Goal: Download file/media

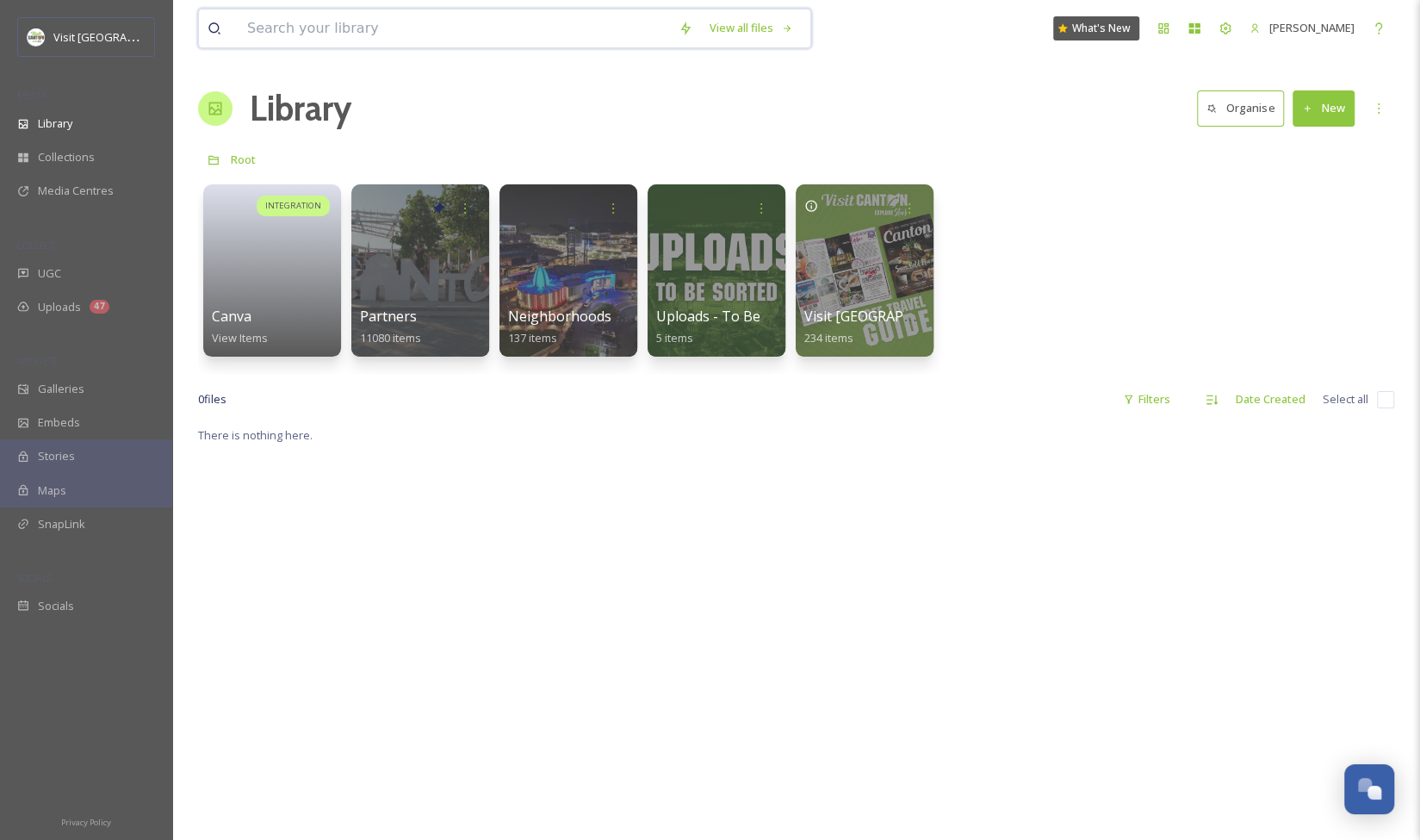
click at [415, 34] on input at bounding box center [454, 28] width 431 height 38
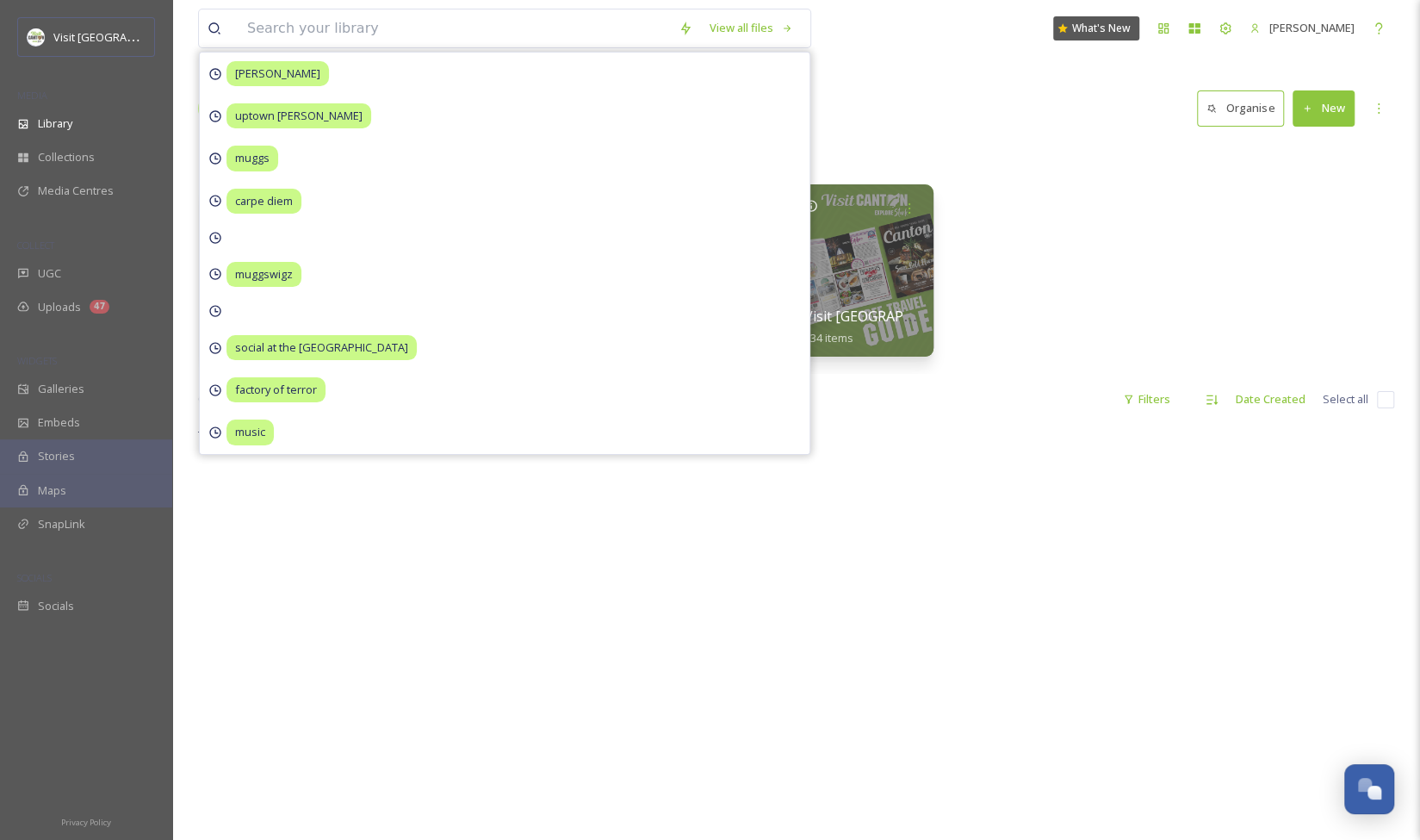
click at [921, 108] on div "Library Organise New" at bounding box center [796, 108] width 1197 height 52
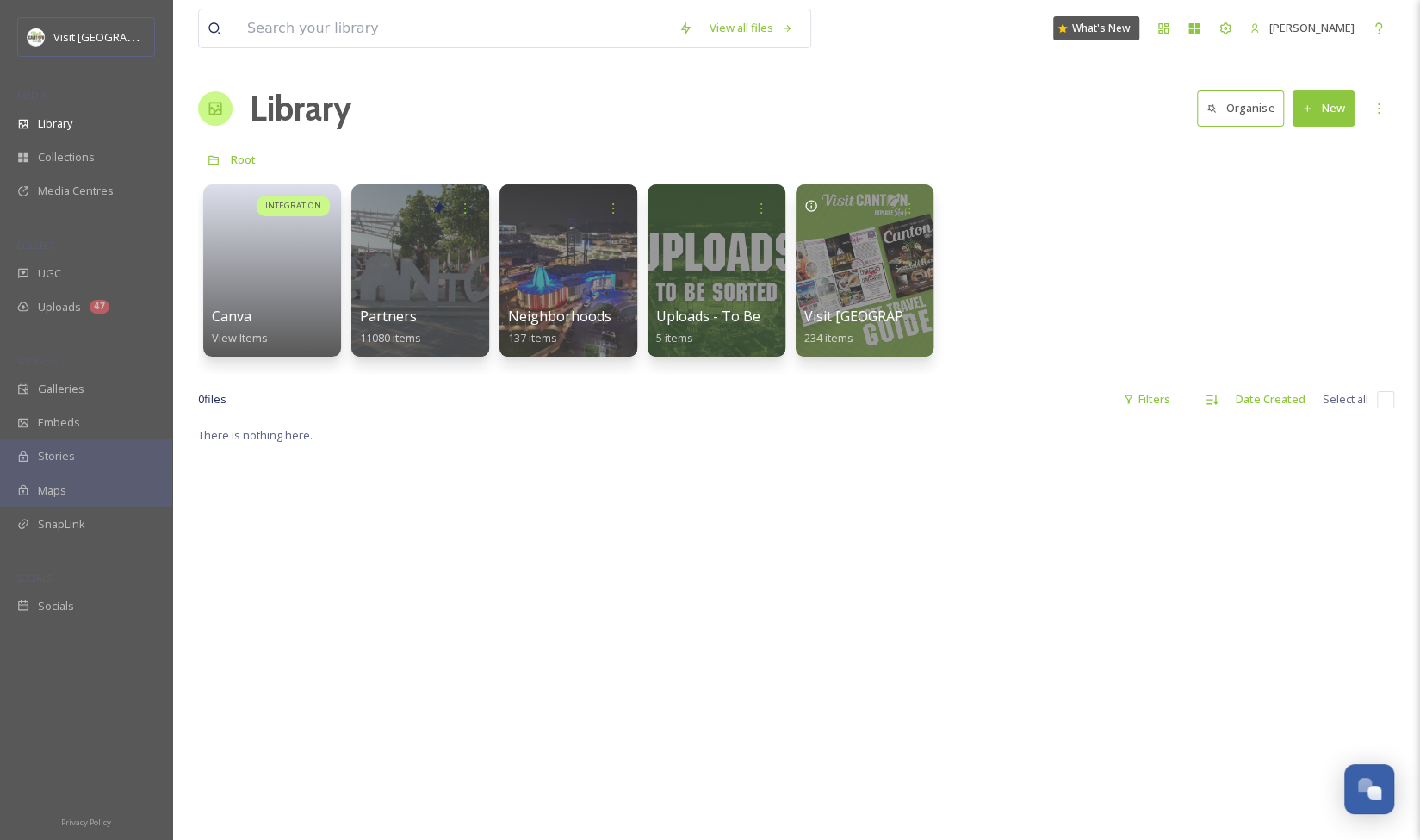
click at [482, 110] on div "Library Organise New" at bounding box center [796, 108] width 1197 height 52
click at [455, 40] on input at bounding box center [454, 28] width 431 height 38
click at [875, 123] on div "Library Organise New" at bounding box center [796, 108] width 1197 height 52
click at [401, 26] on input at bounding box center [454, 28] width 431 height 38
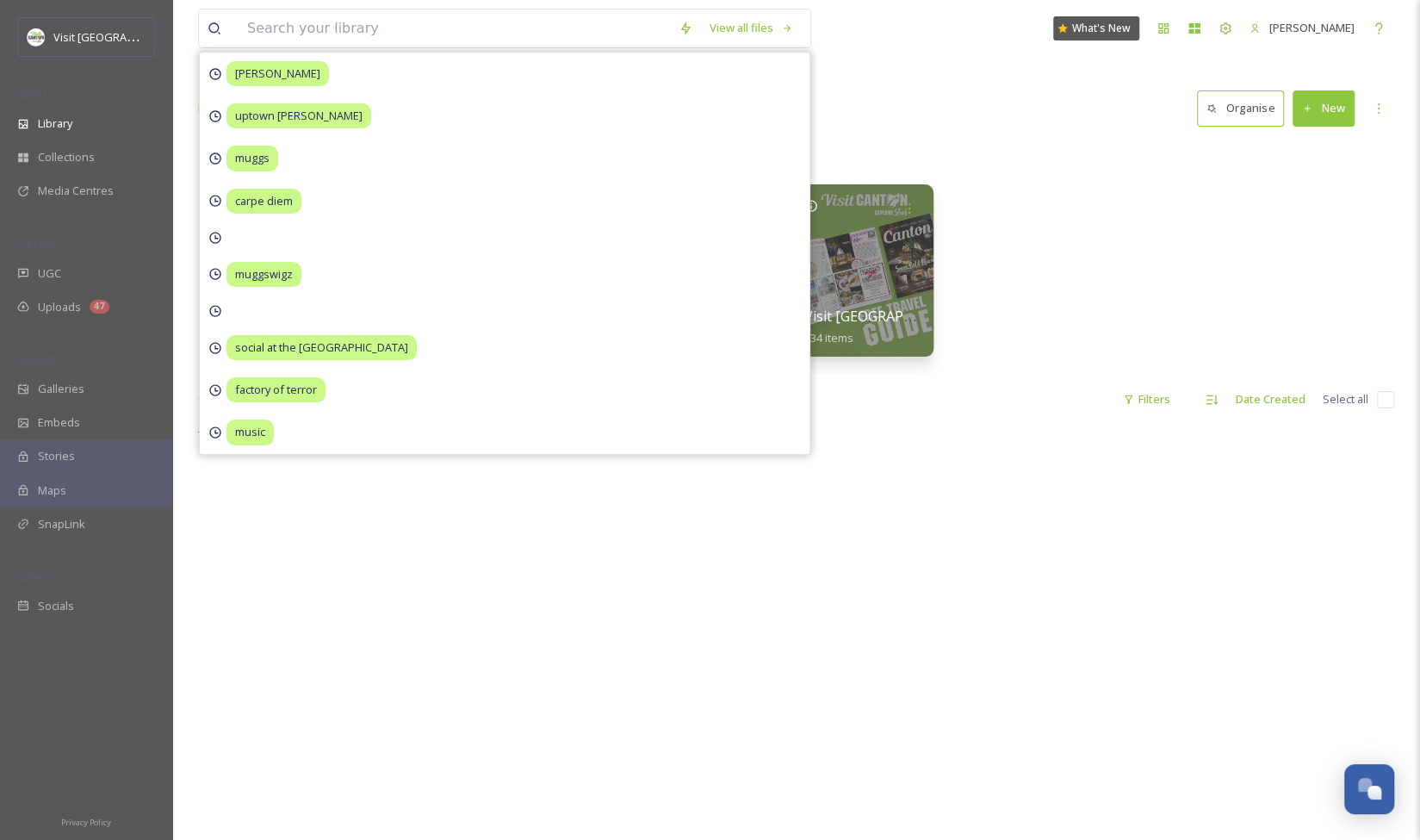
click at [871, 114] on div "Library Organise New" at bounding box center [796, 108] width 1197 height 52
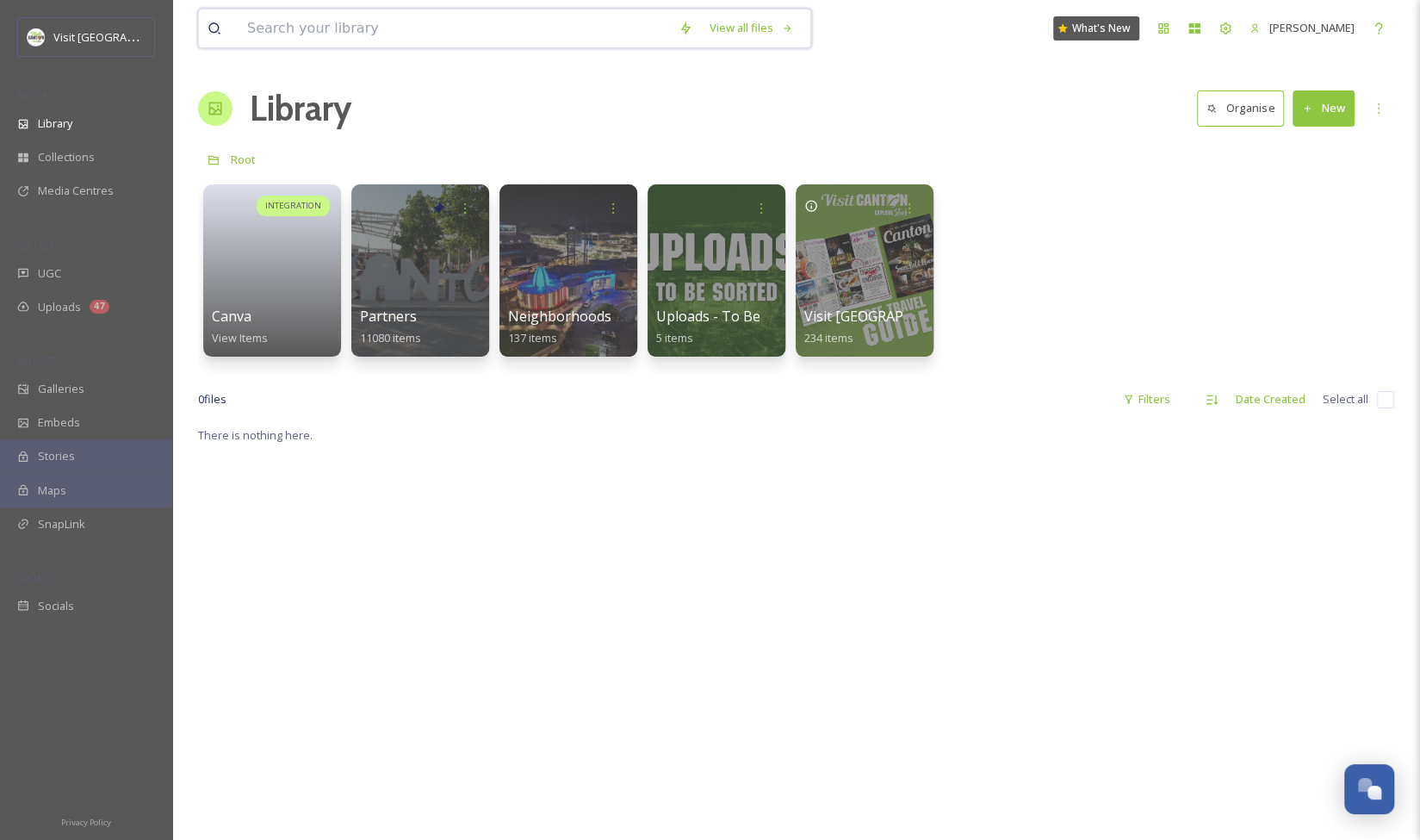
click at [452, 43] on input at bounding box center [454, 28] width 431 height 38
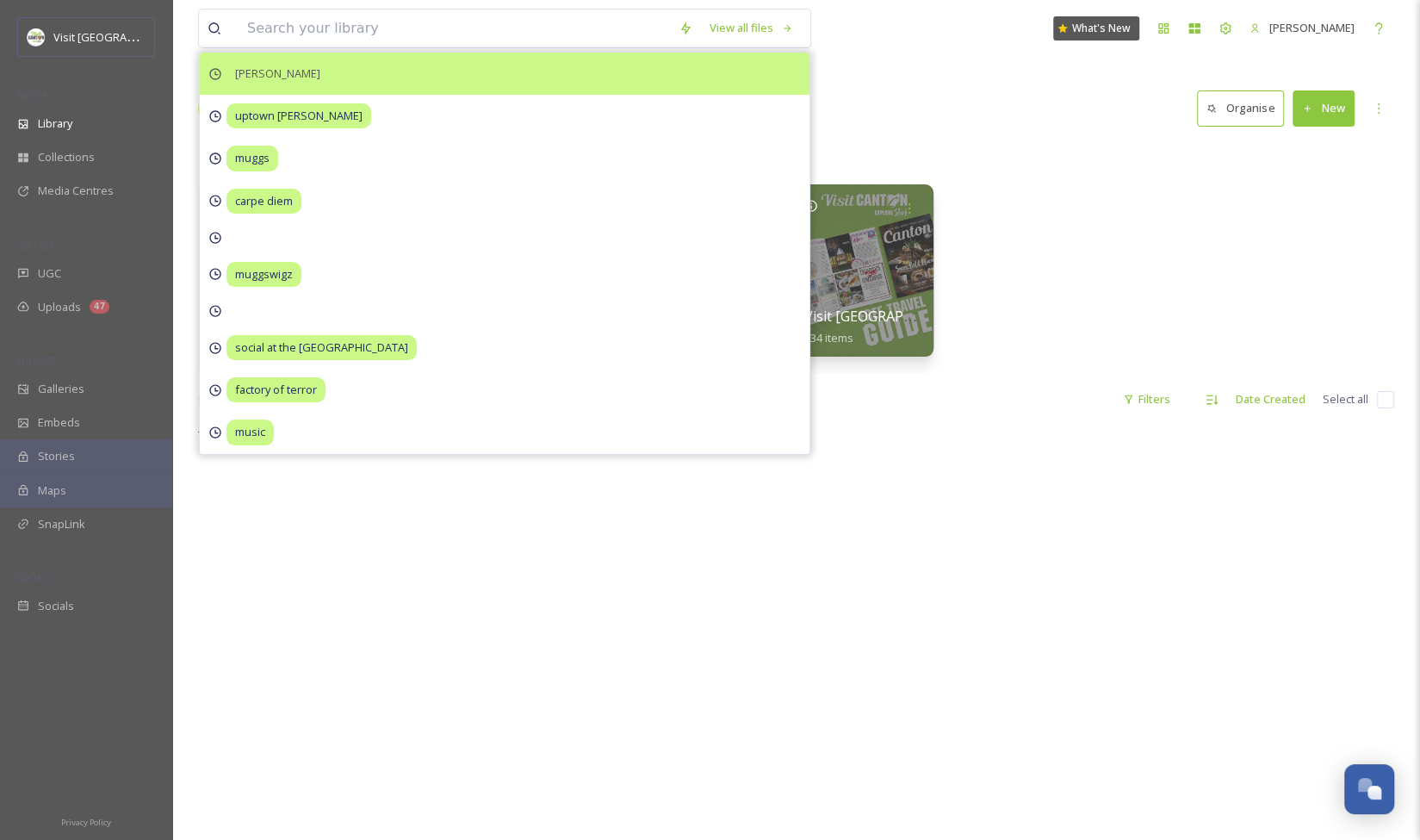
click at [511, 77] on div "[PERSON_NAME]" at bounding box center [505, 73] width 610 height 42
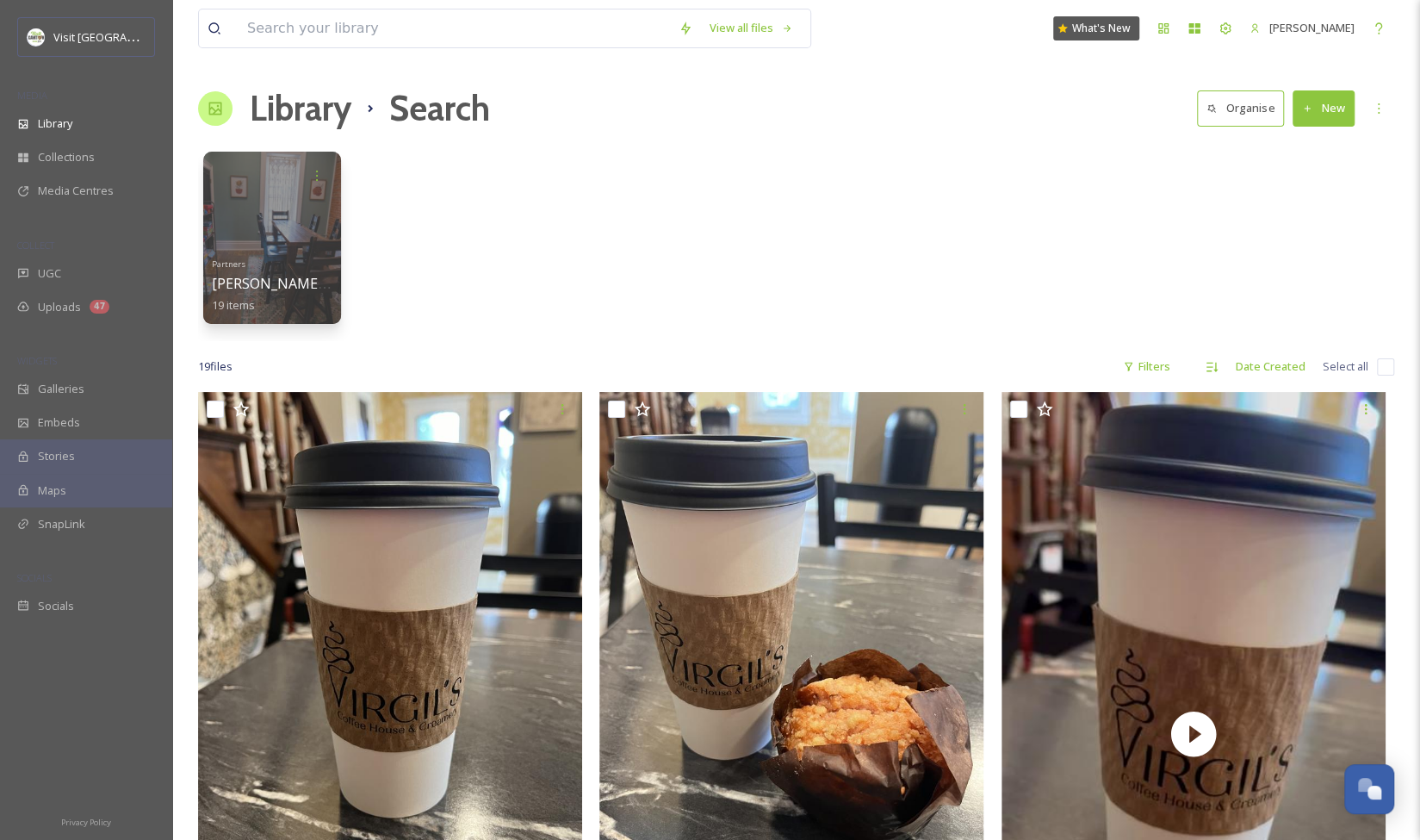
click at [218, 111] on icon at bounding box center [216, 108] width 18 height 18
click at [54, 136] on div "Library" at bounding box center [86, 123] width 173 height 33
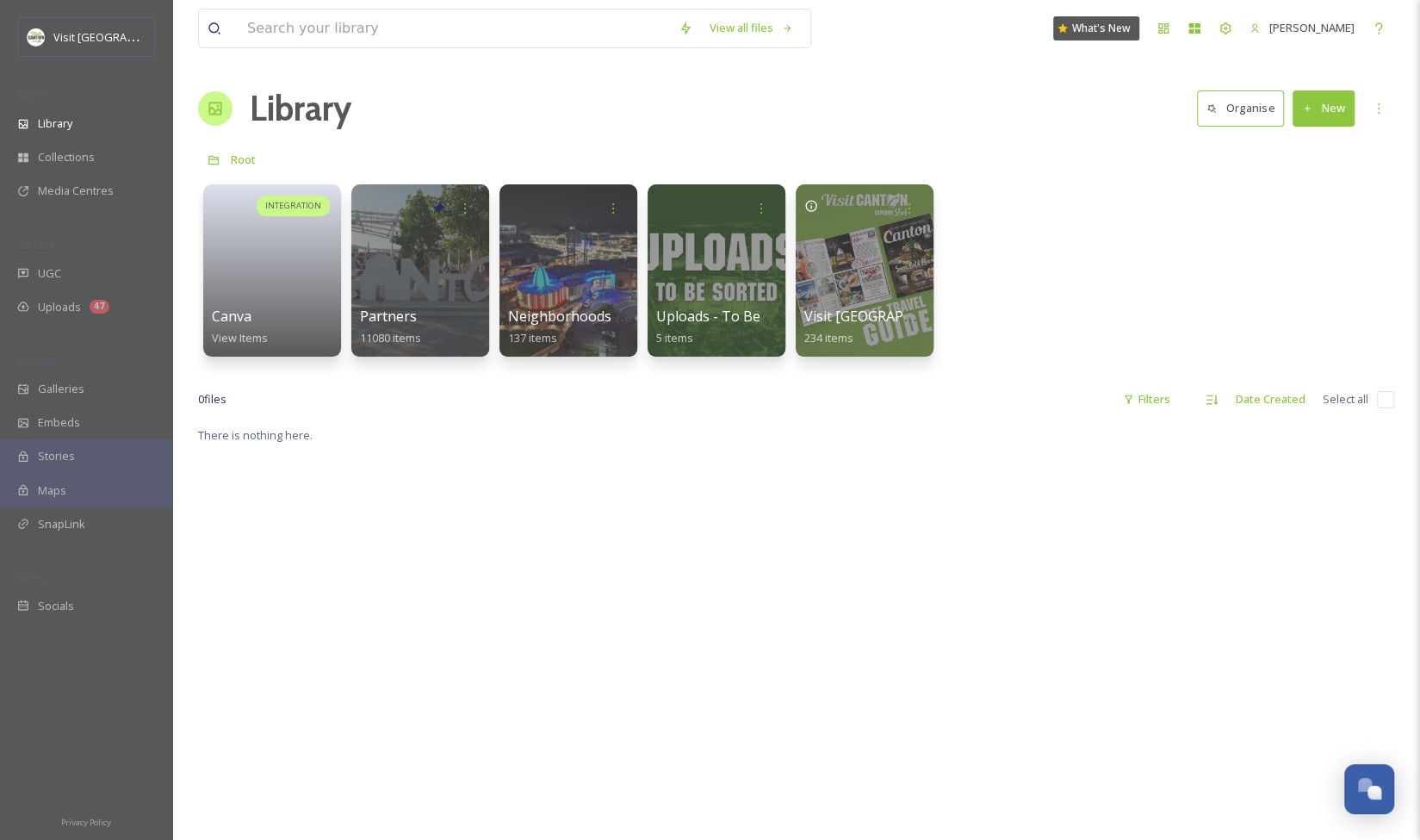
click at [505, 6] on div "View all files What's New [PERSON_NAME]" at bounding box center [796, 28] width 1197 height 57
click at [504, 25] on input at bounding box center [454, 28] width 431 height 38
click at [907, 106] on div "Library Organise New" at bounding box center [796, 108] width 1197 height 52
click at [528, 52] on div "View all files What's New [PERSON_NAME]" at bounding box center [796, 28] width 1197 height 57
click at [483, 28] on input at bounding box center [454, 28] width 431 height 38
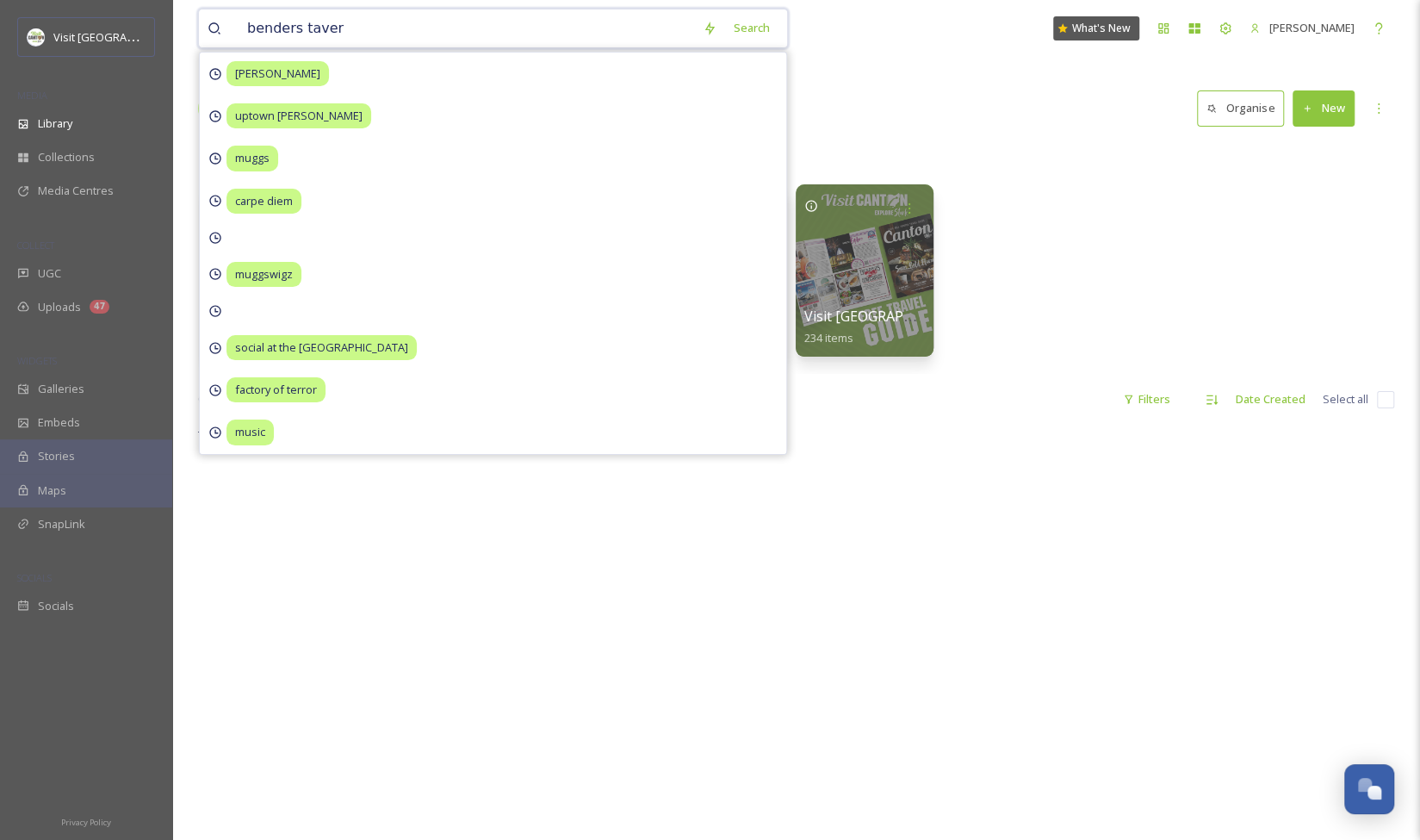
type input "benders tavern"
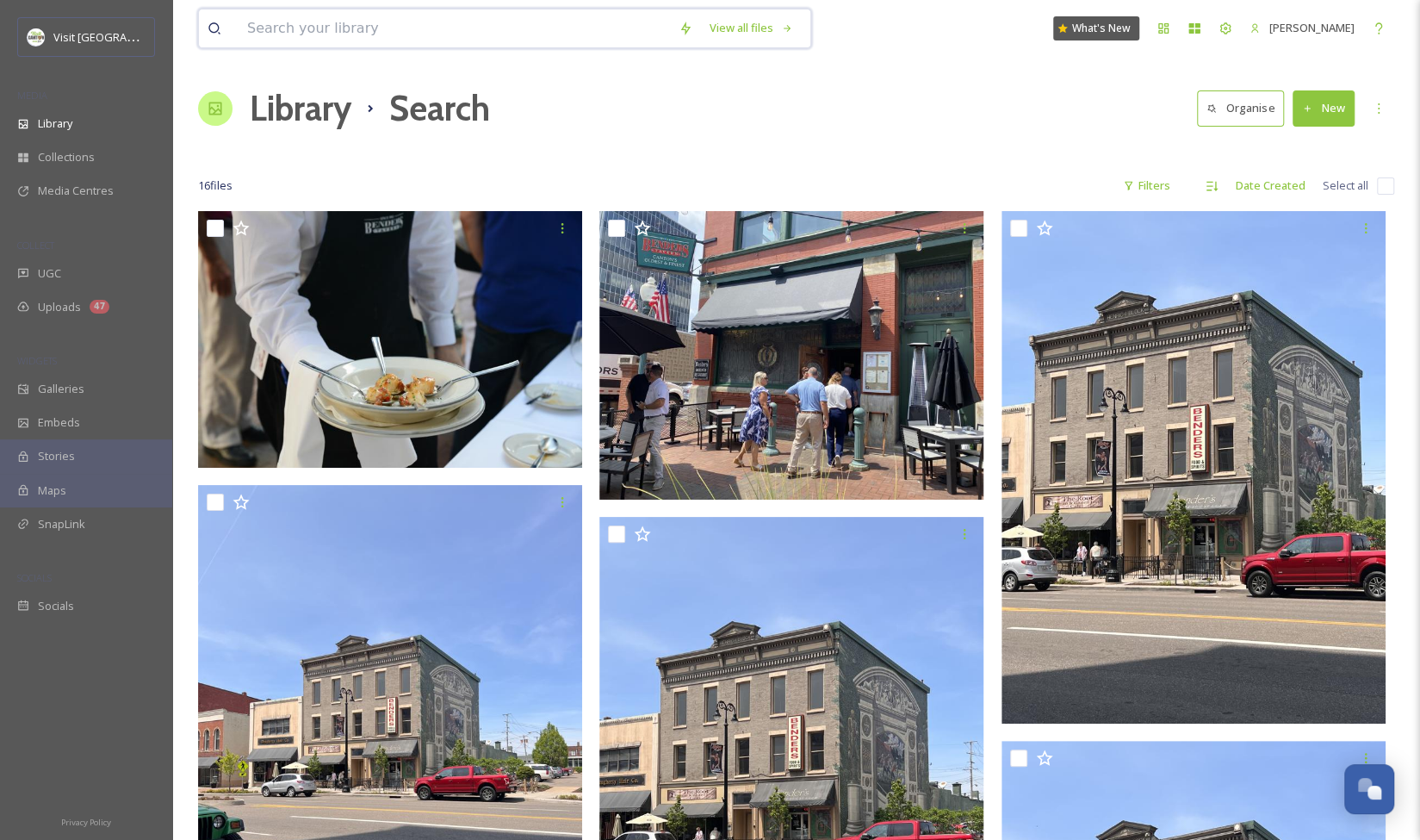
click at [347, 16] on input at bounding box center [454, 28] width 431 height 38
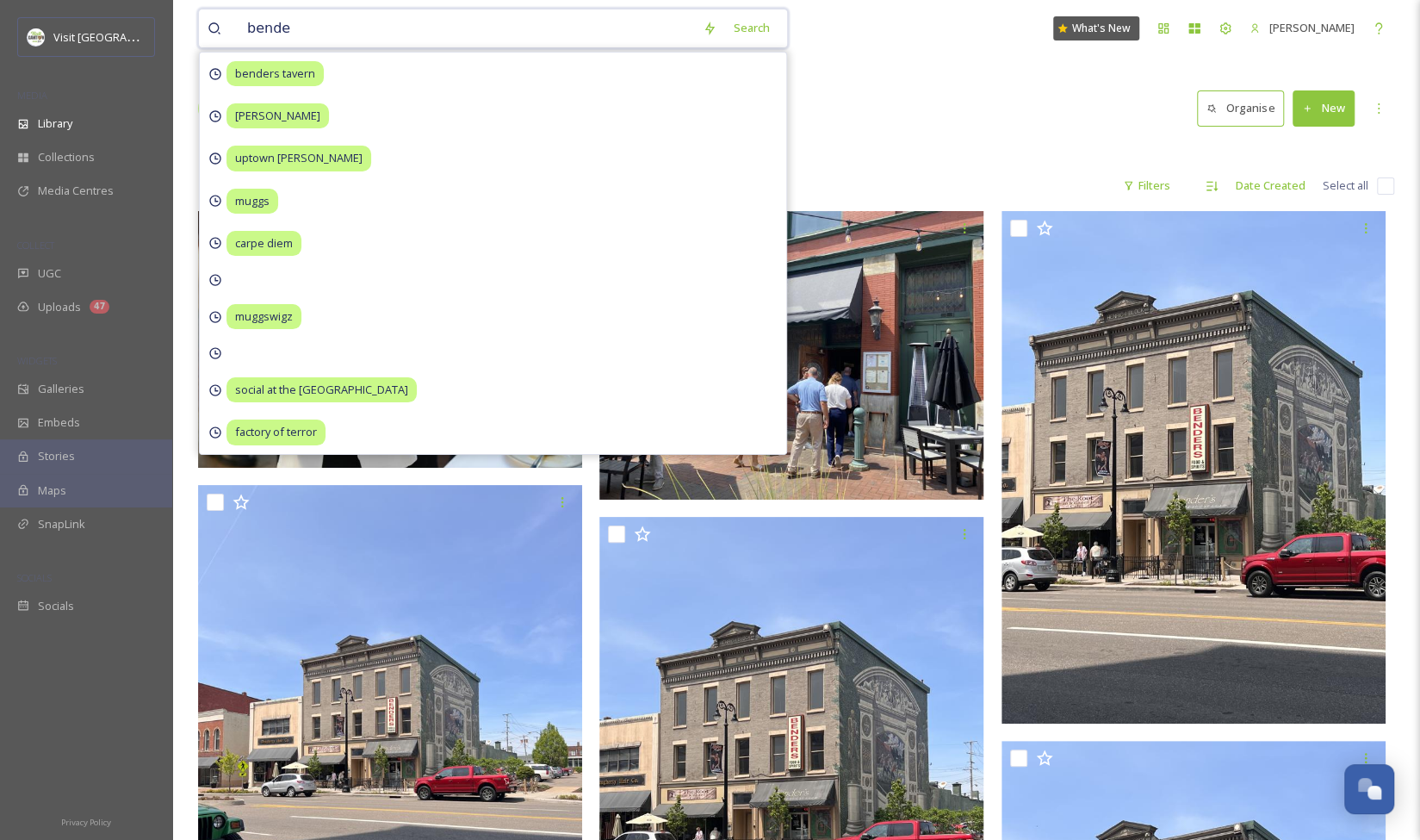
type input "[PERSON_NAME]"
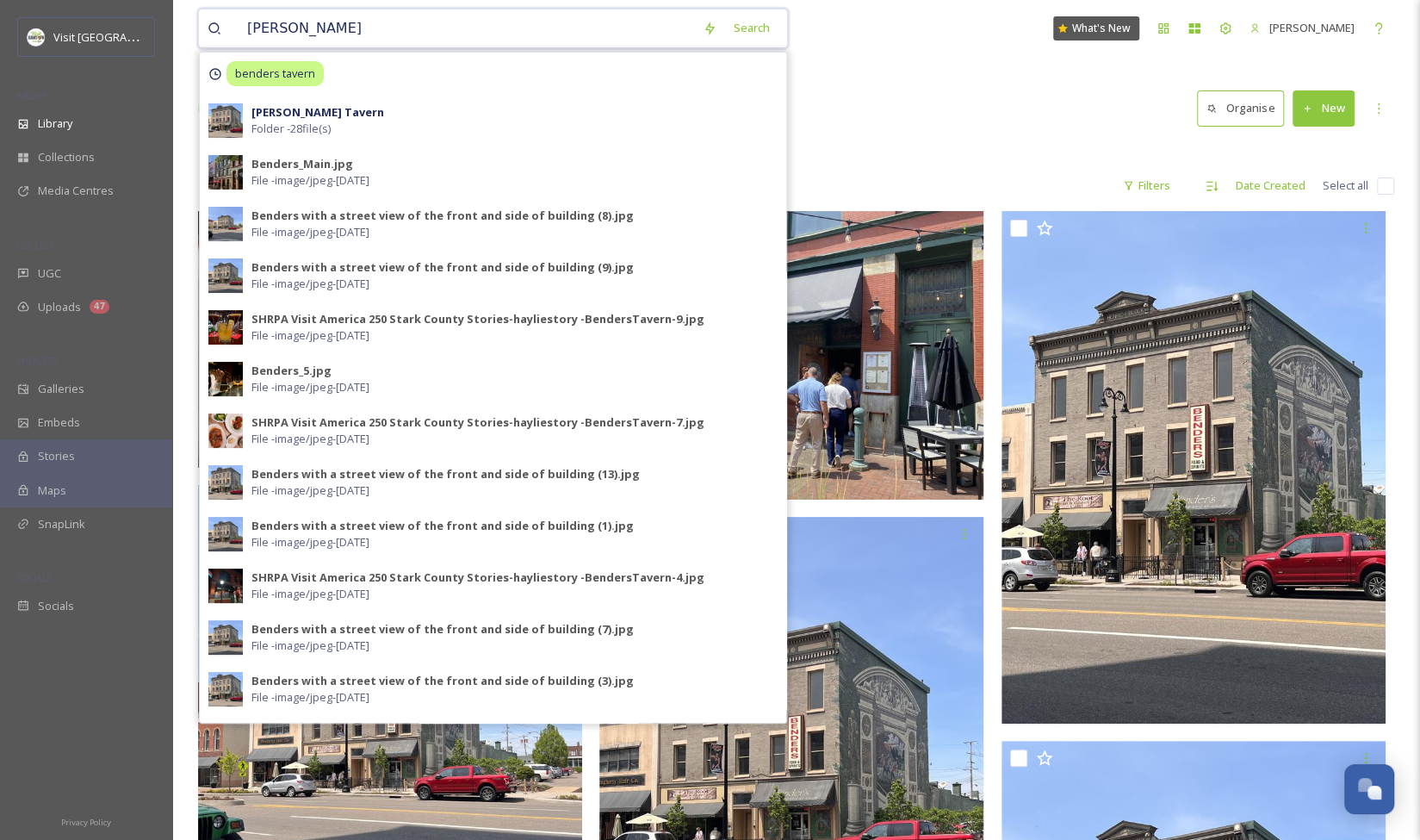
click at [424, 32] on input "[PERSON_NAME]" at bounding box center [466, 28] width 456 height 38
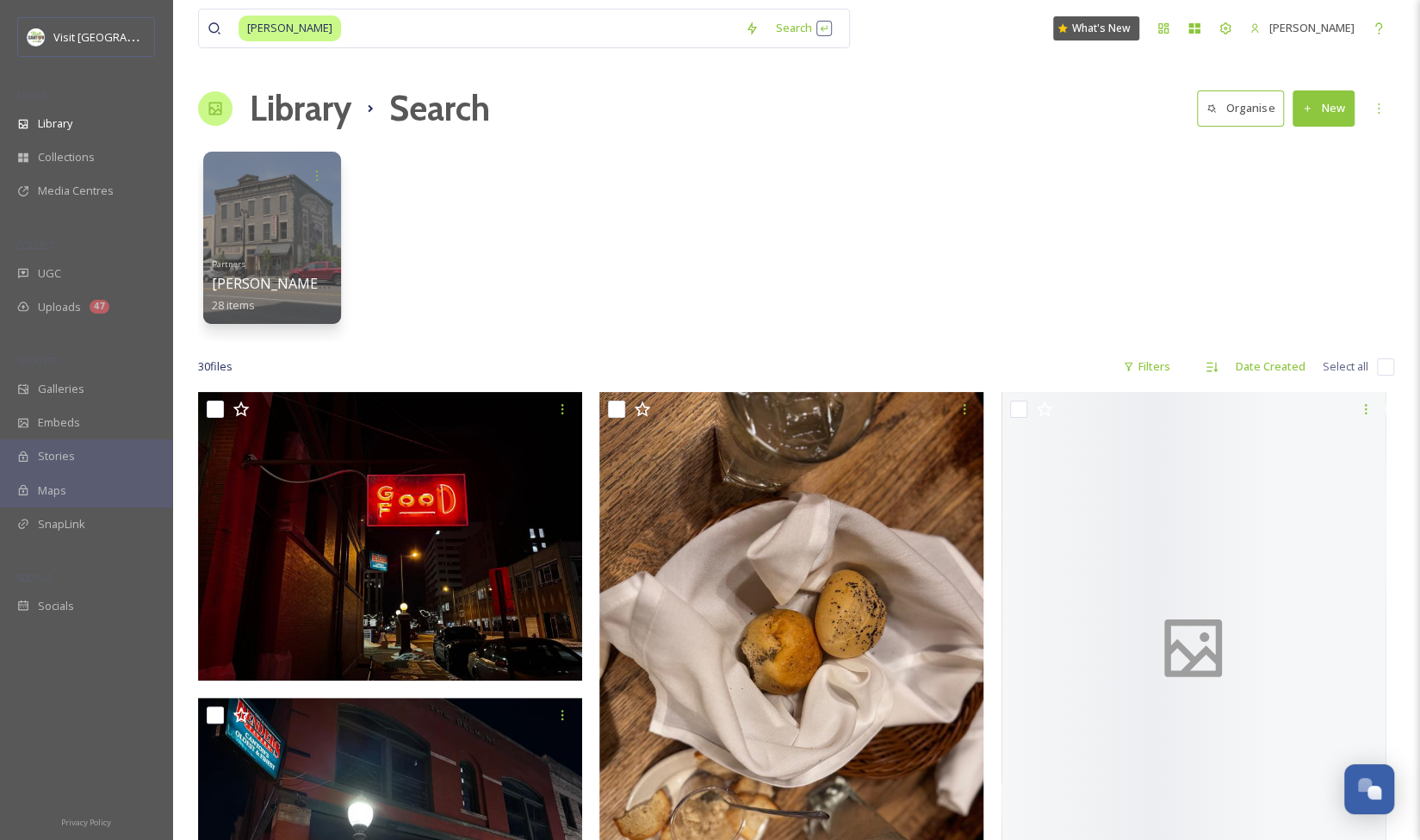
click at [913, 87] on div "Library Search Organise New" at bounding box center [796, 108] width 1197 height 52
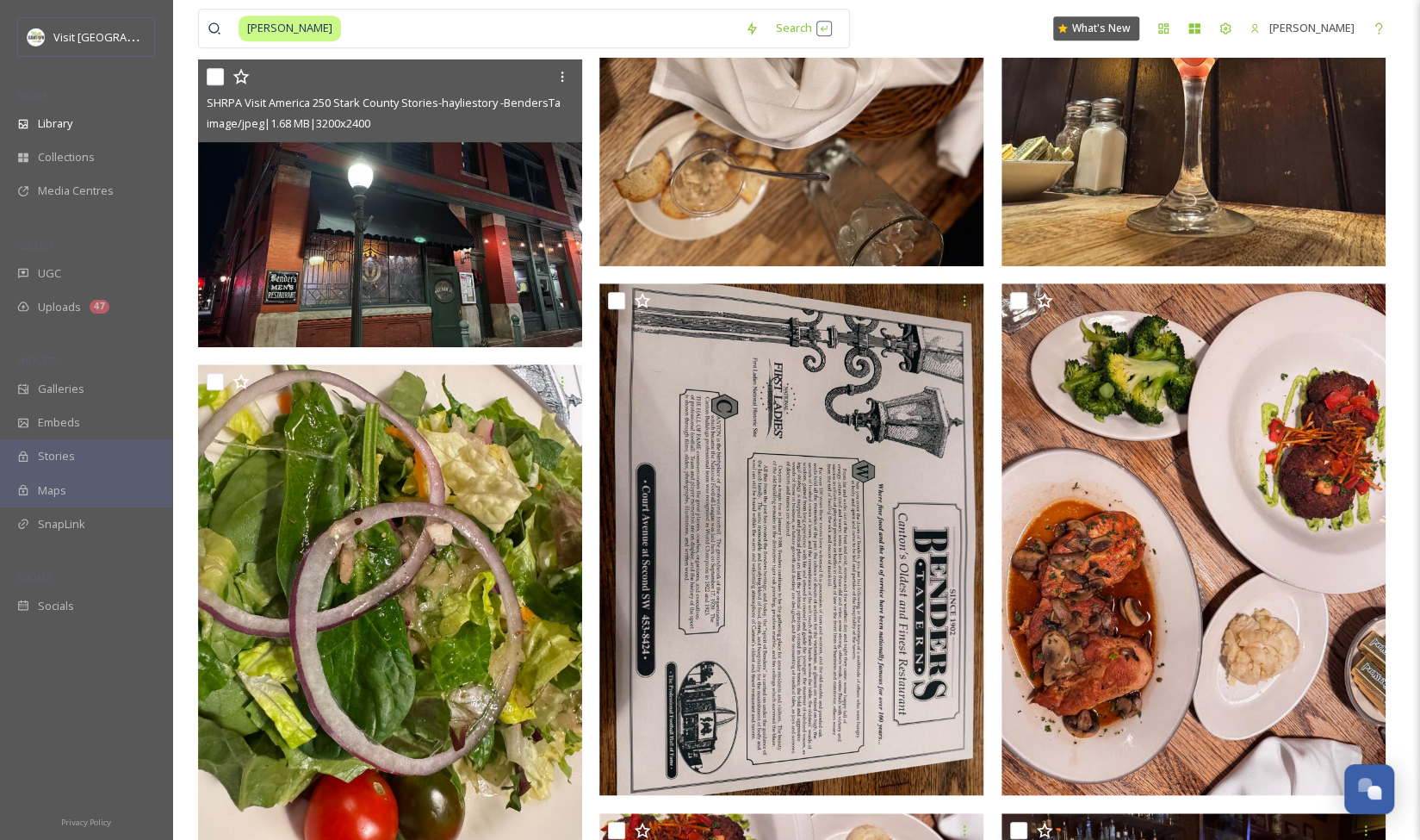
scroll to position [637, 0]
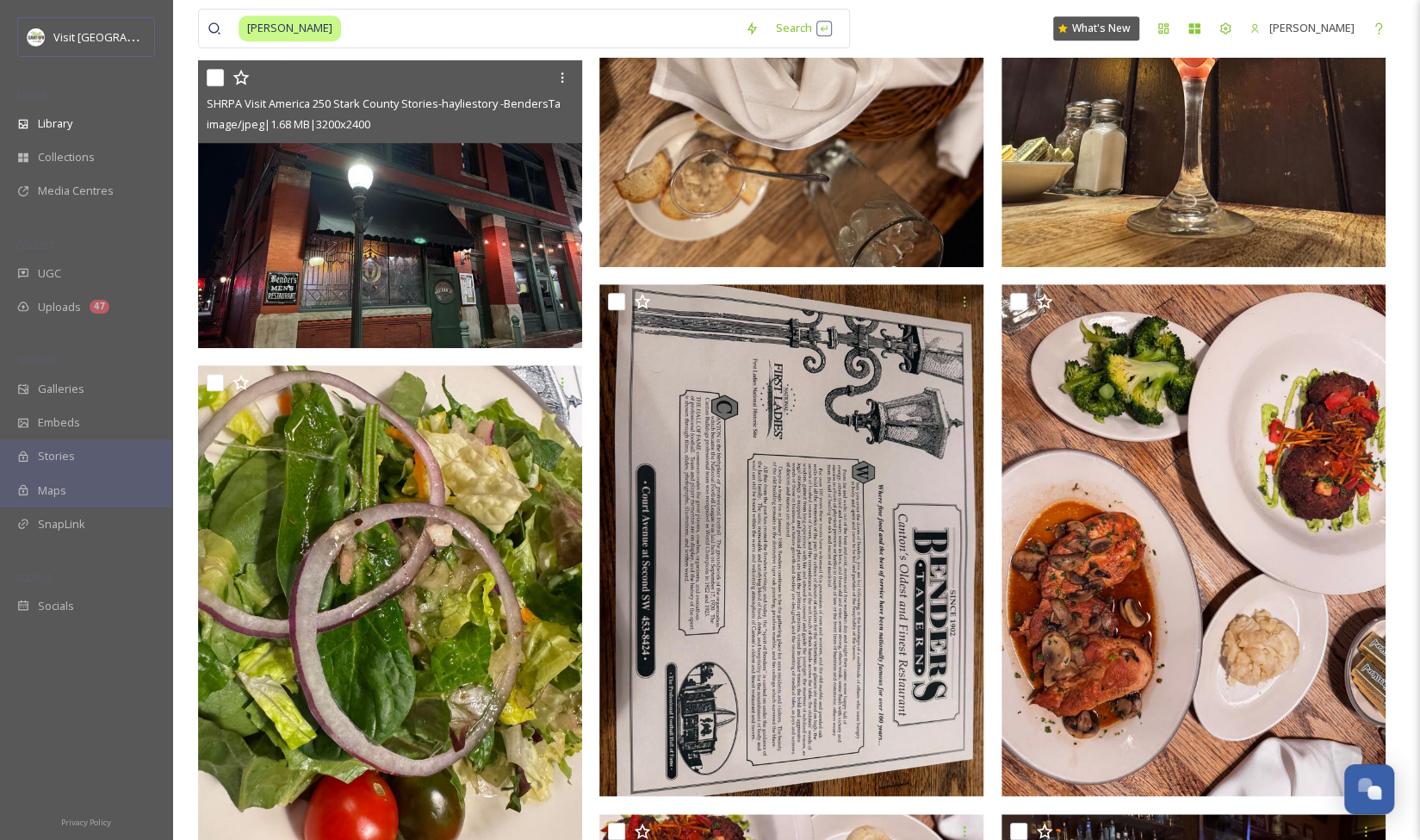
click at [396, 232] on img at bounding box center [390, 205] width 385 height 289
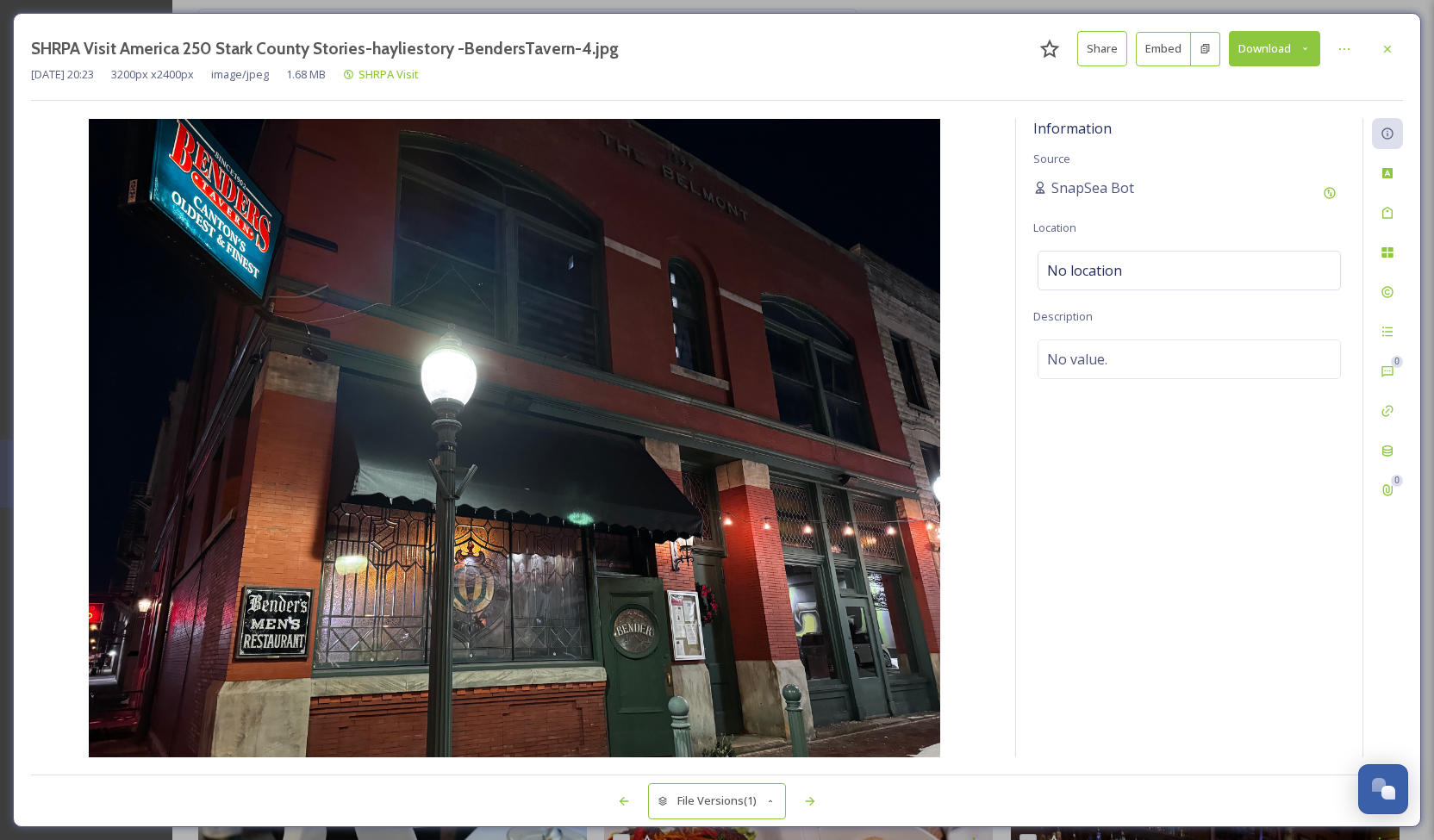
click at [1311, 53] on button "Download" at bounding box center [1275, 49] width 92 height 35
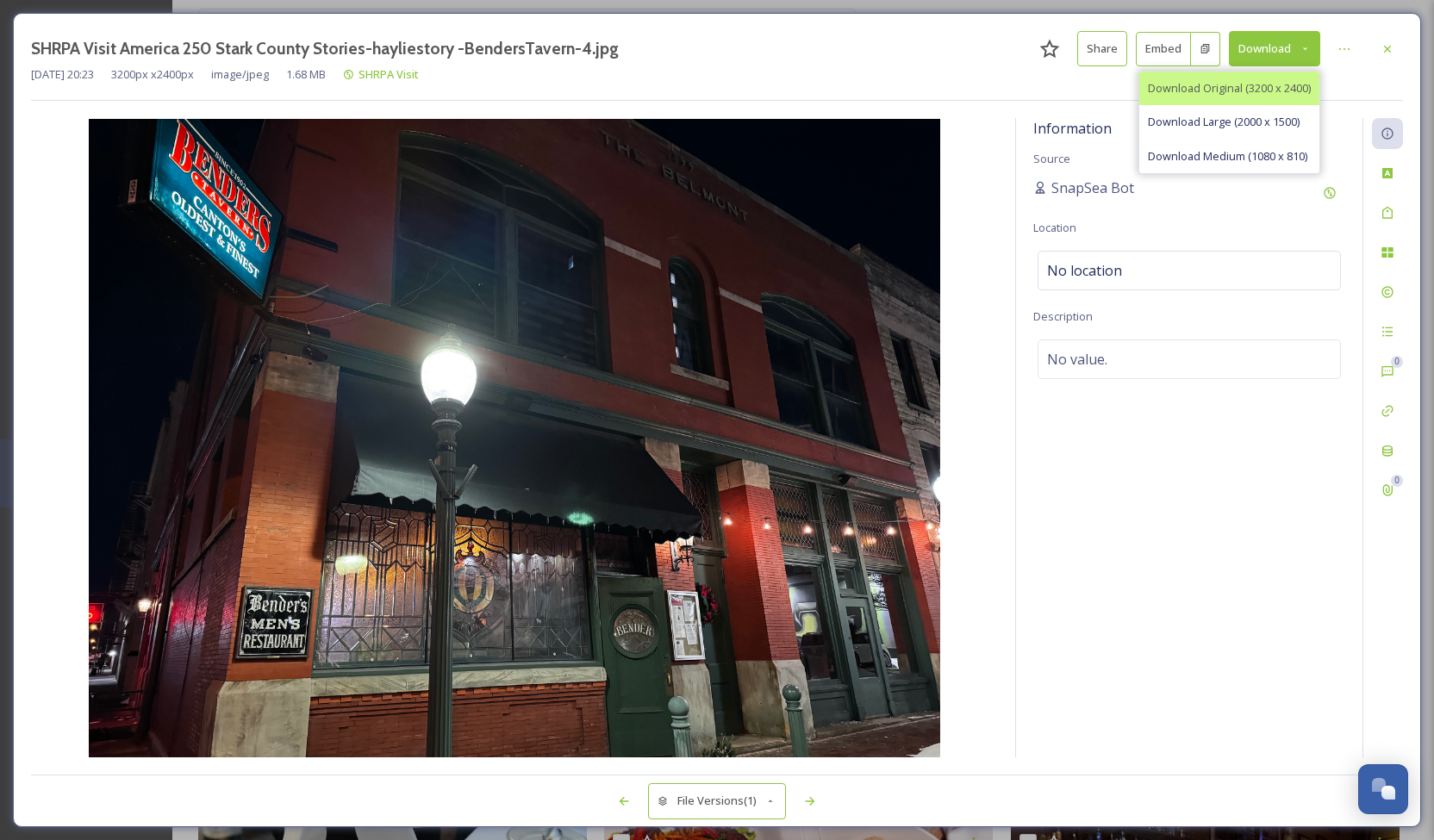
click at [1225, 90] on span "Download Original (3200 x 2400)" at bounding box center [1229, 88] width 163 height 17
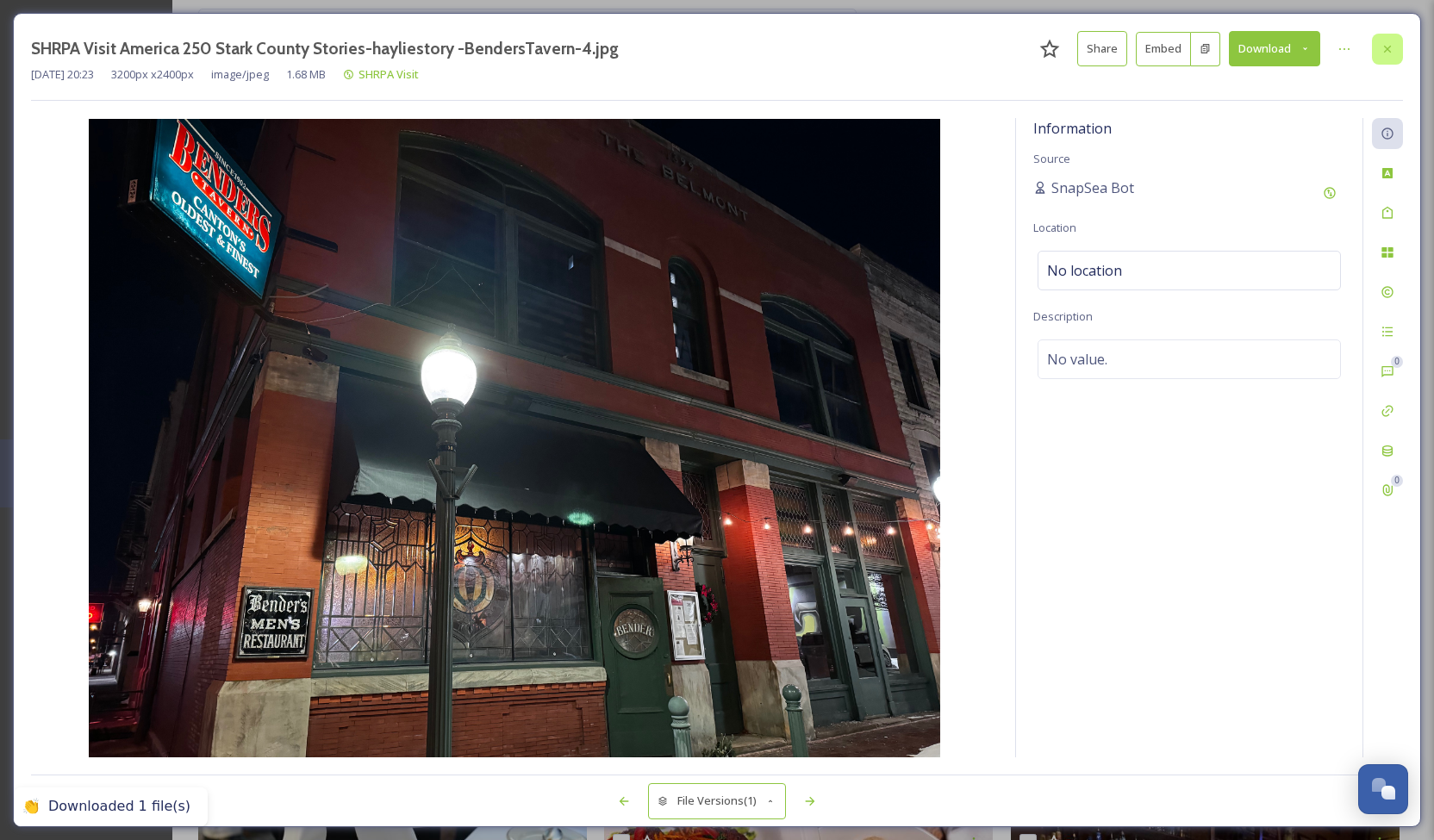
click at [1389, 50] on icon at bounding box center [1387, 48] width 7 height 7
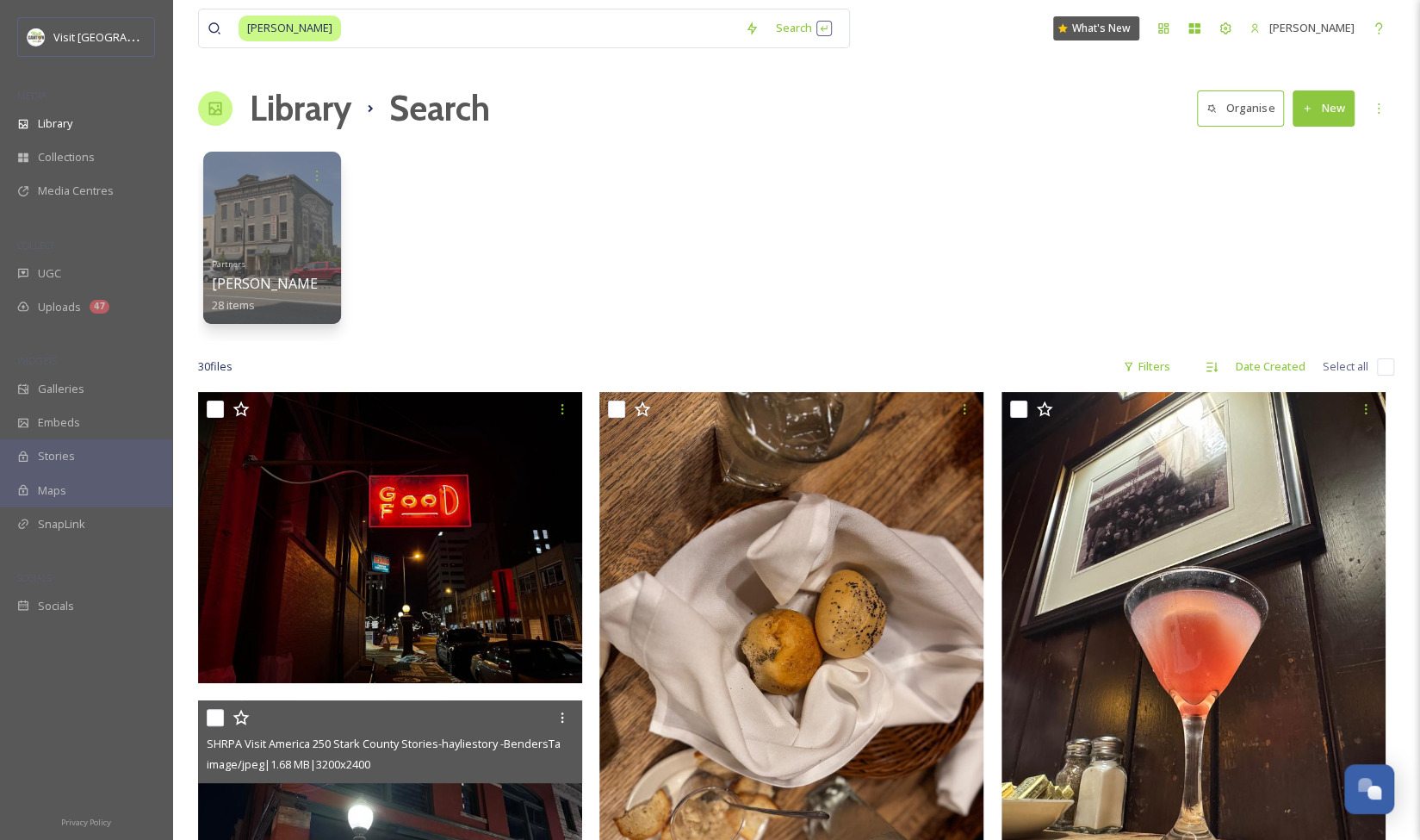
scroll to position [239, 0]
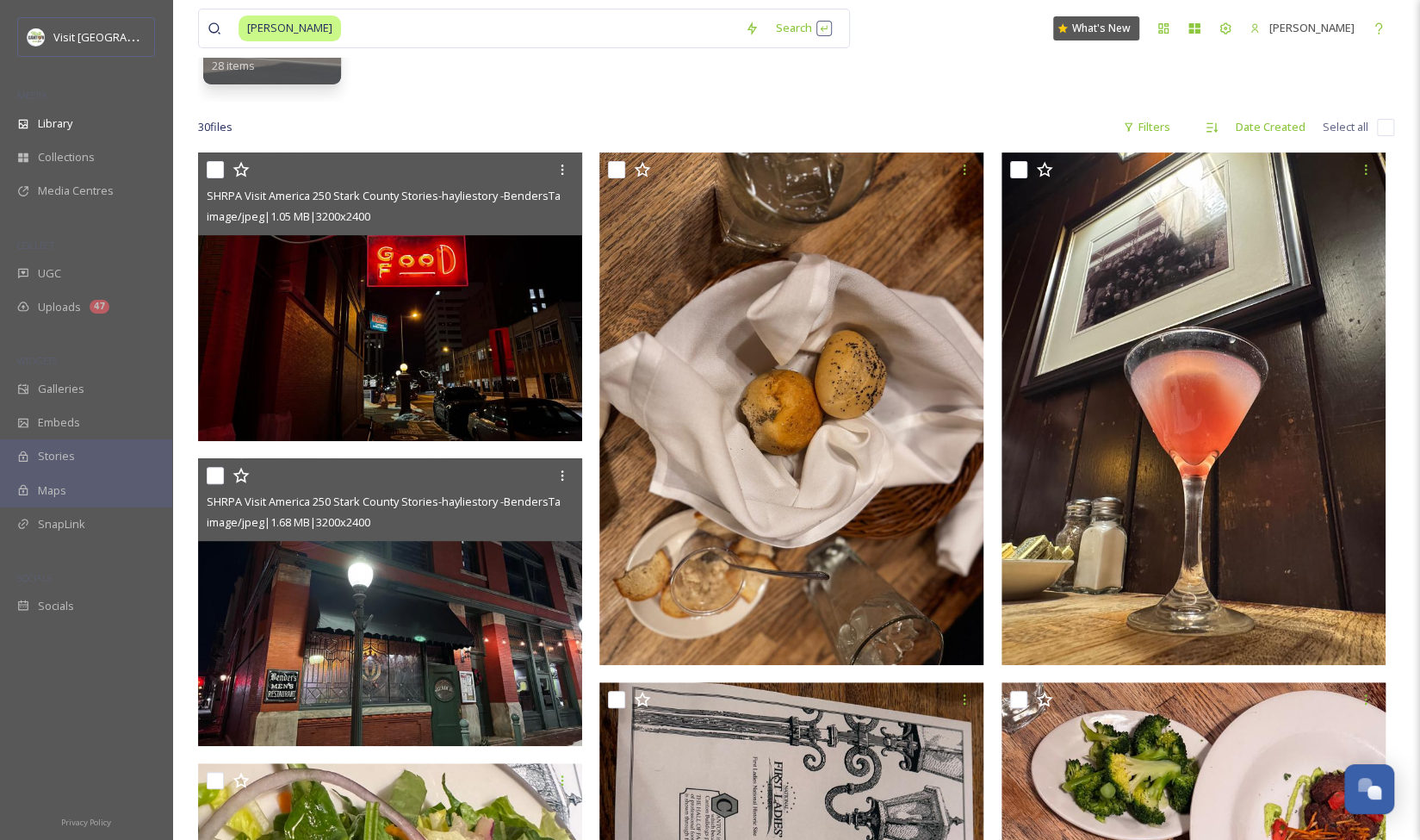
click at [441, 319] on img at bounding box center [390, 297] width 385 height 289
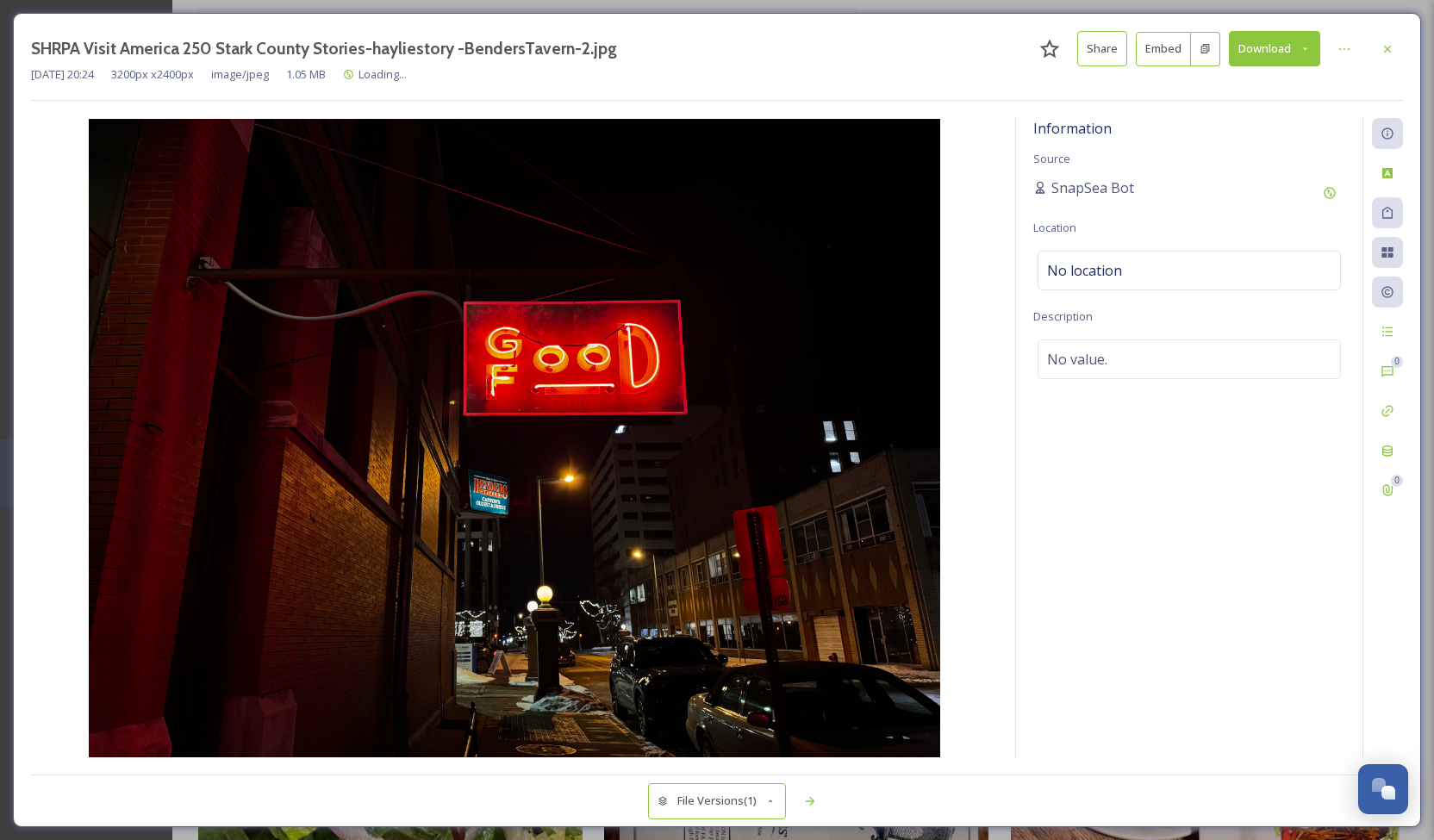
click at [1294, 52] on button "Download" at bounding box center [1275, 49] width 92 height 35
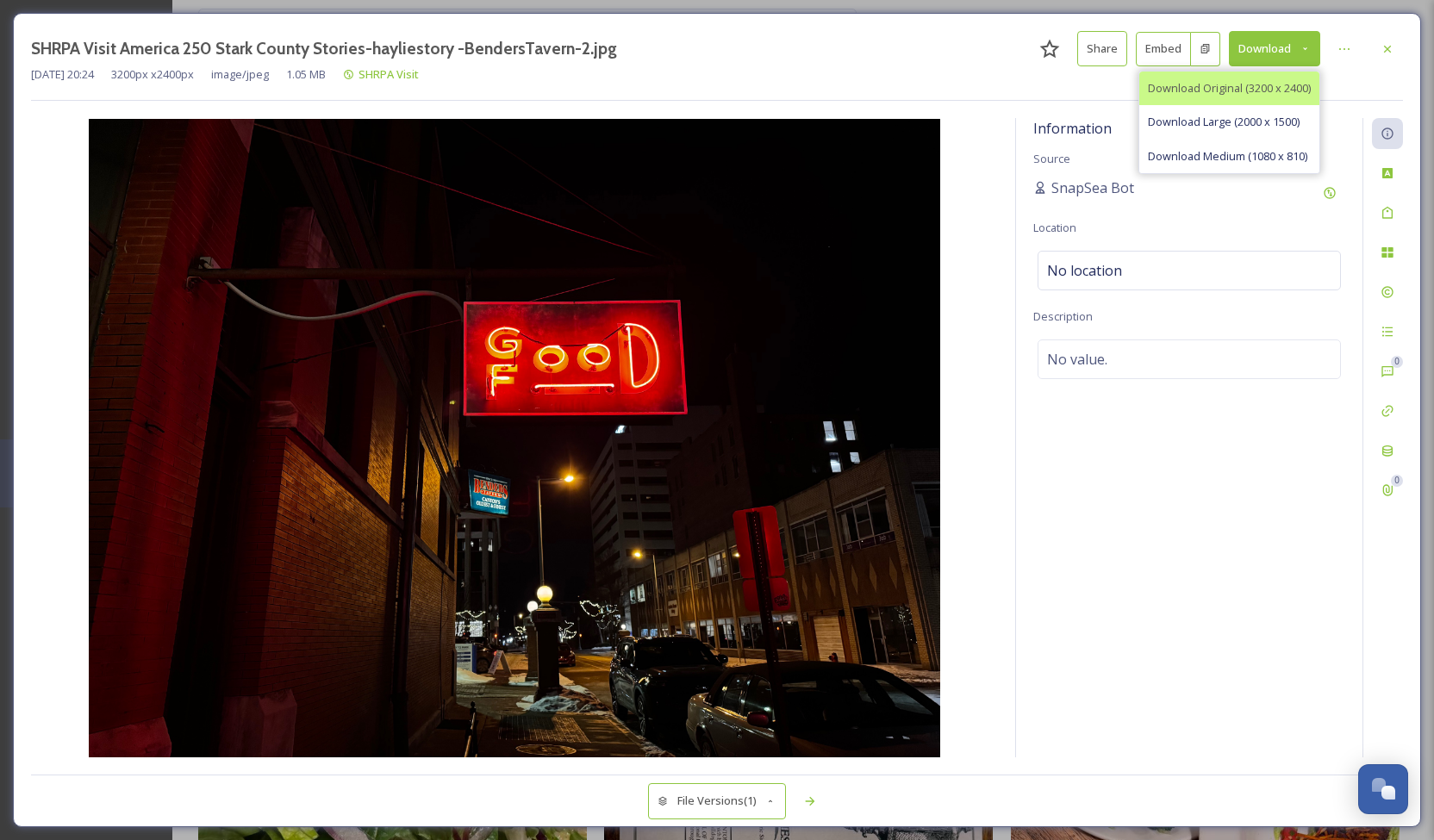
click at [1263, 97] on div "Download Original (3200 x 2400)" at bounding box center [1229, 88] width 180 height 33
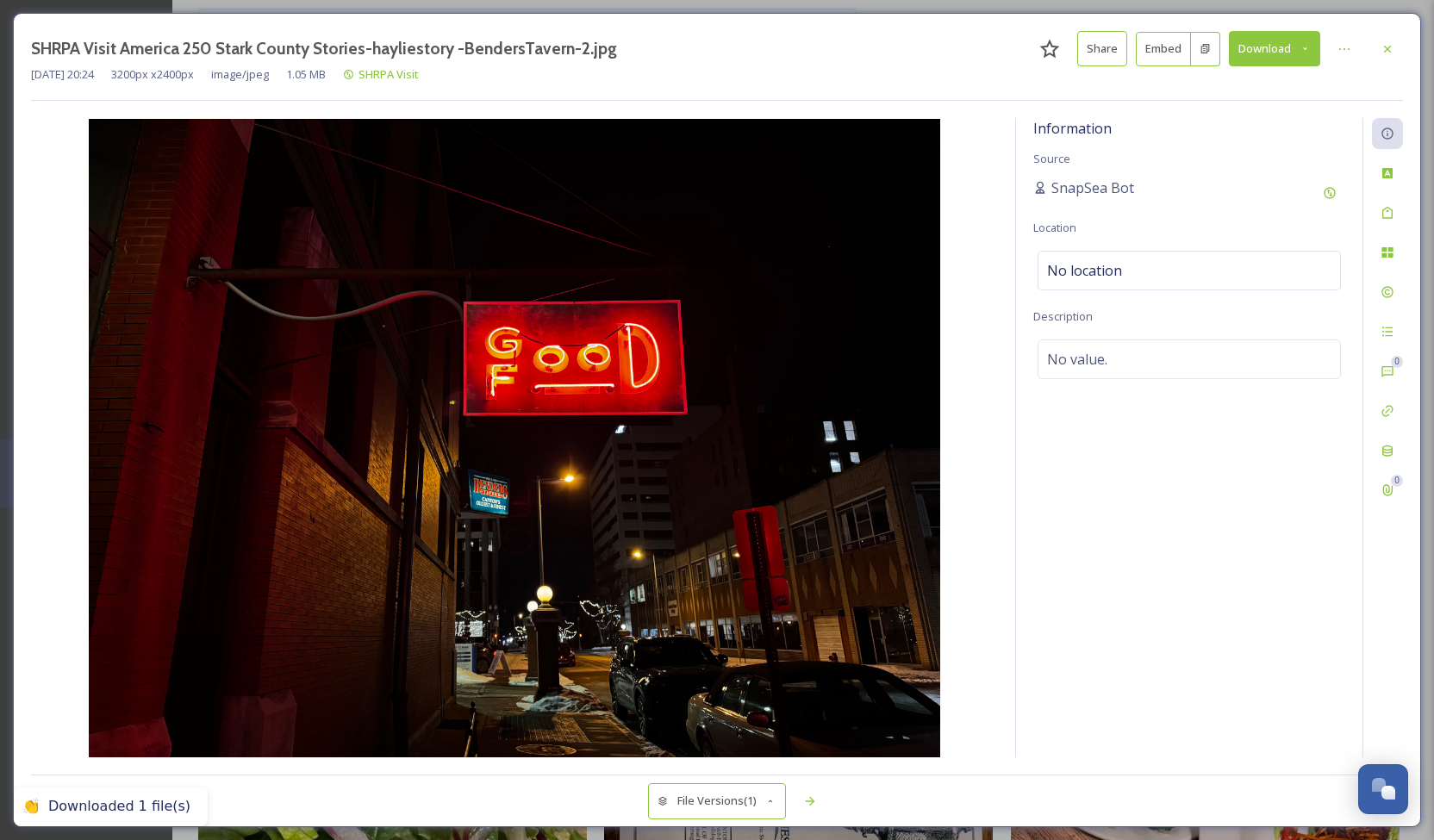
click at [810, 66] on div "[DATE] 20:24 3200 px x 2400 px image/jpeg 1.05 MB SHRPA Visit" at bounding box center [717, 74] width 1372 height 17
click at [1396, 48] on div at bounding box center [1387, 49] width 31 height 31
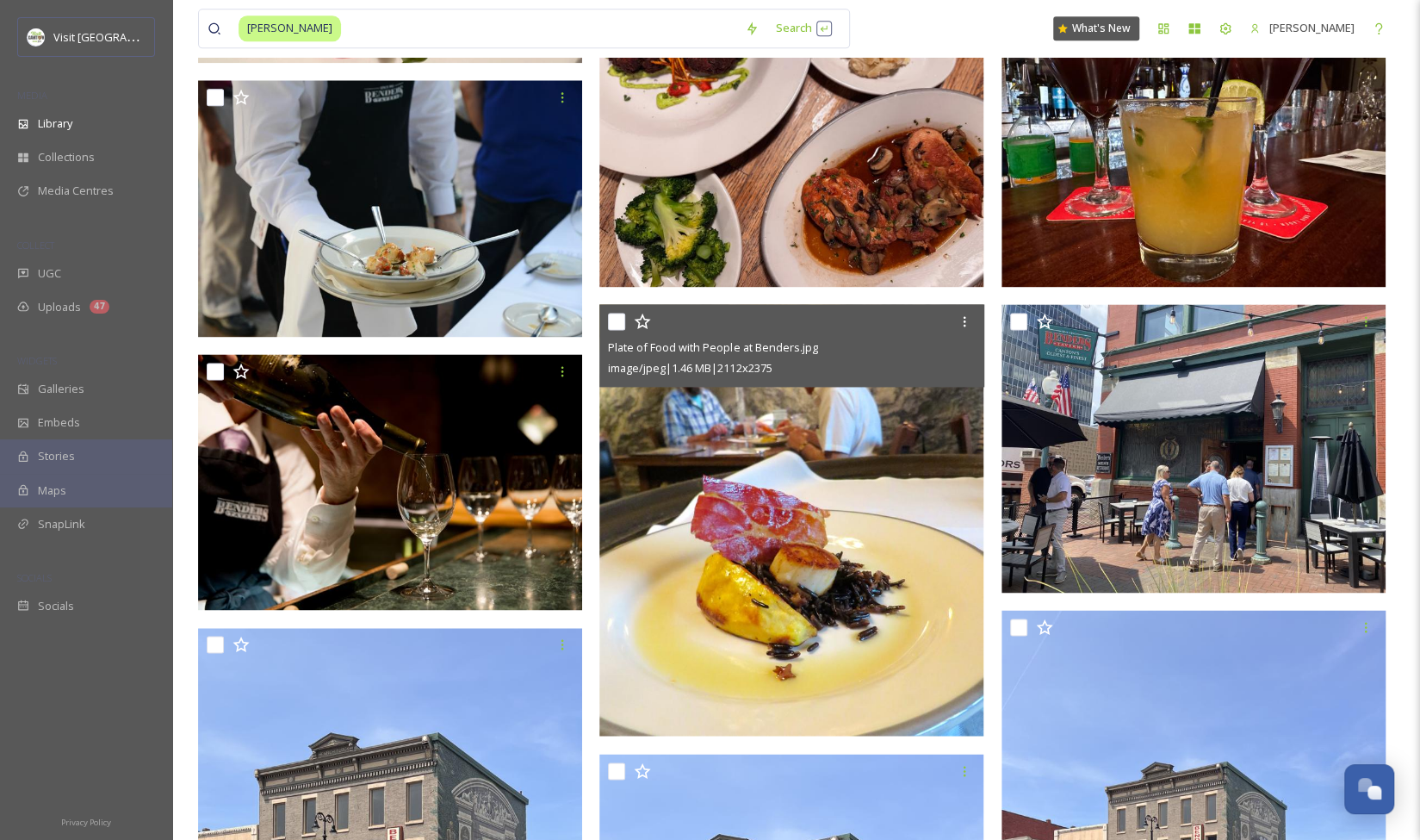
scroll to position [1451, 0]
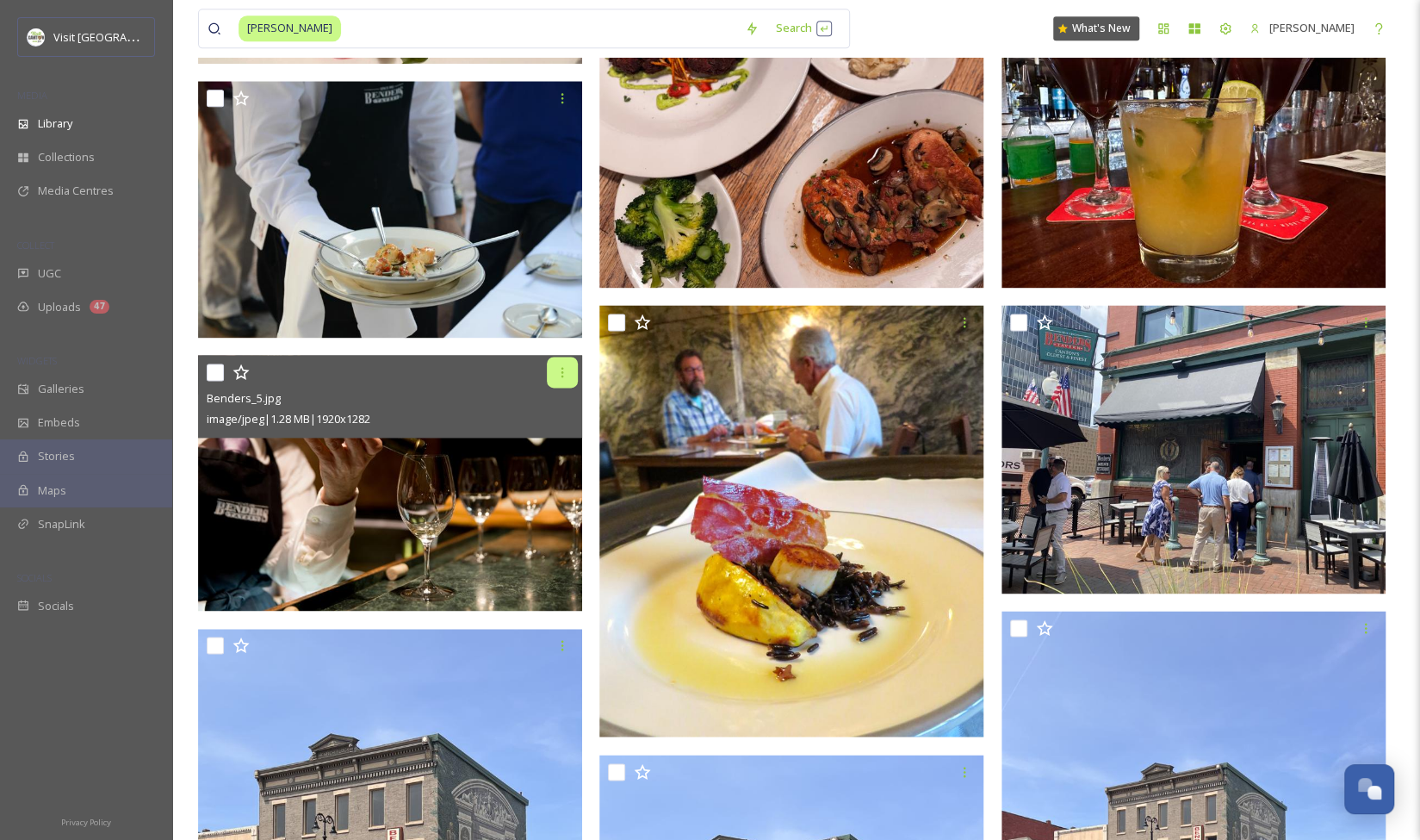
click at [555, 369] on icon at bounding box center [562, 372] width 14 height 14
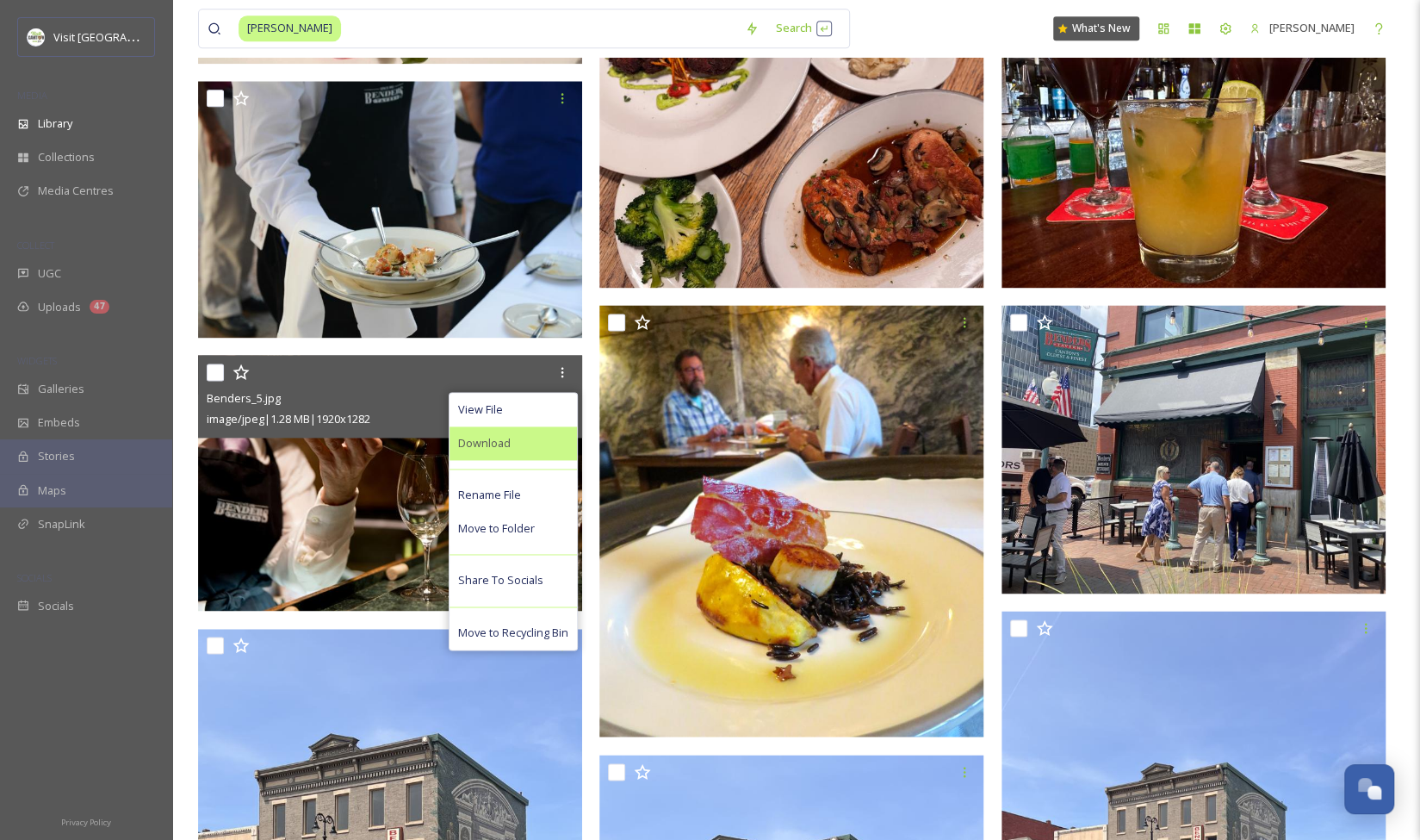
click at [506, 449] on span "Download" at bounding box center [485, 443] width 53 height 17
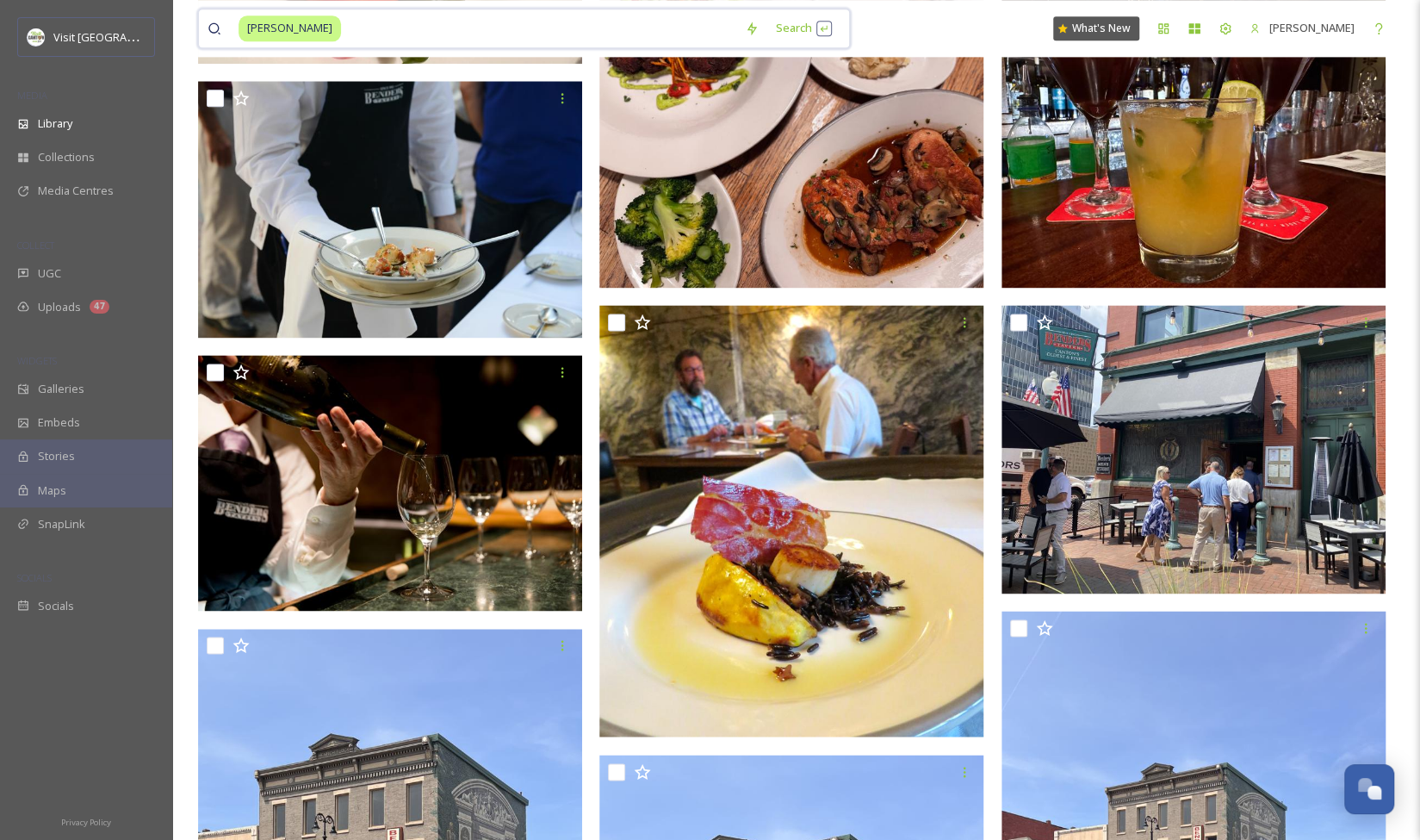
click at [343, 31] on input at bounding box center [539, 28] width 393 height 38
type input "b"
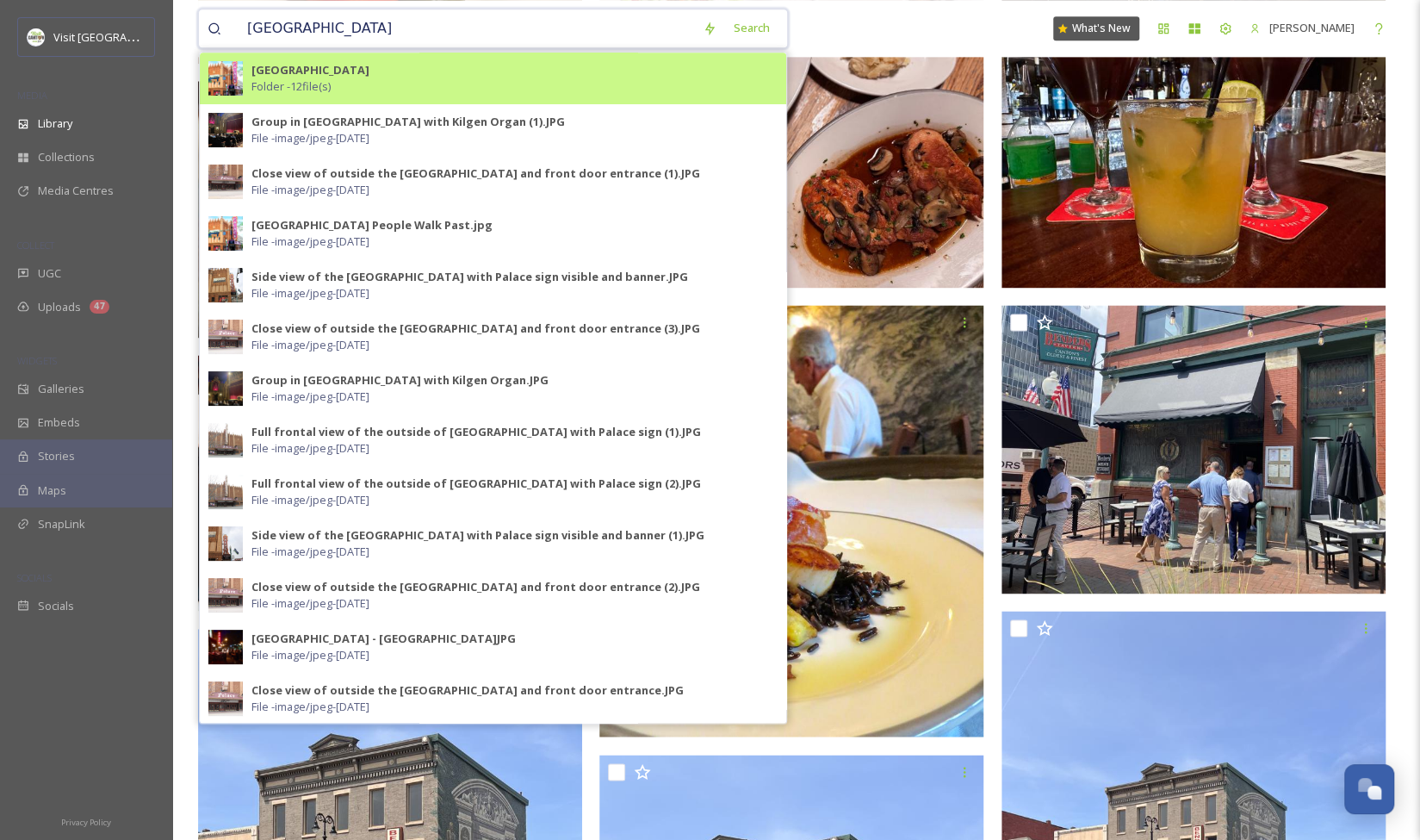
type input "[GEOGRAPHIC_DATA]"
click at [378, 74] on div "[GEOGRAPHIC_DATA] Folder - 12 file(s)" at bounding box center [514, 79] width 526 height 33
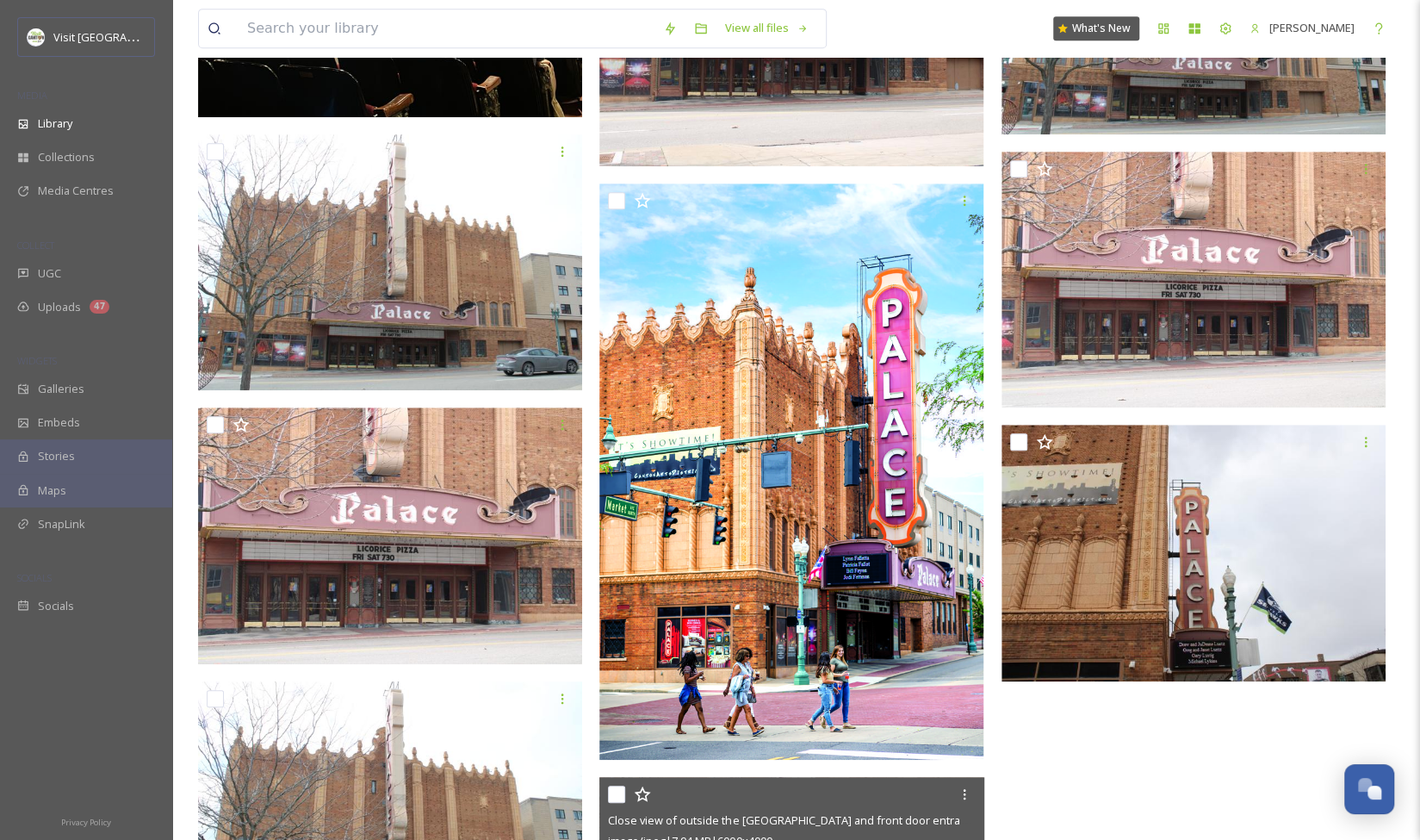
scroll to position [620, 0]
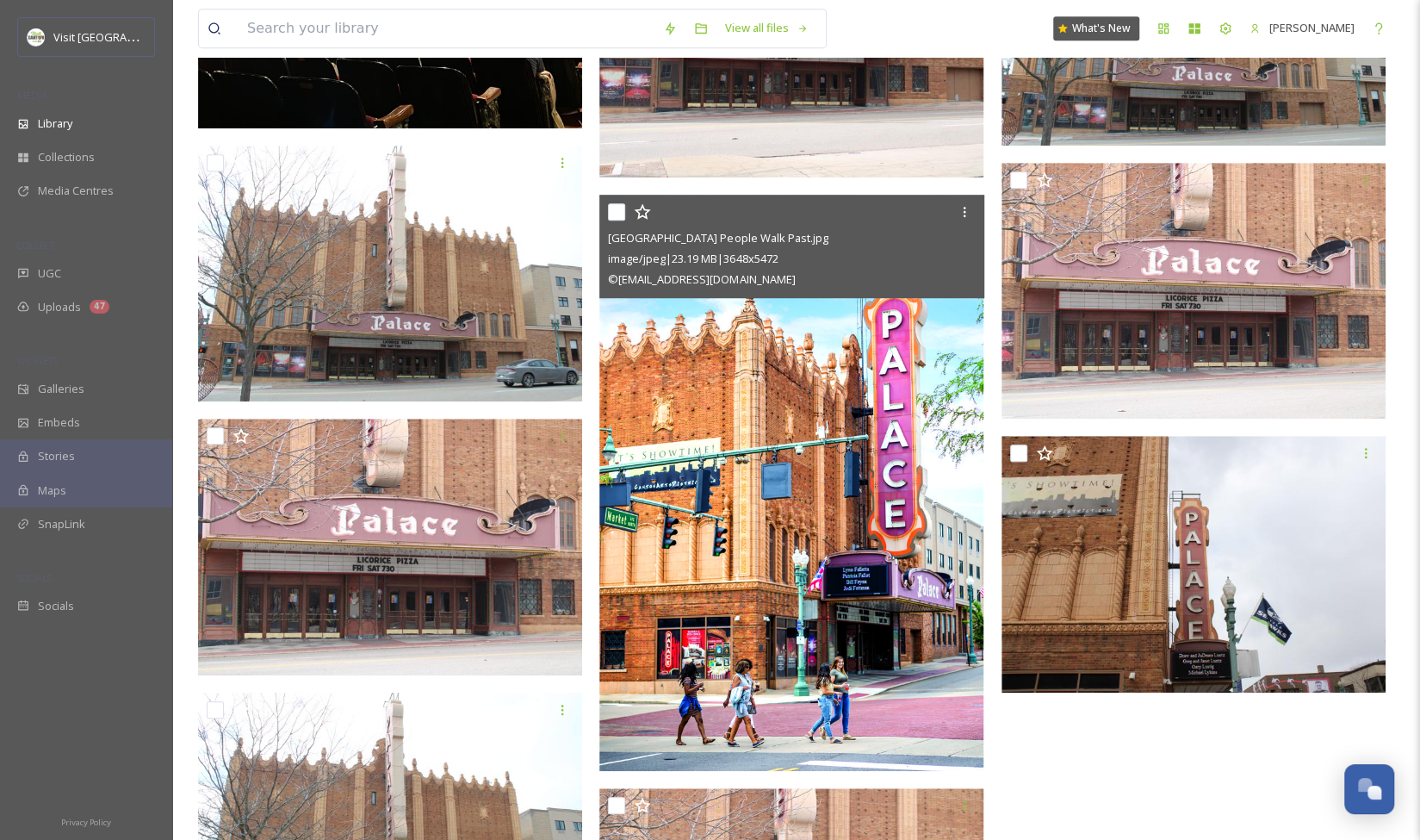
click at [797, 410] on img at bounding box center [791, 482] width 385 height 576
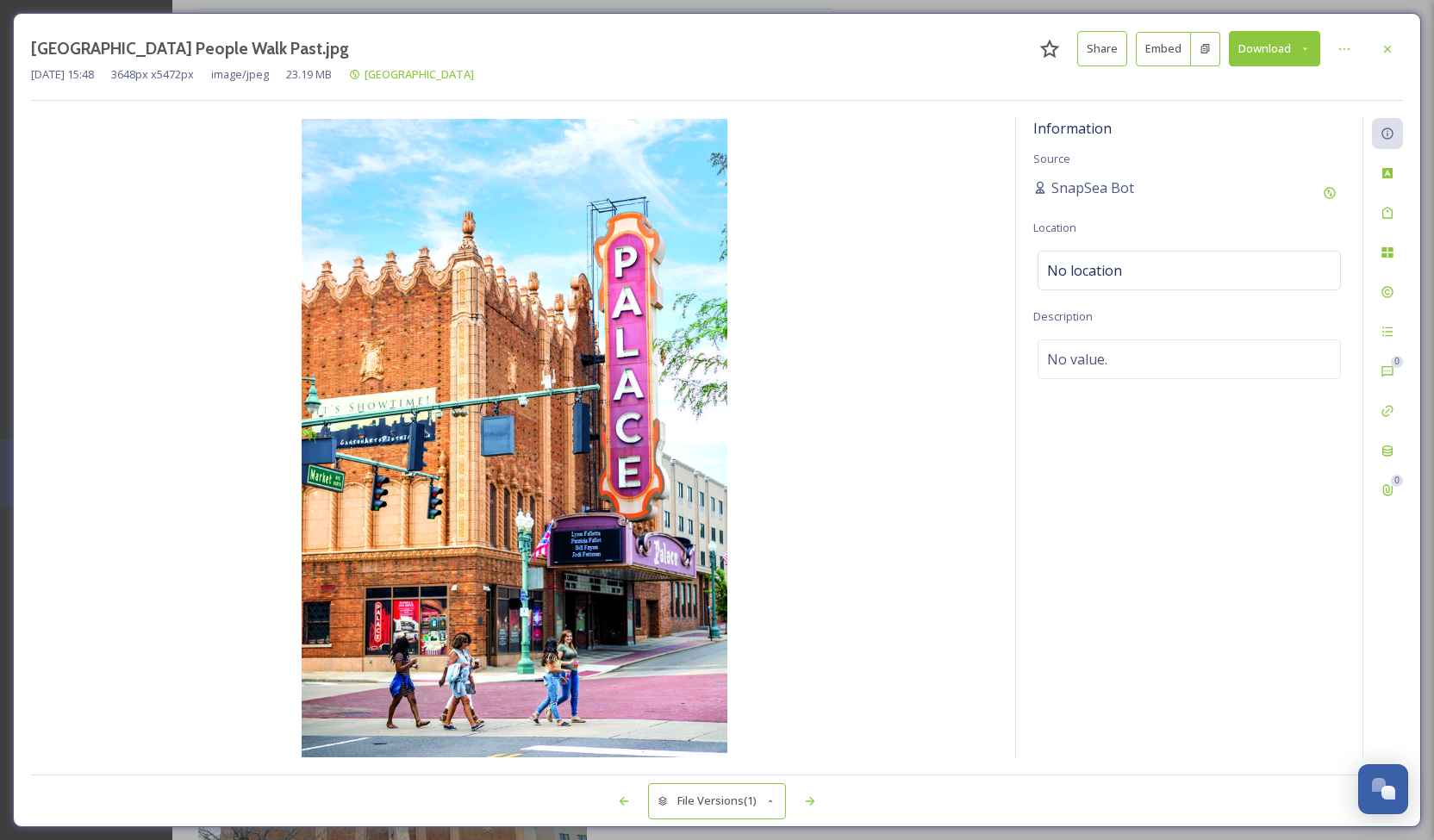
click at [1302, 48] on icon at bounding box center [1304, 48] width 11 height 11
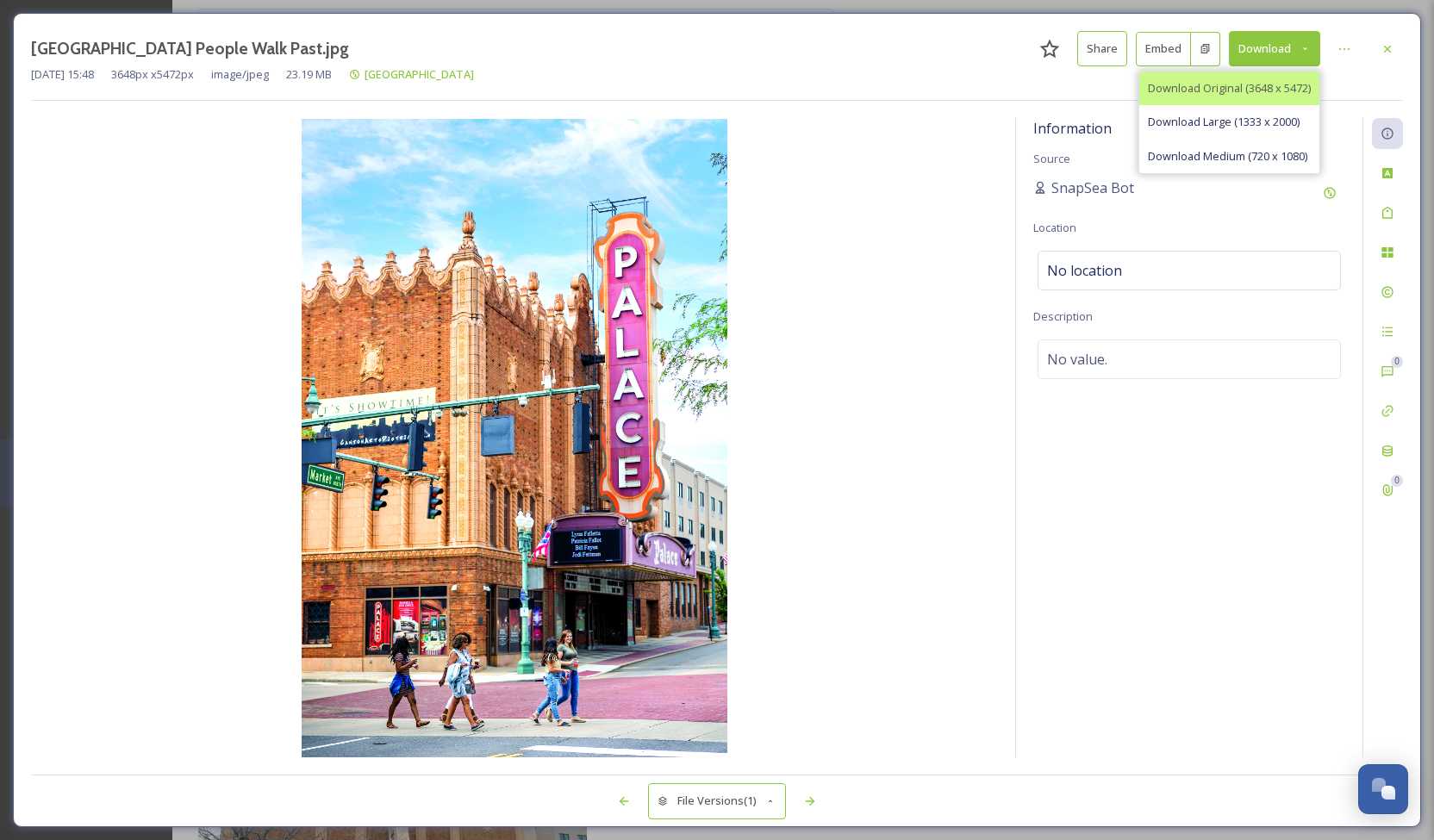
click at [1278, 84] on span "Download Original (3648 x 5472)" at bounding box center [1229, 88] width 163 height 17
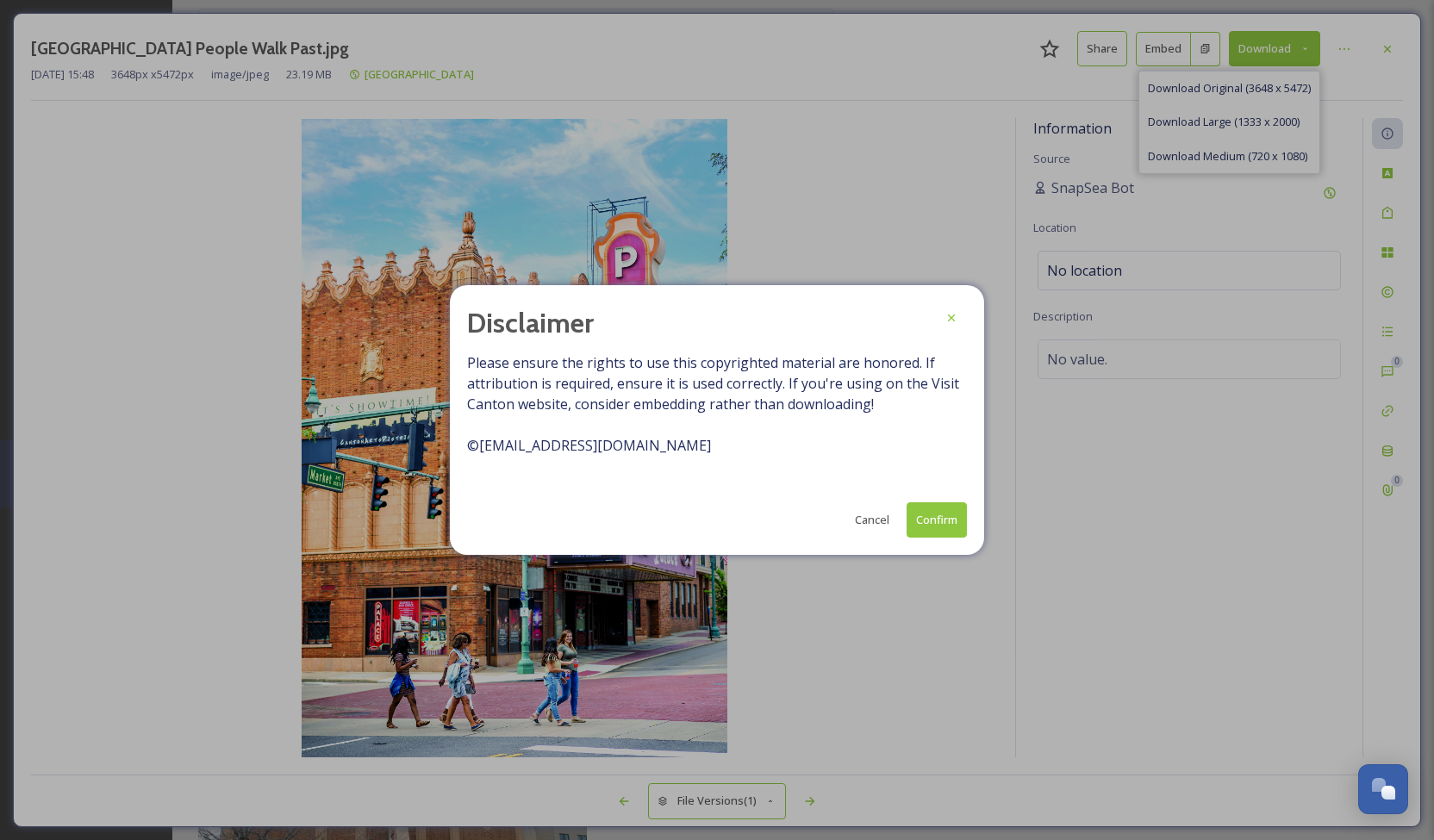
click at [956, 522] on button "Confirm" at bounding box center [937, 520] width 61 height 35
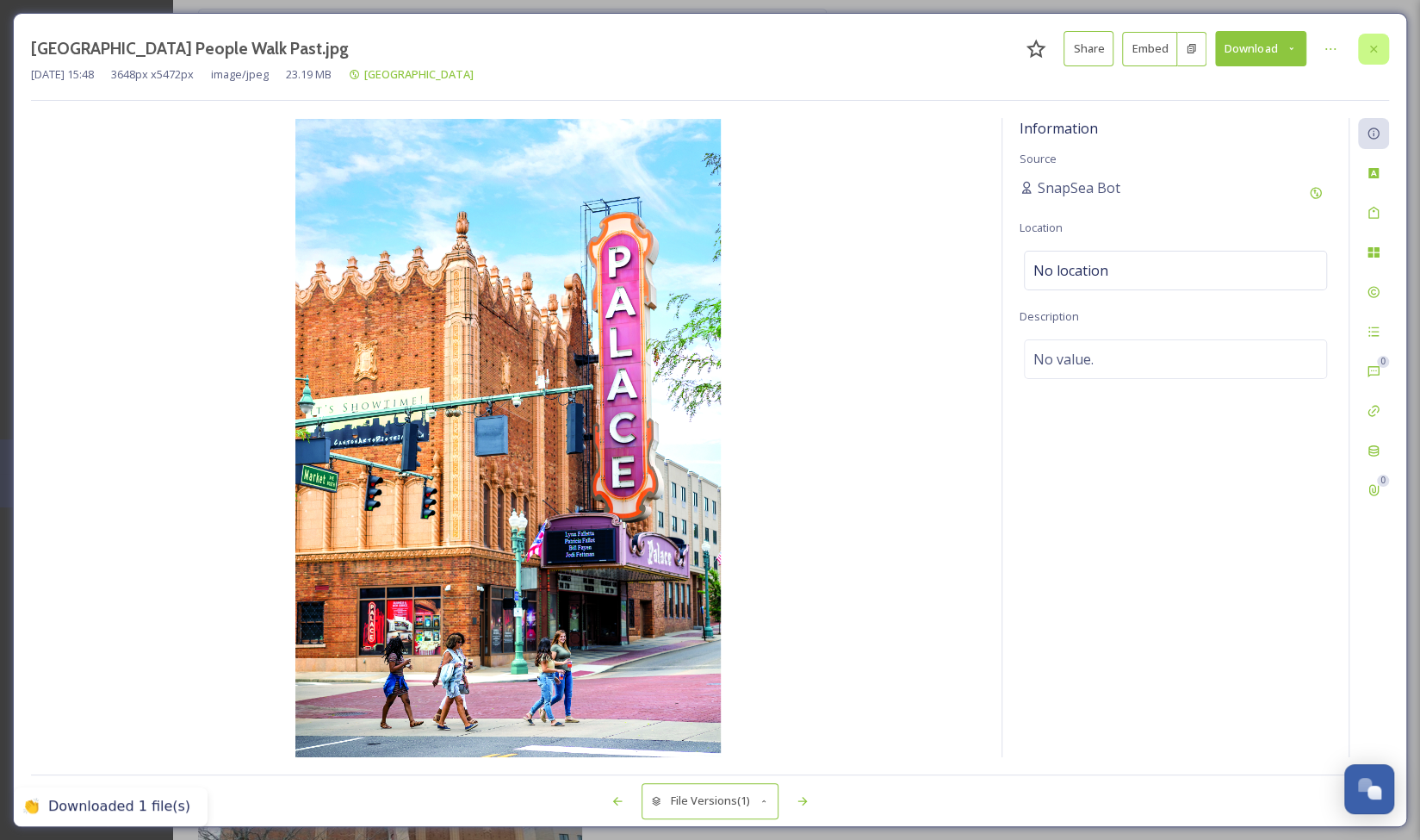
click at [1371, 42] on icon at bounding box center [1374, 49] width 14 height 14
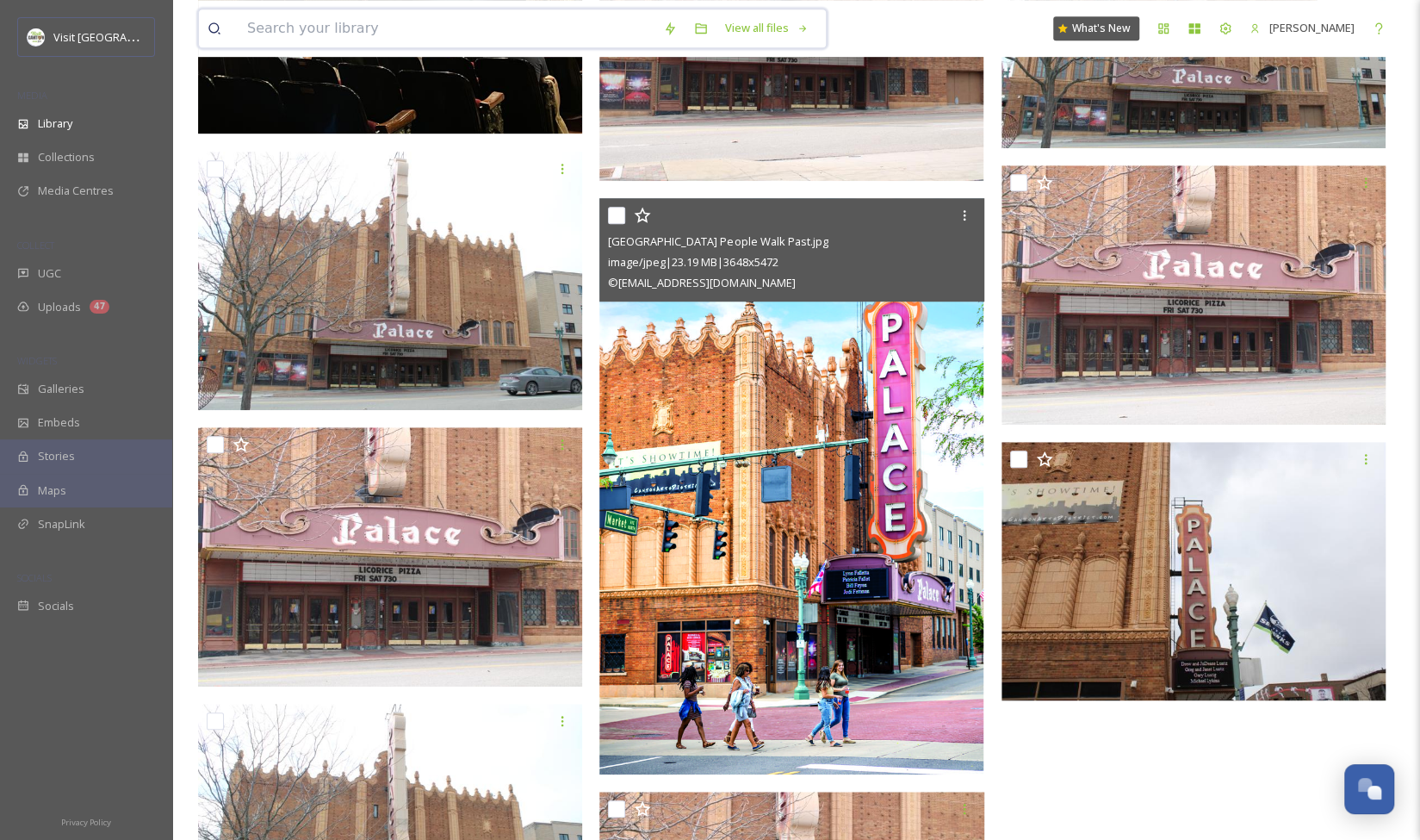
click at [510, 29] on input at bounding box center [446, 28] width 416 height 38
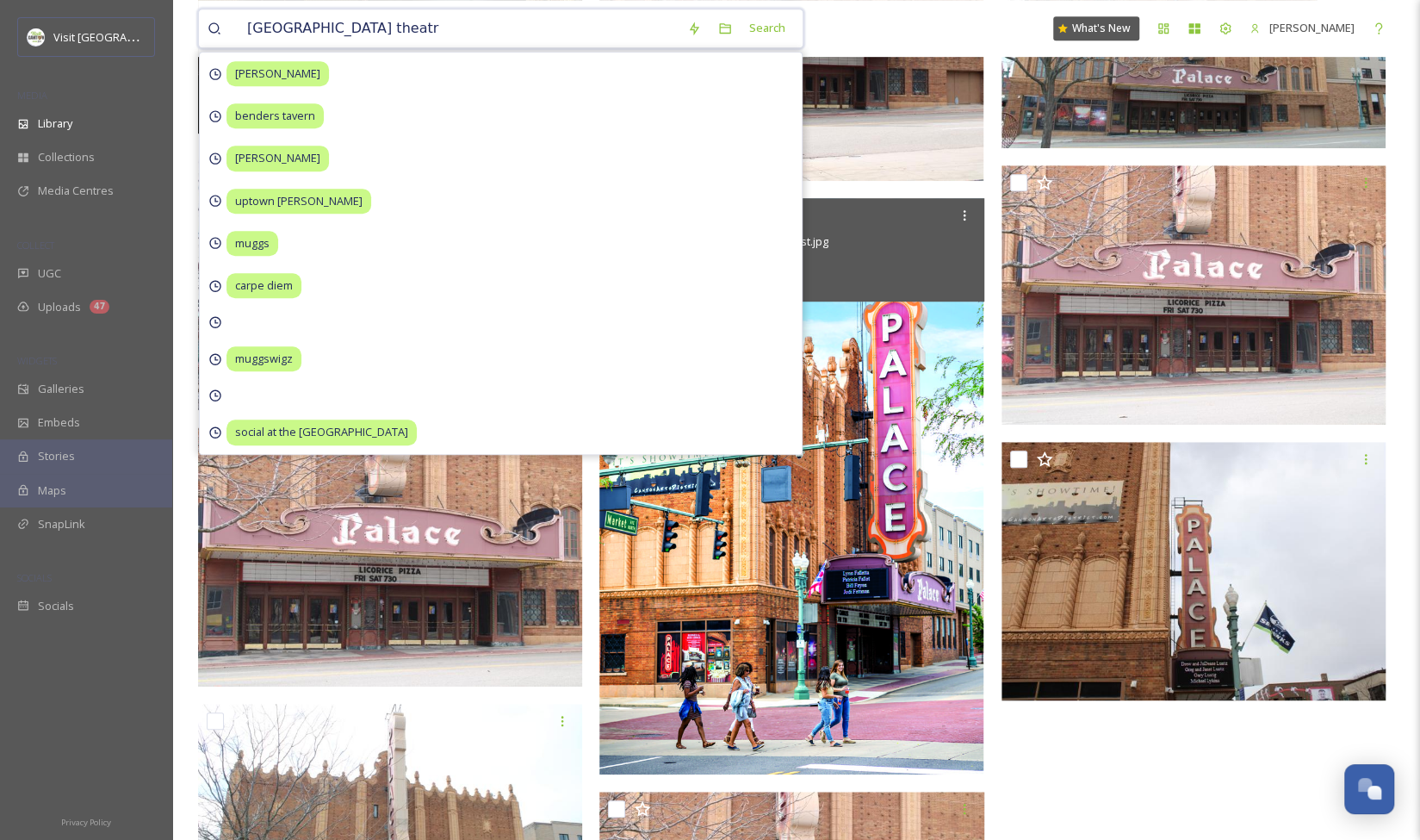
type input "[GEOGRAPHIC_DATA]"
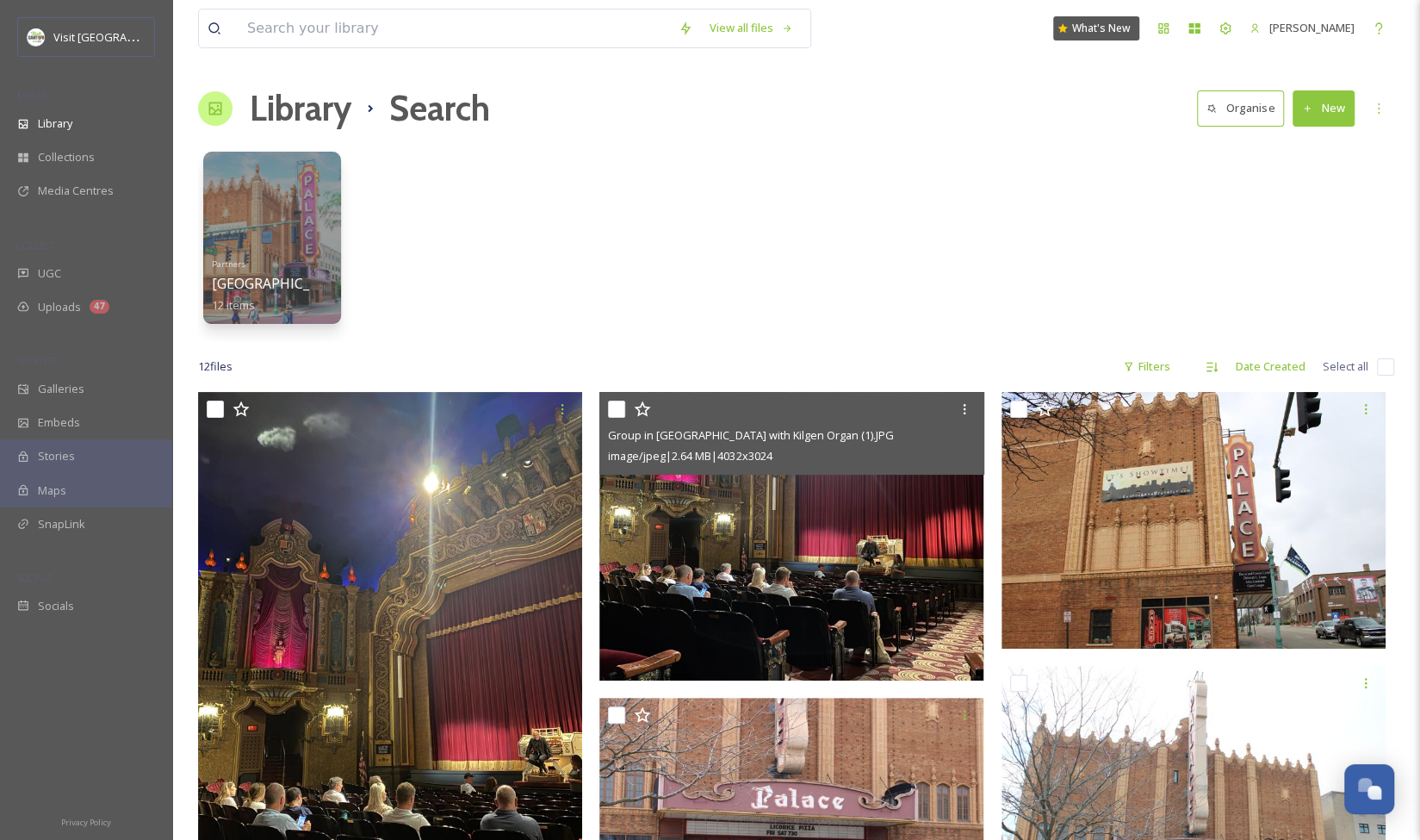
click at [730, 530] on img at bounding box center [791, 537] width 385 height 289
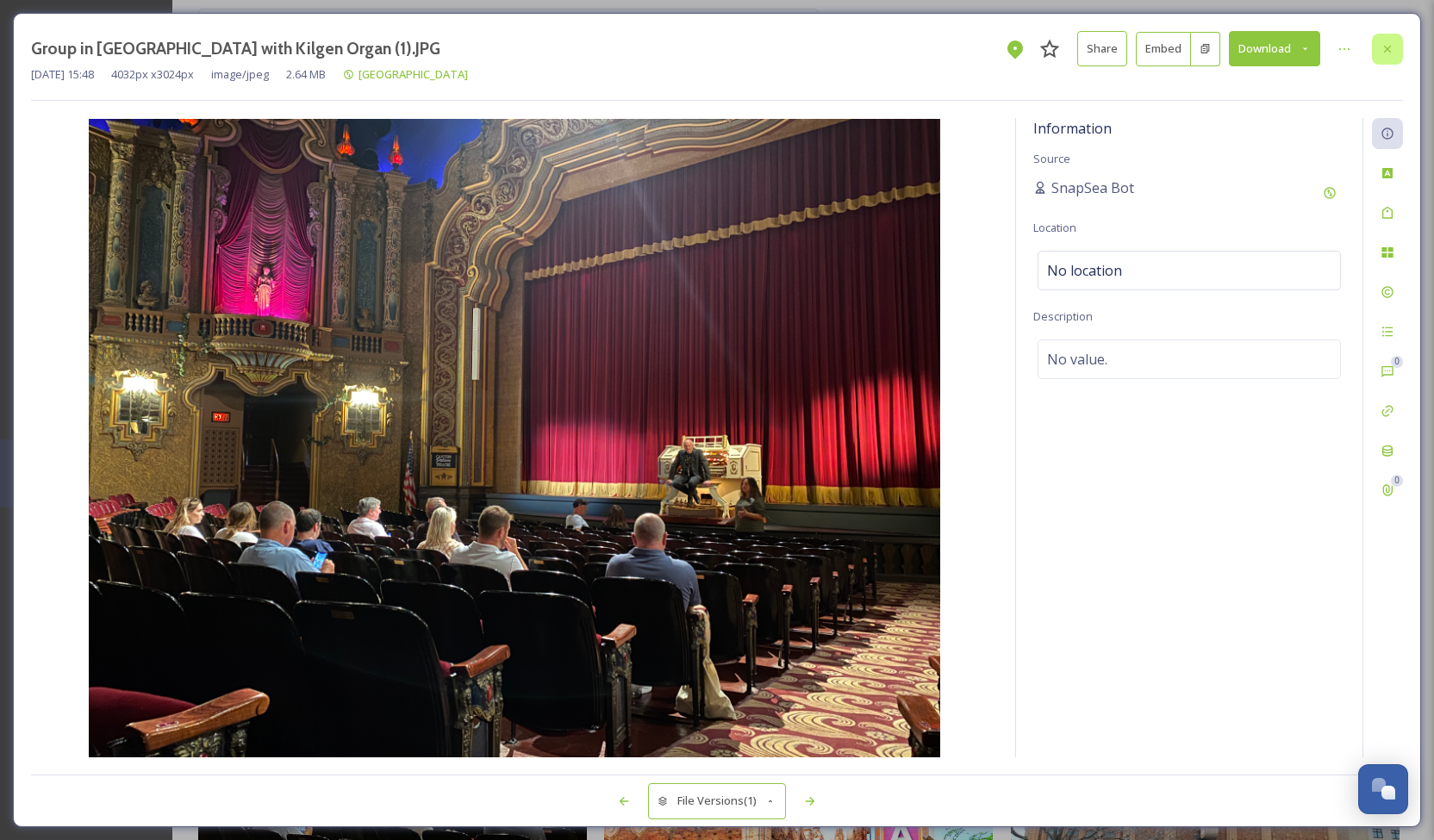
click at [1392, 46] on icon at bounding box center [1387, 49] width 14 height 14
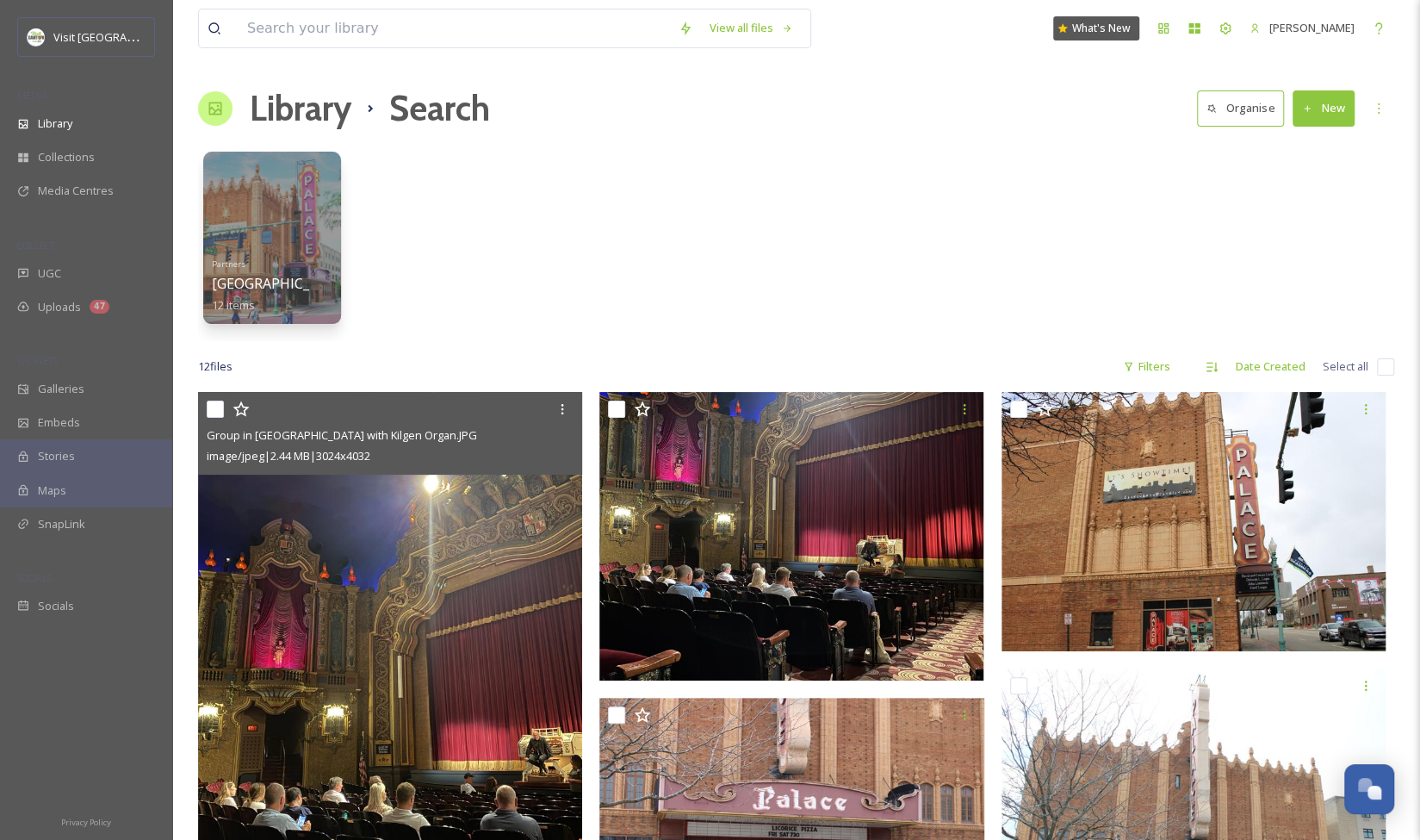
click at [498, 539] on img at bounding box center [390, 648] width 385 height 511
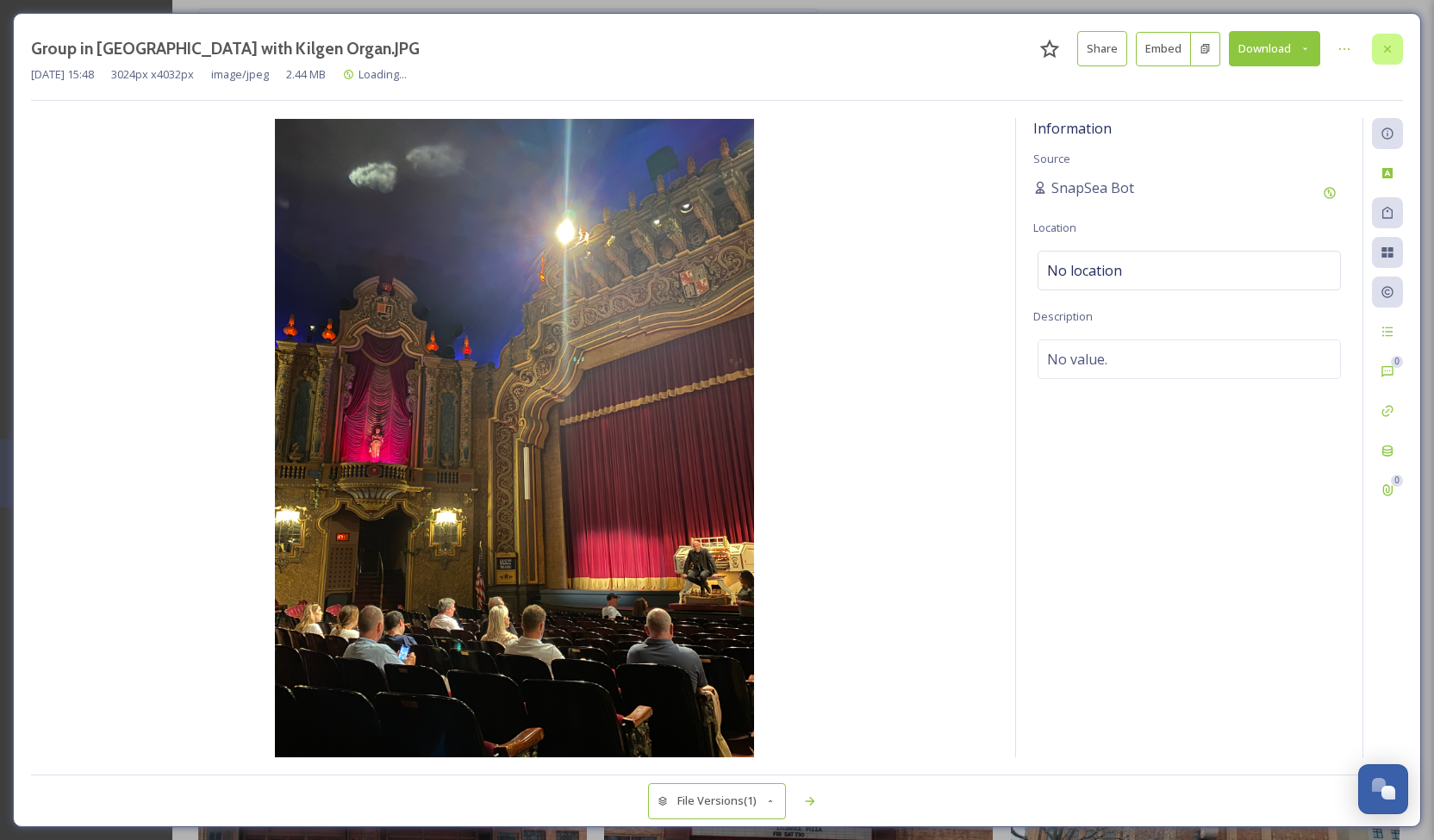
click at [1403, 49] on div at bounding box center [1387, 49] width 31 height 31
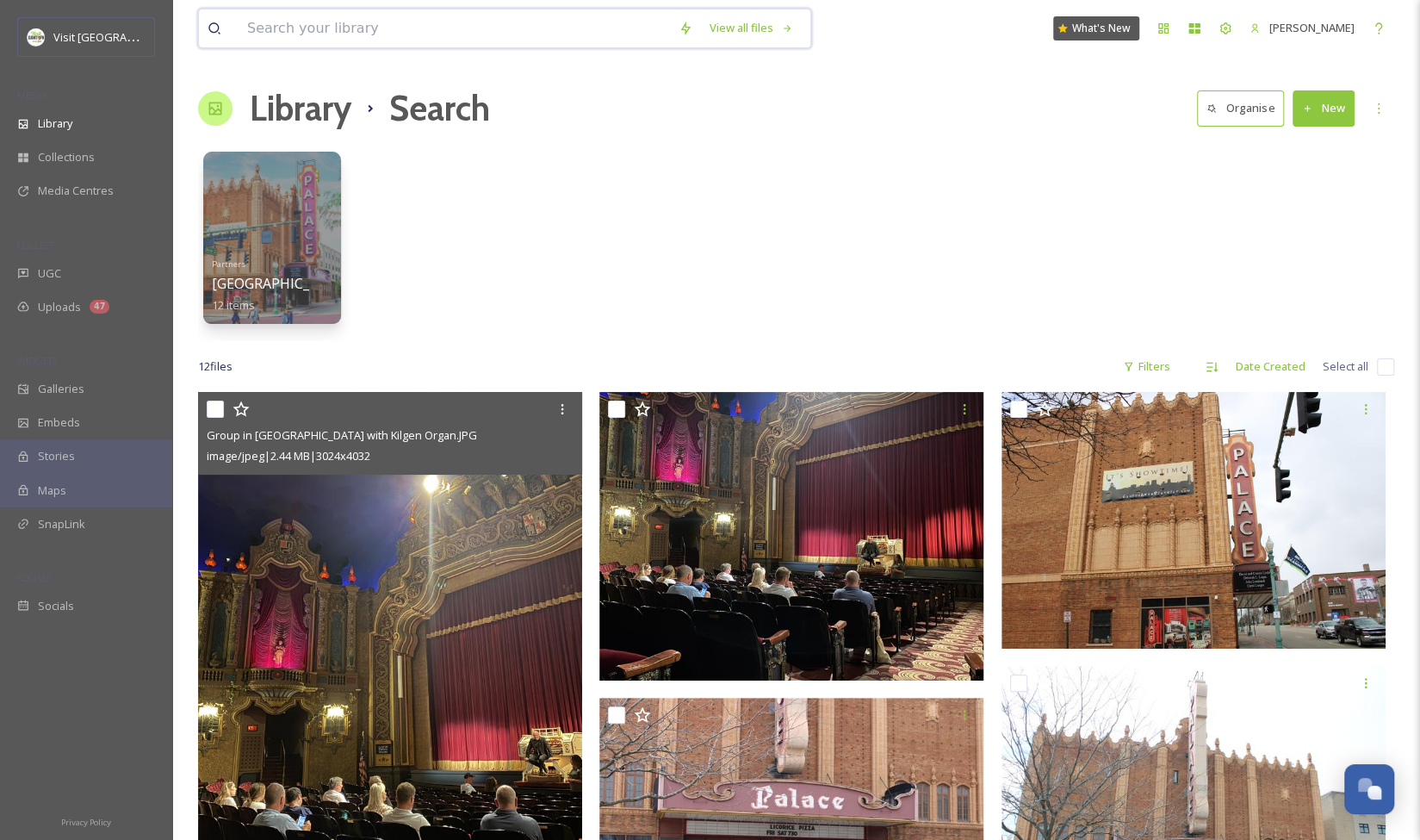
click at [358, 32] on input at bounding box center [454, 28] width 431 height 38
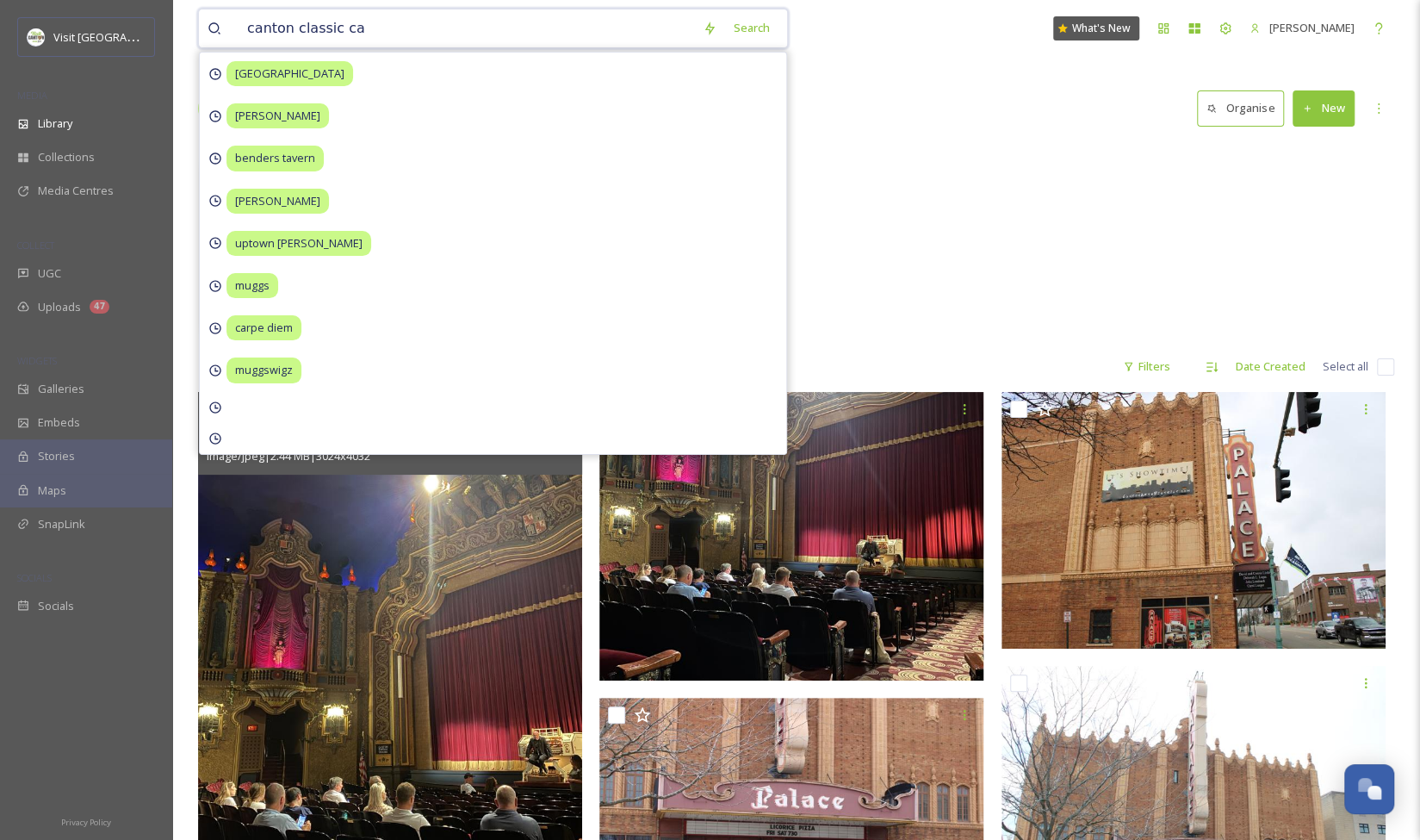
type input "canton classic car"
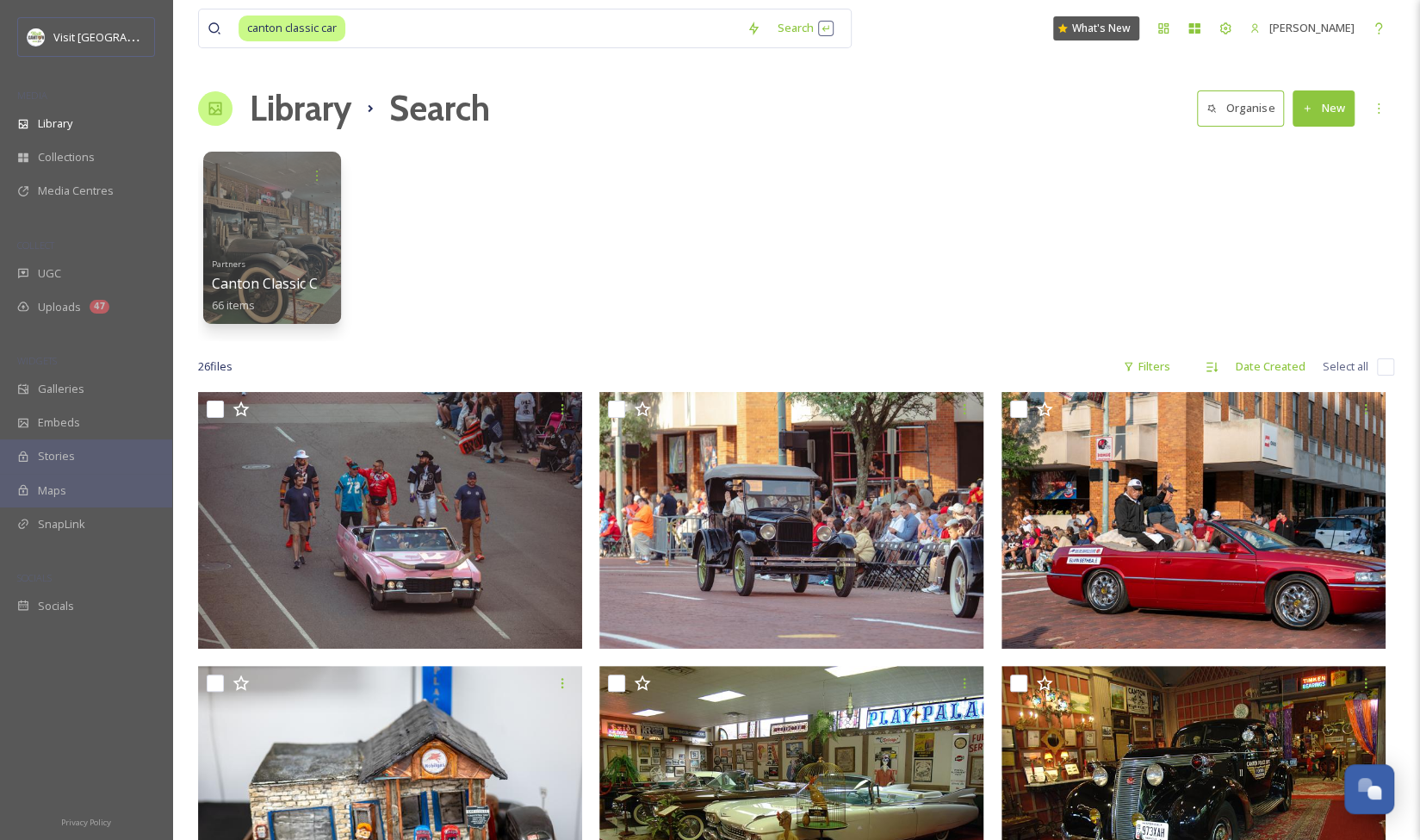
click at [1058, 209] on div "Partners Canton Classic Car Museum 66 items" at bounding box center [796, 242] width 1197 height 198
click at [265, 246] on div at bounding box center [272, 238] width 141 height 176
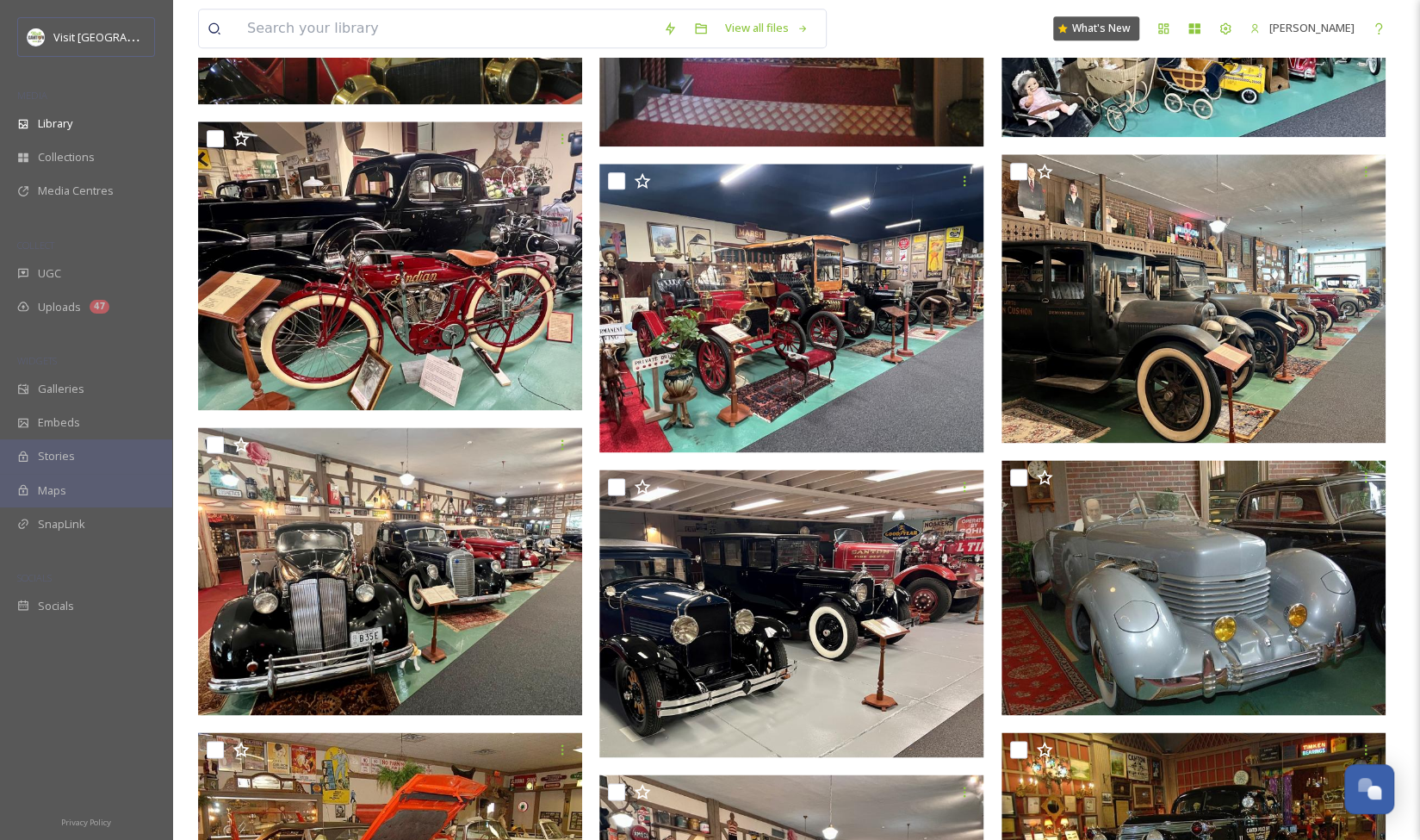
scroll to position [1390, 0]
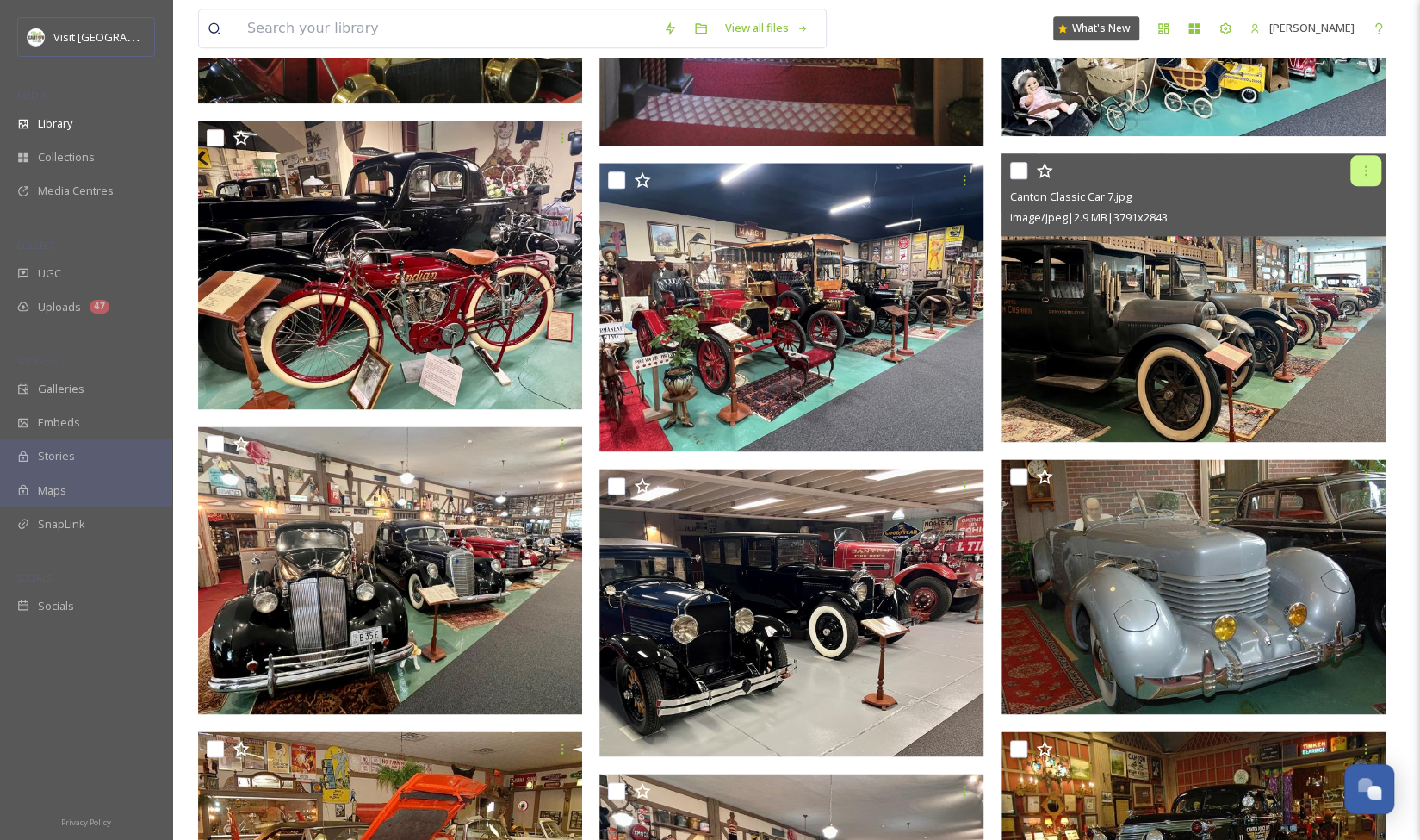
click at [1366, 169] on icon at bounding box center [1366, 171] width 14 height 14
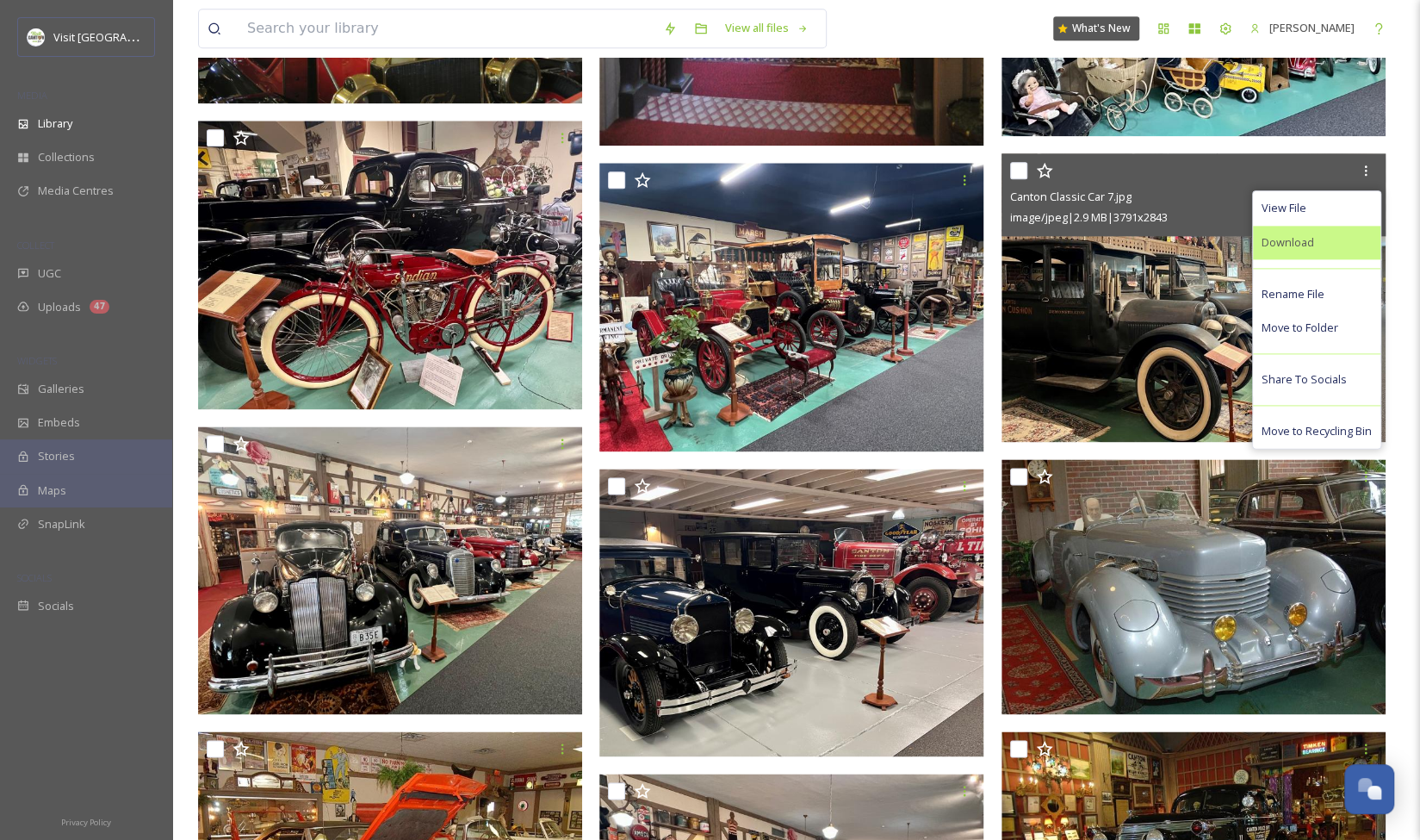
click at [1306, 246] on span "Download" at bounding box center [1288, 242] width 53 height 17
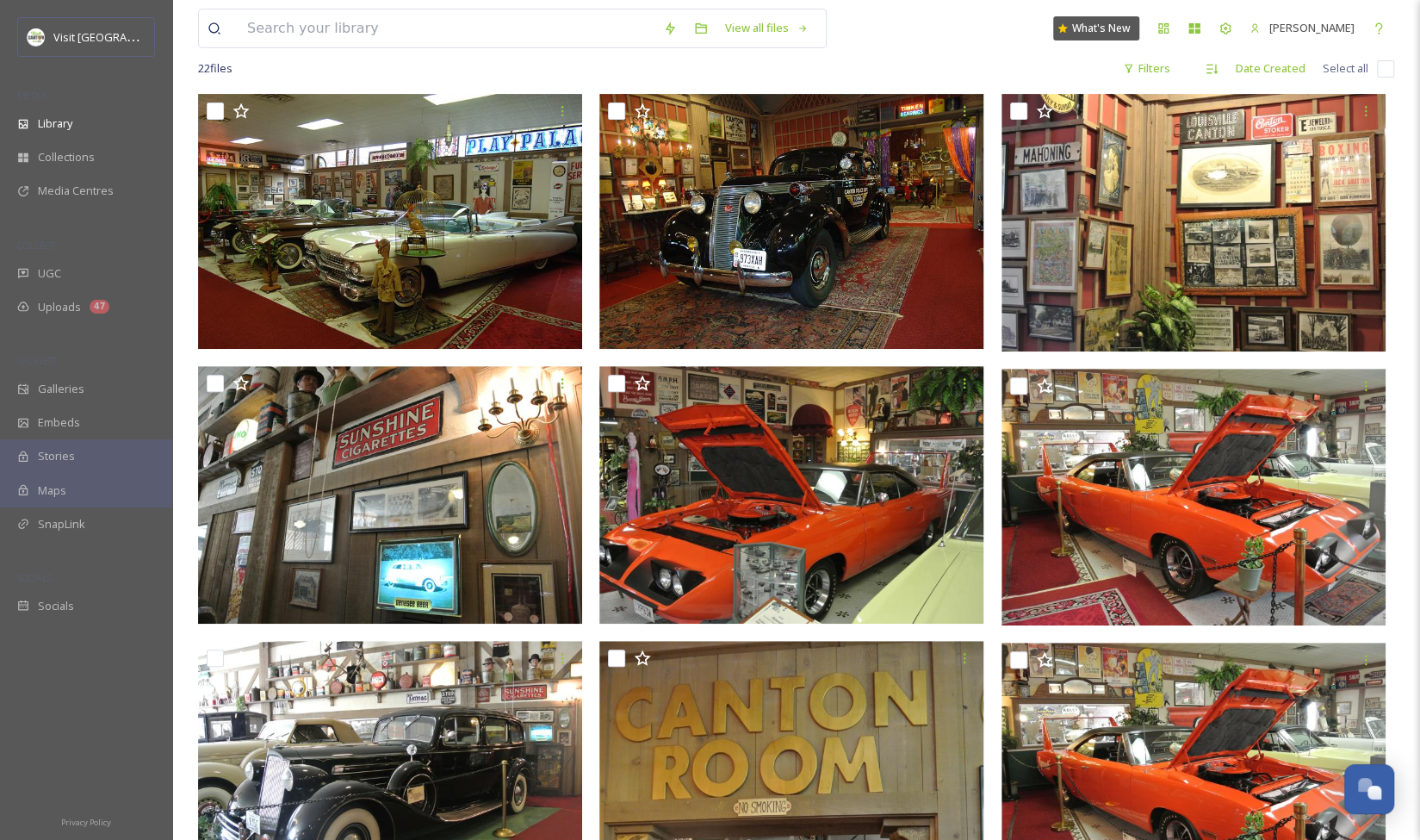
scroll to position [0, 0]
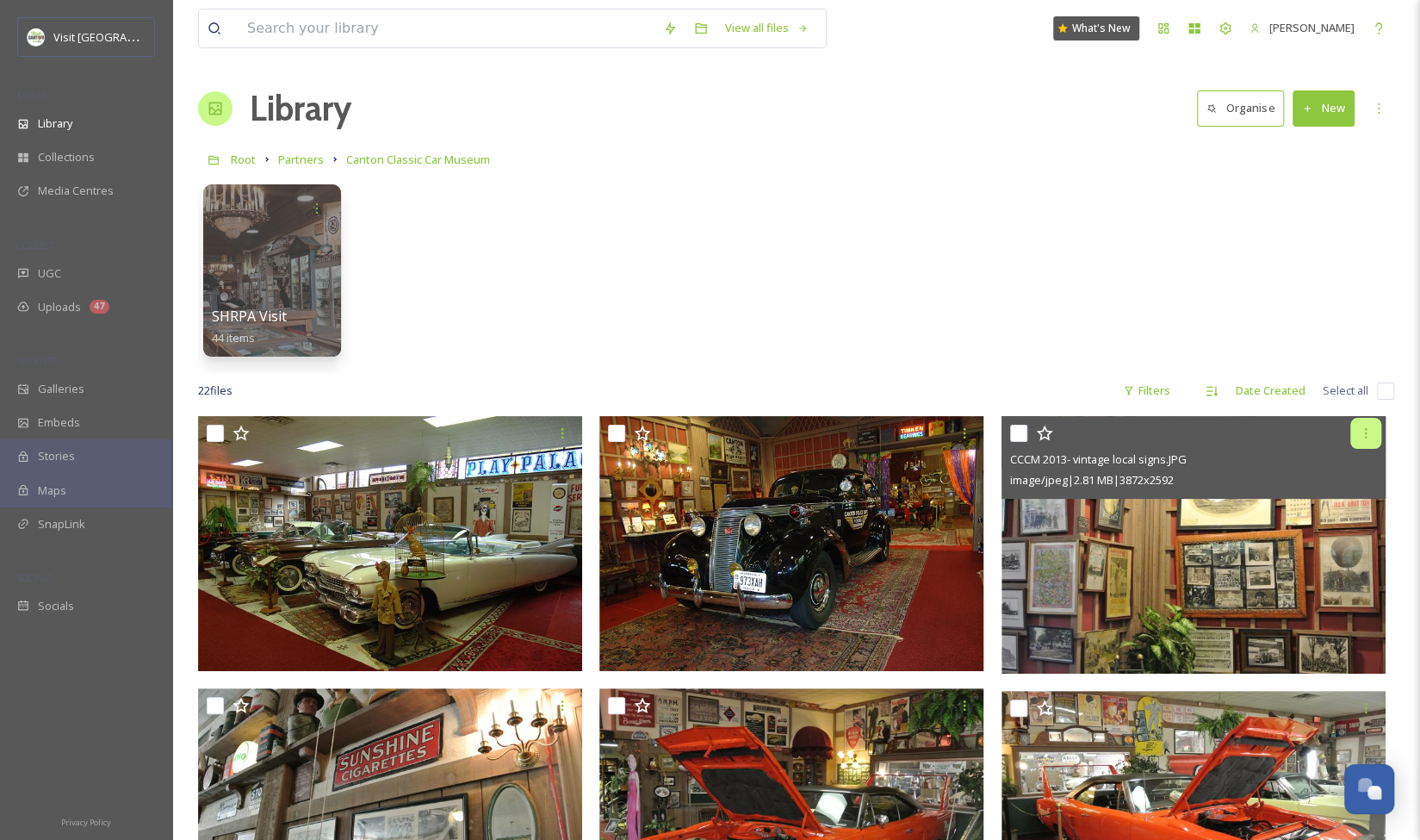
click at [1366, 435] on icon at bounding box center [1366, 433] width 14 height 14
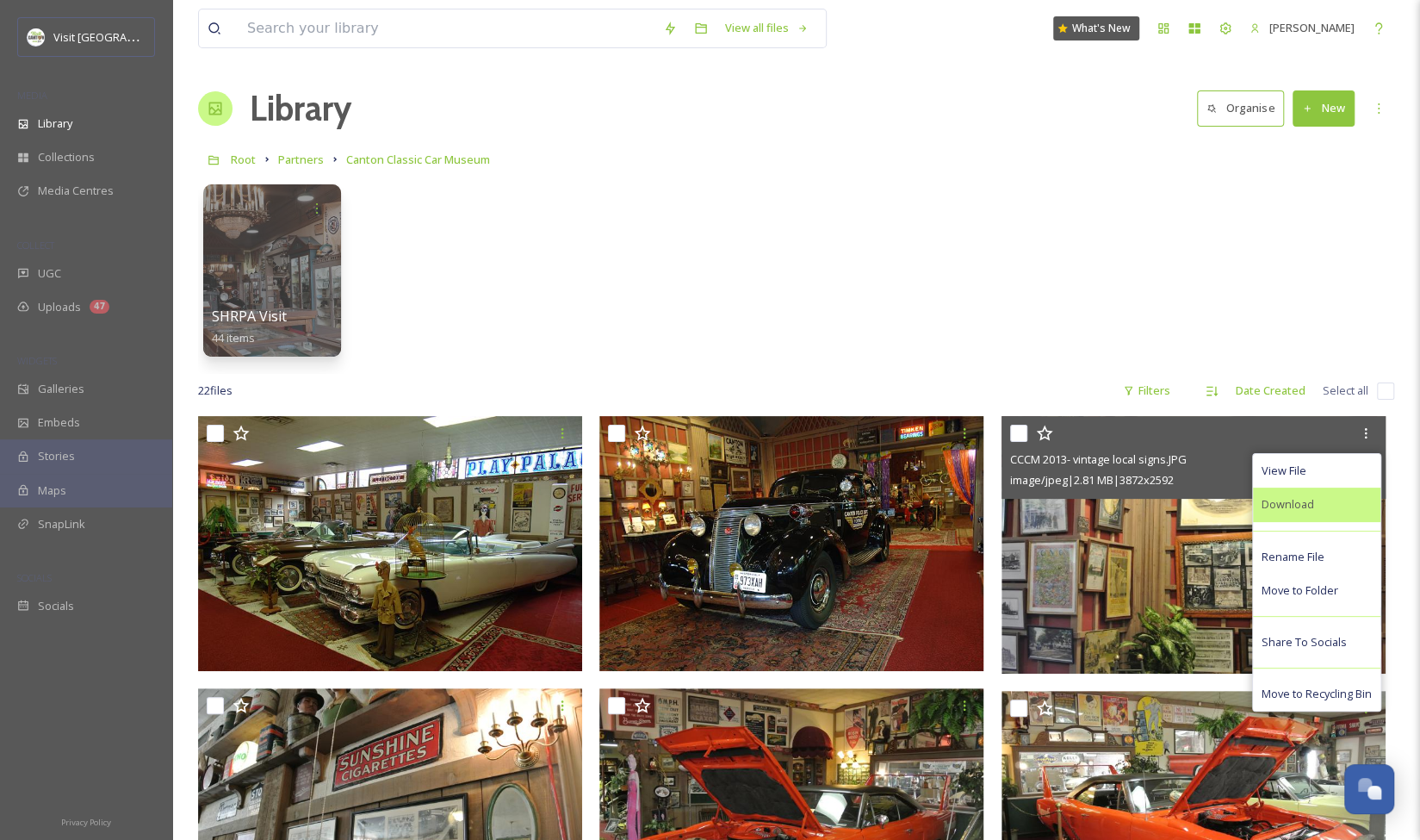
click at [1313, 504] on span "Download" at bounding box center [1288, 503] width 53 height 17
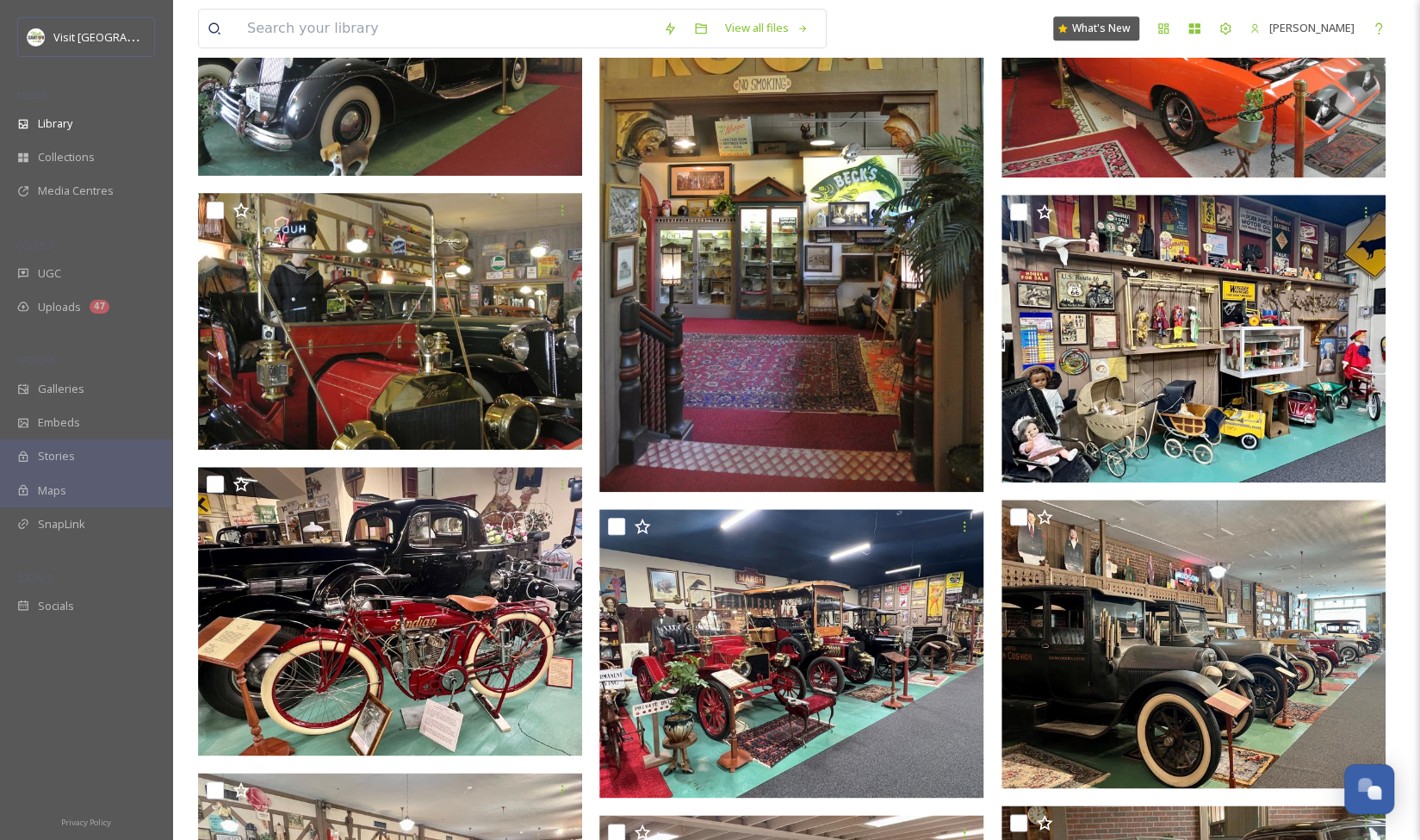
scroll to position [1046, 0]
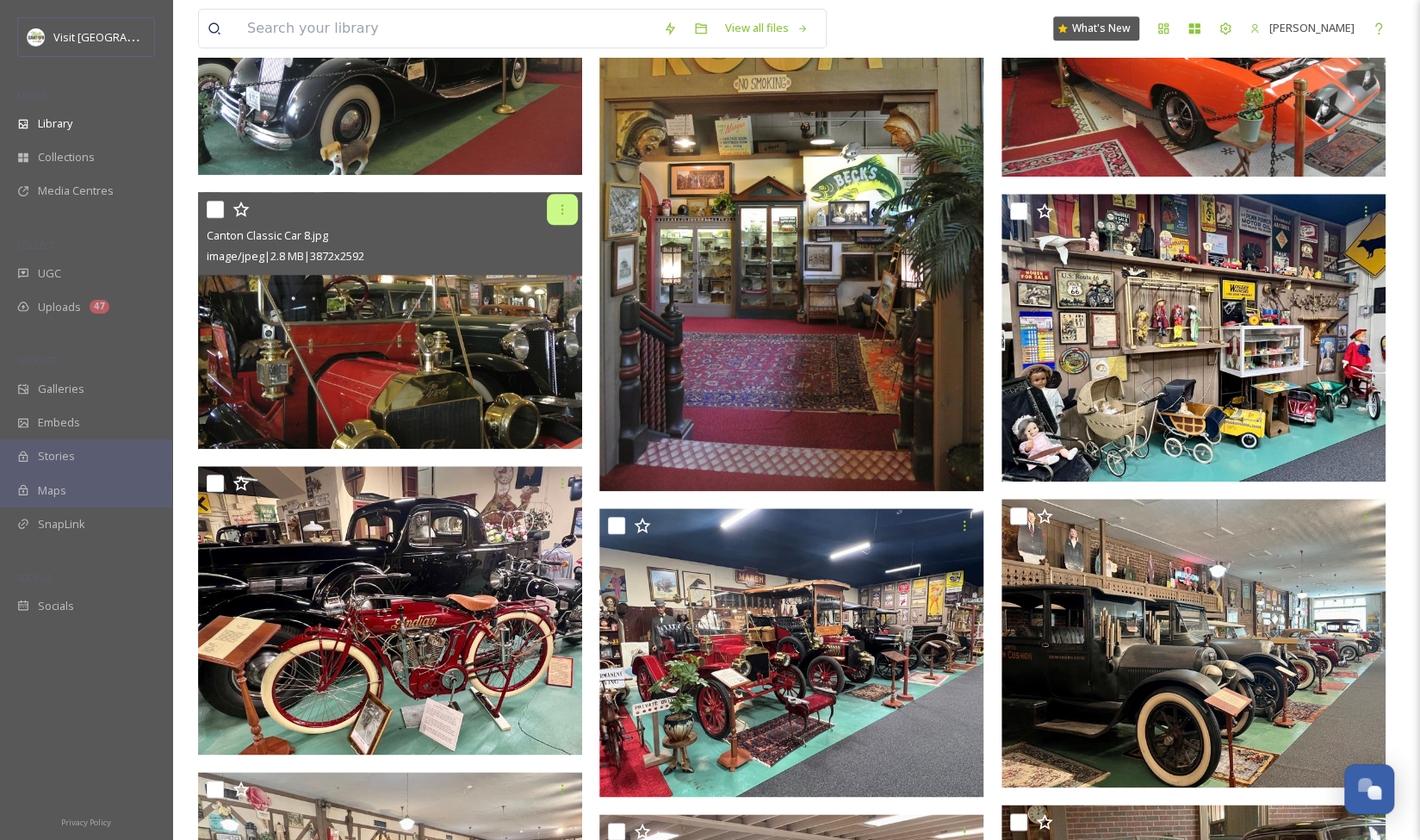
click at [564, 208] on icon at bounding box center [562, 209] width 14 height 14
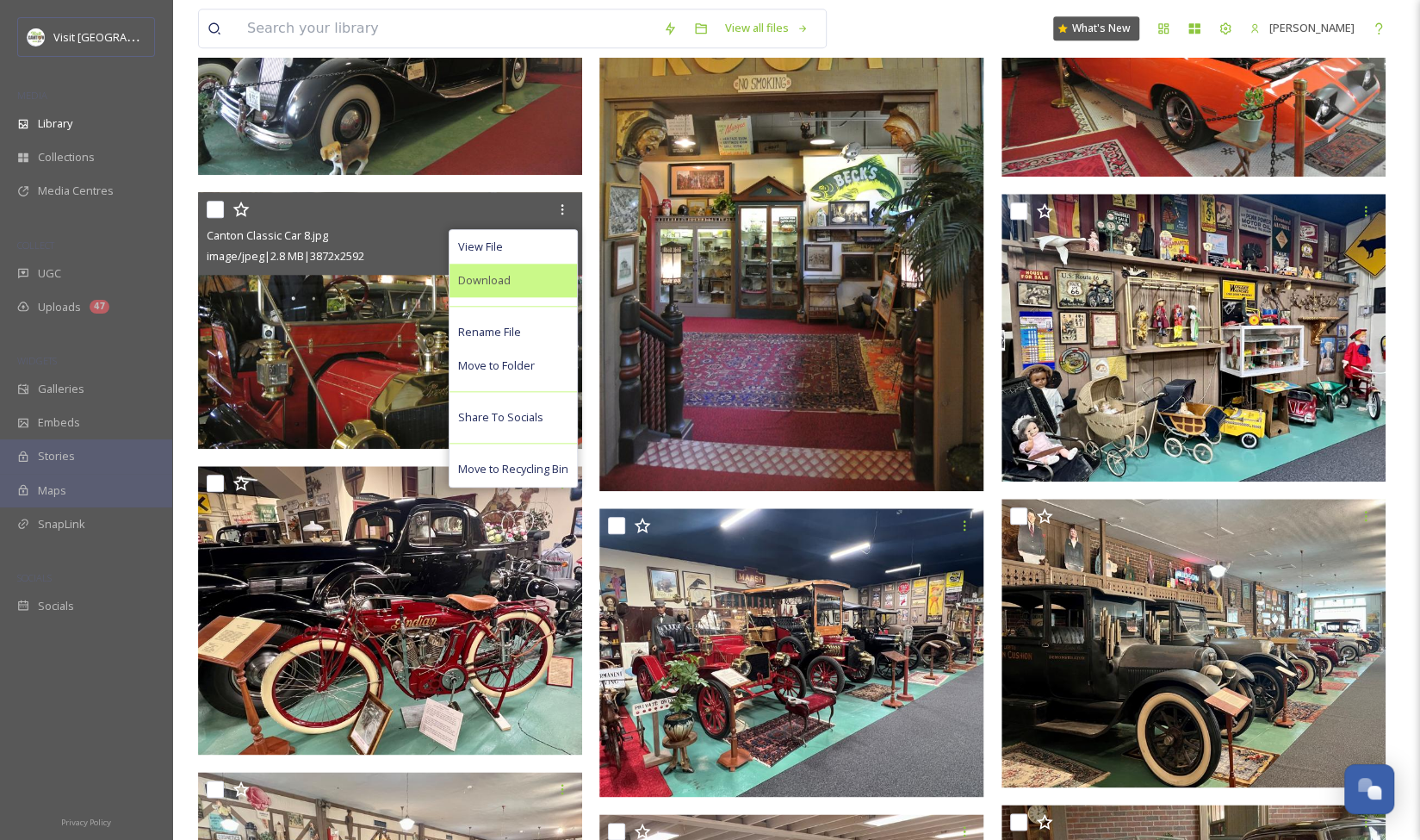
click at [513, 285] on div "Download" at bounding box center [513, 280] width 128 height 33
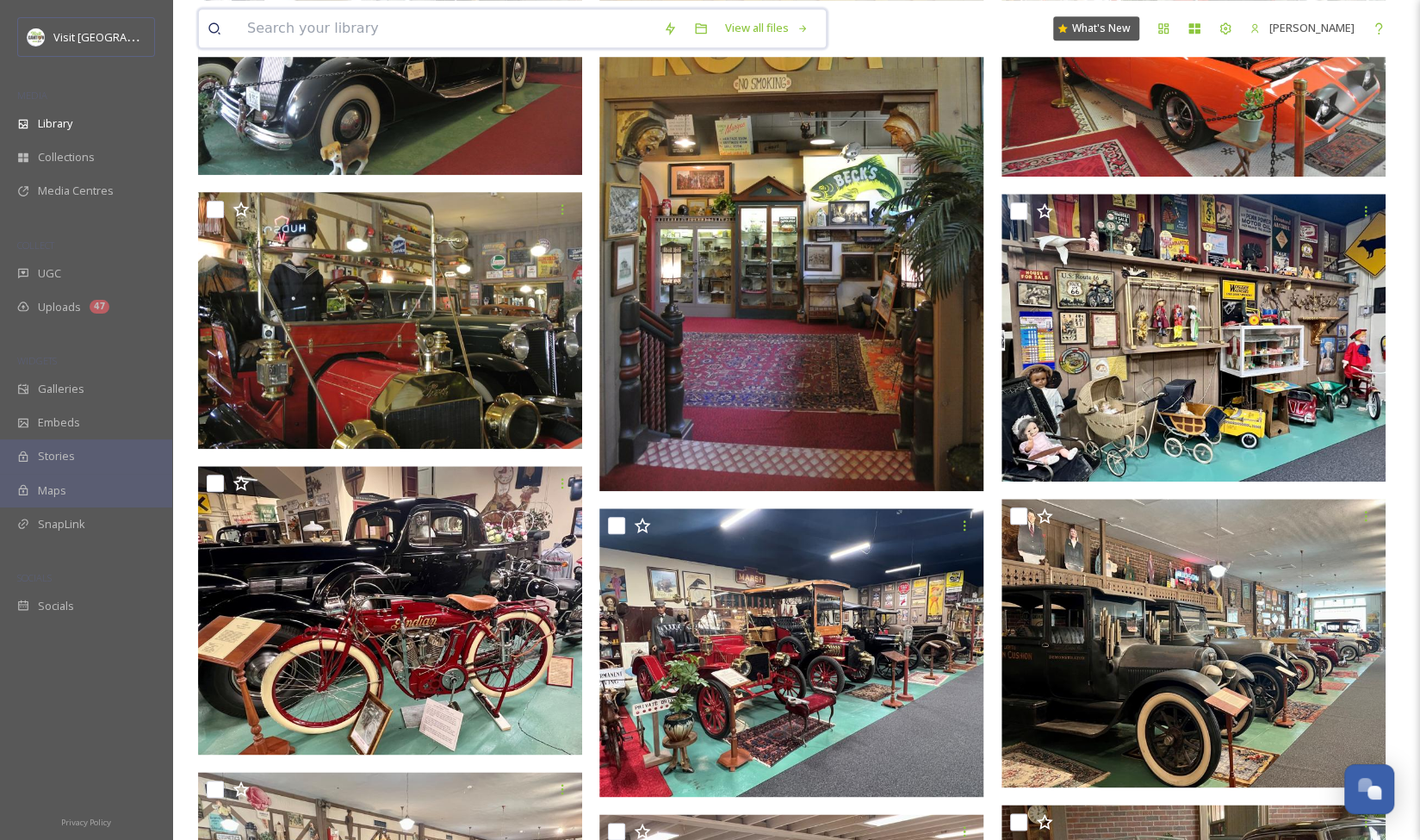
click at [323, 19] on input at bounding box center [446, 28] width 416 height 38
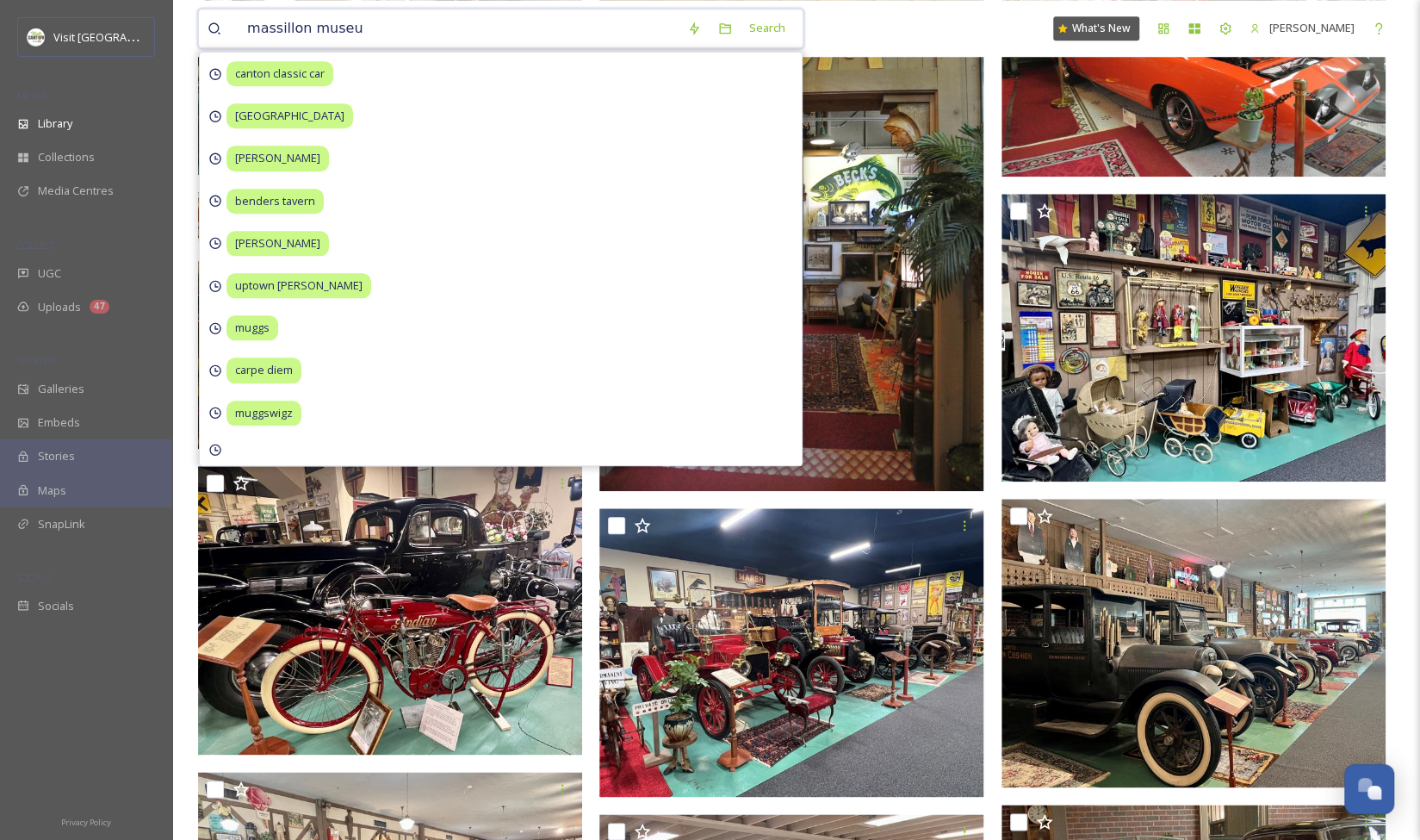
type input "[GEOGRAPHIC_DATA]"
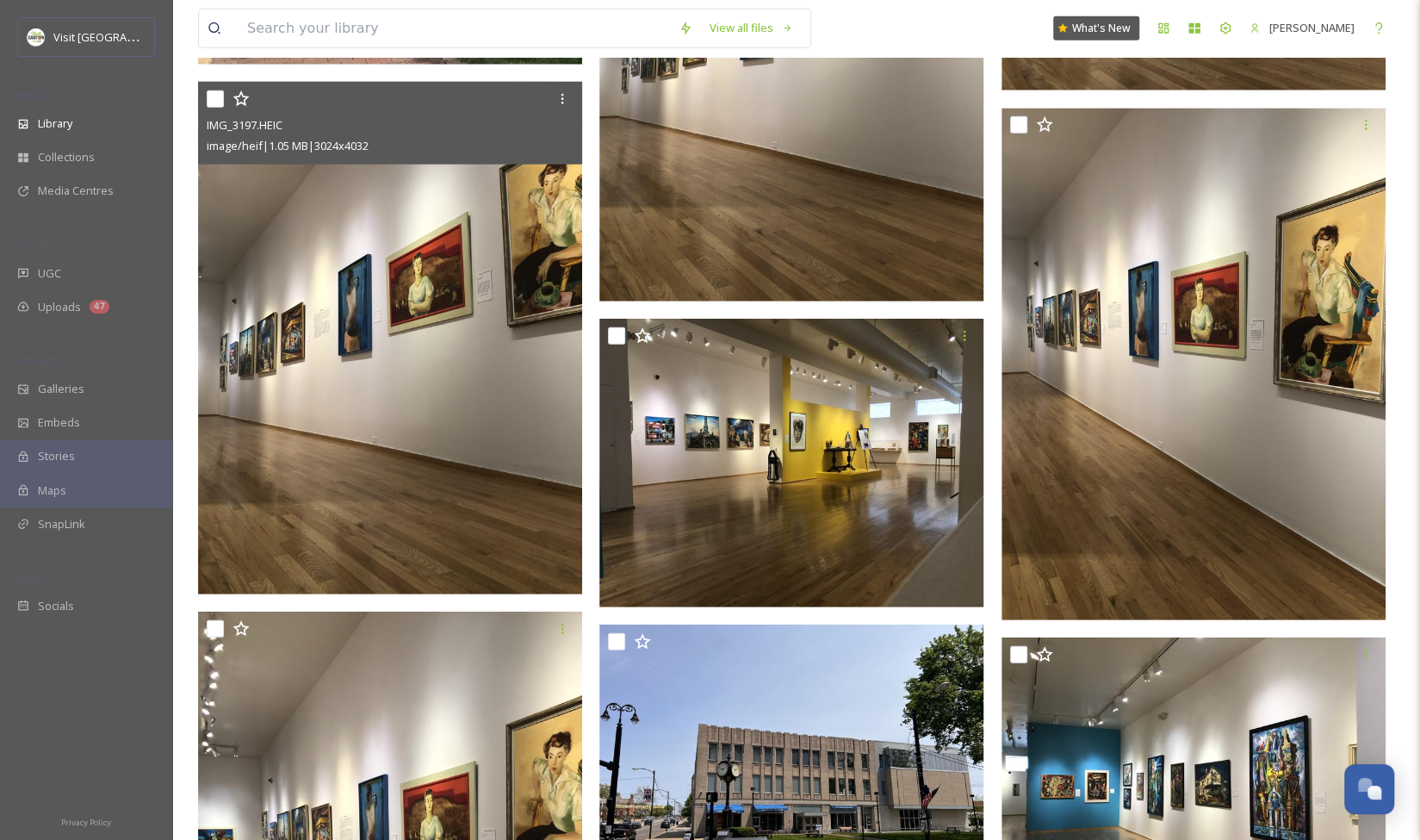
scroll to position [2819, 0]
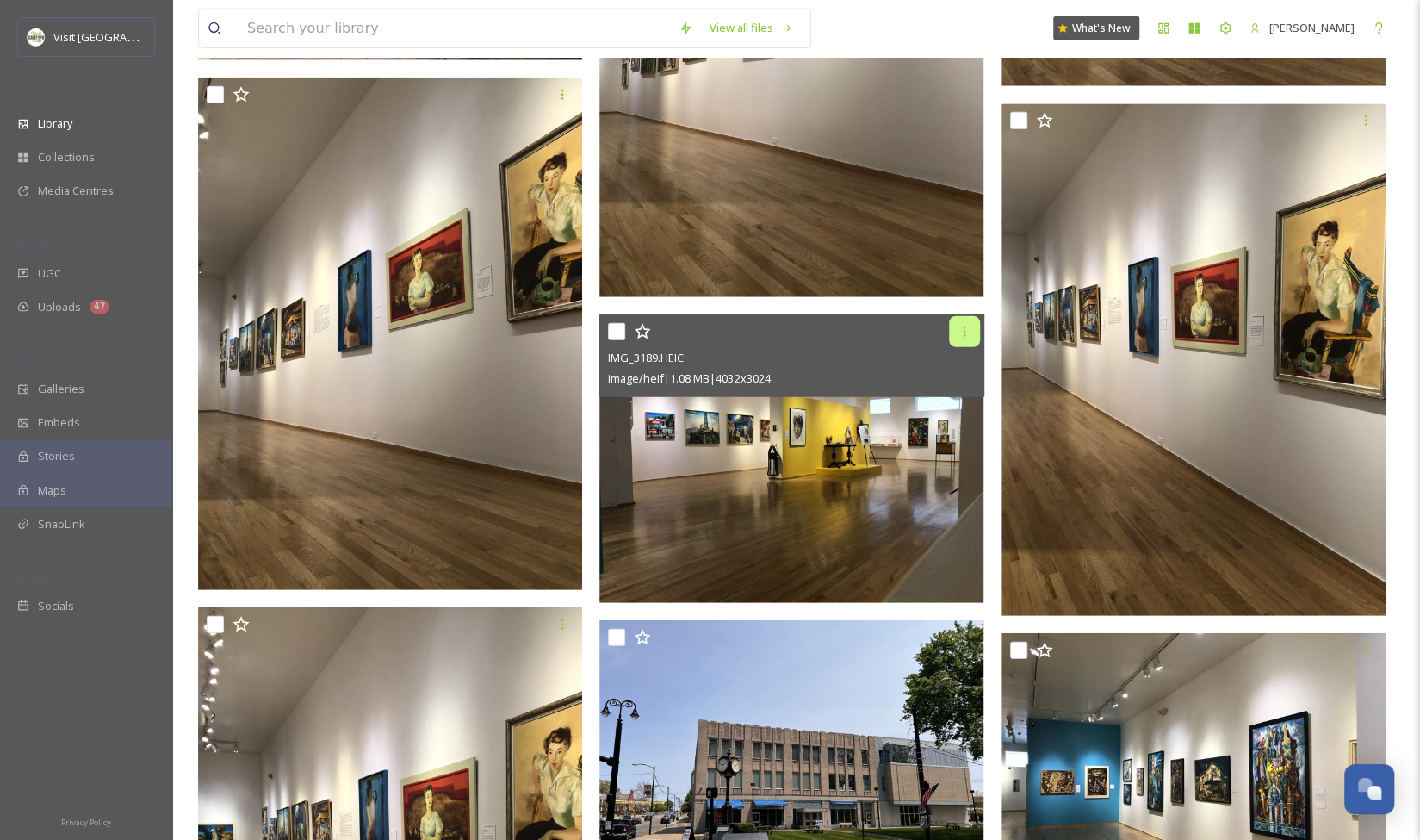
click at [961, 336] on icon at bounding box center [965, 332] width 14 height 14
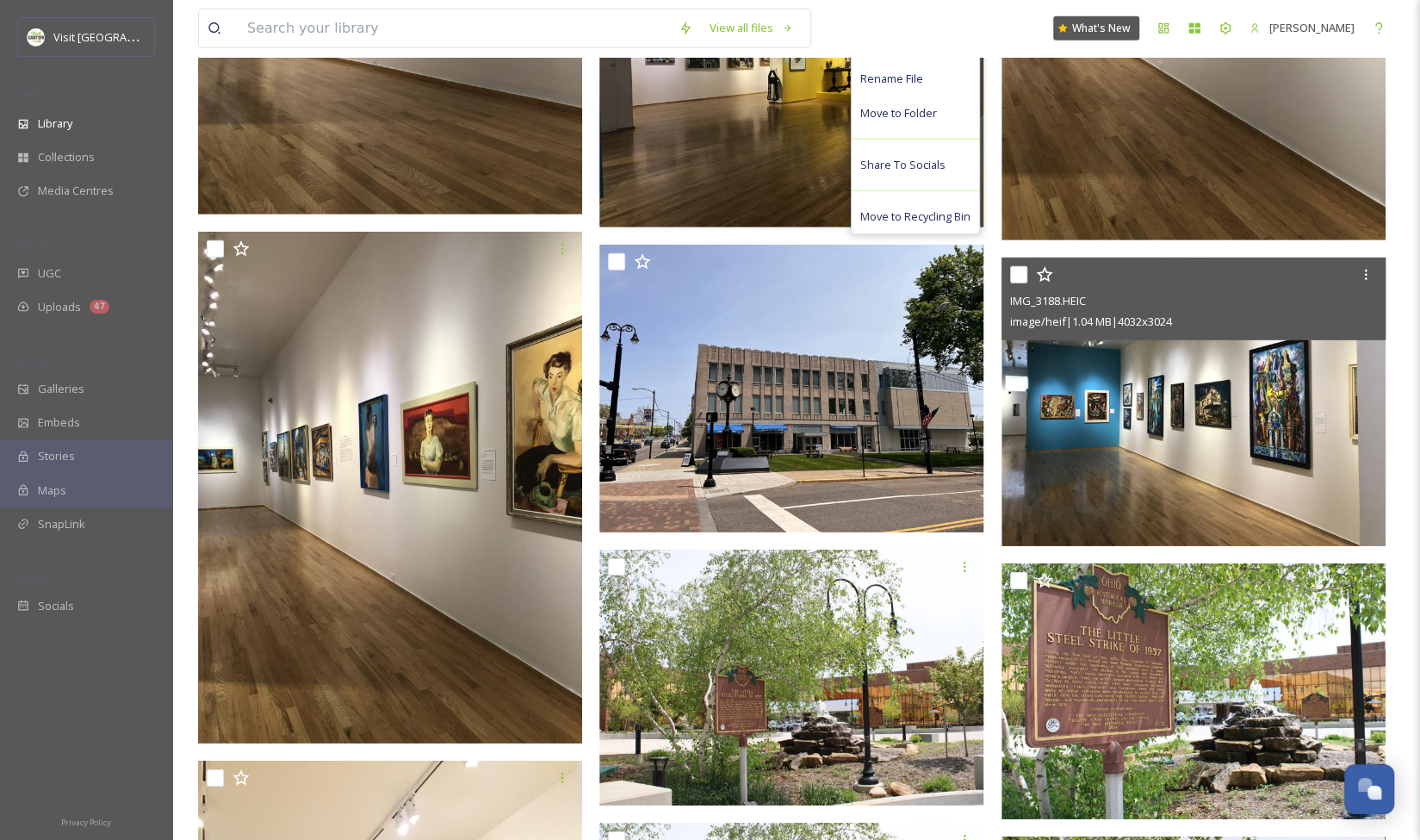
scroll to position [3198, 0]
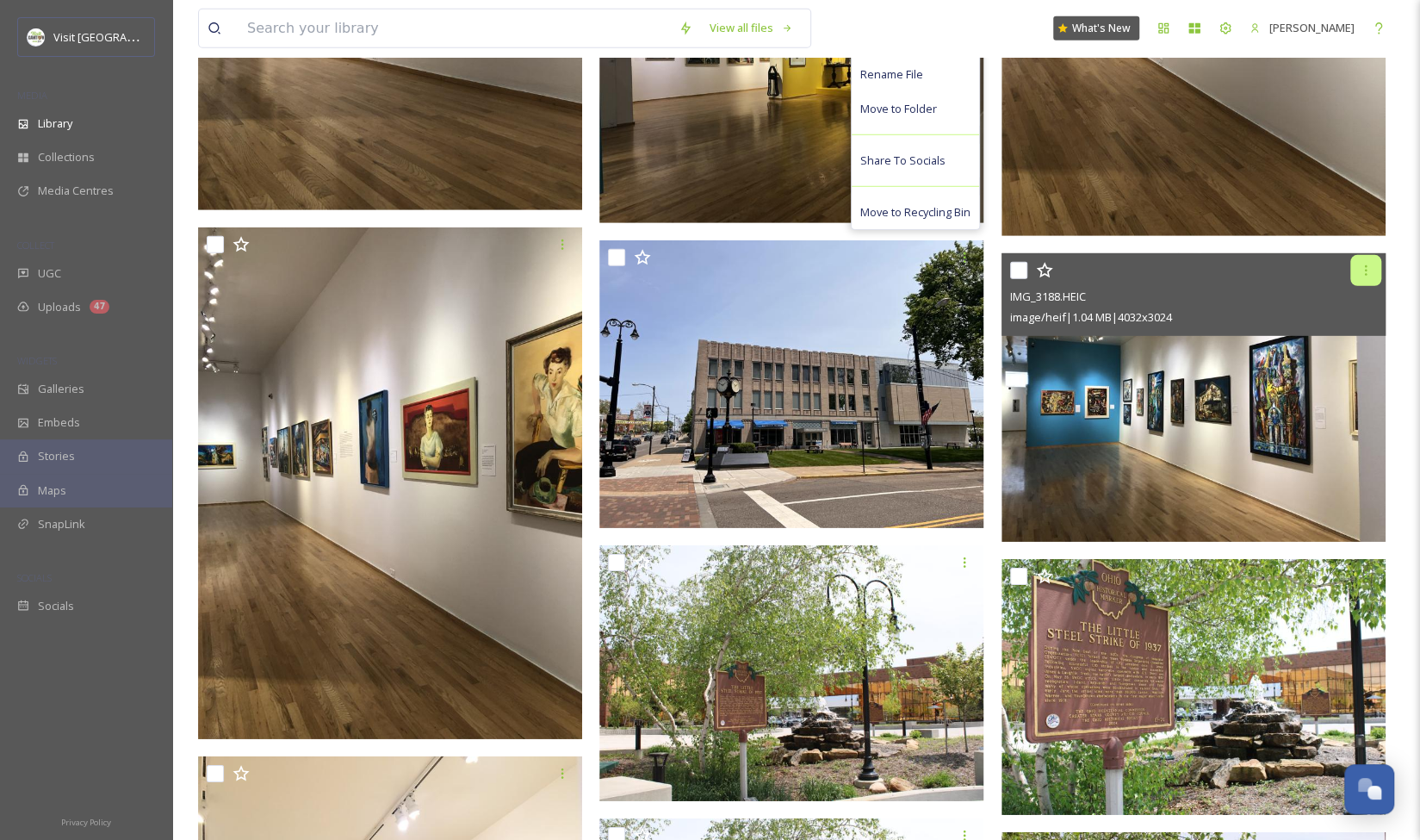
click at [1372, 280] on div at bounding box center [1366, 270] width 31 height 31
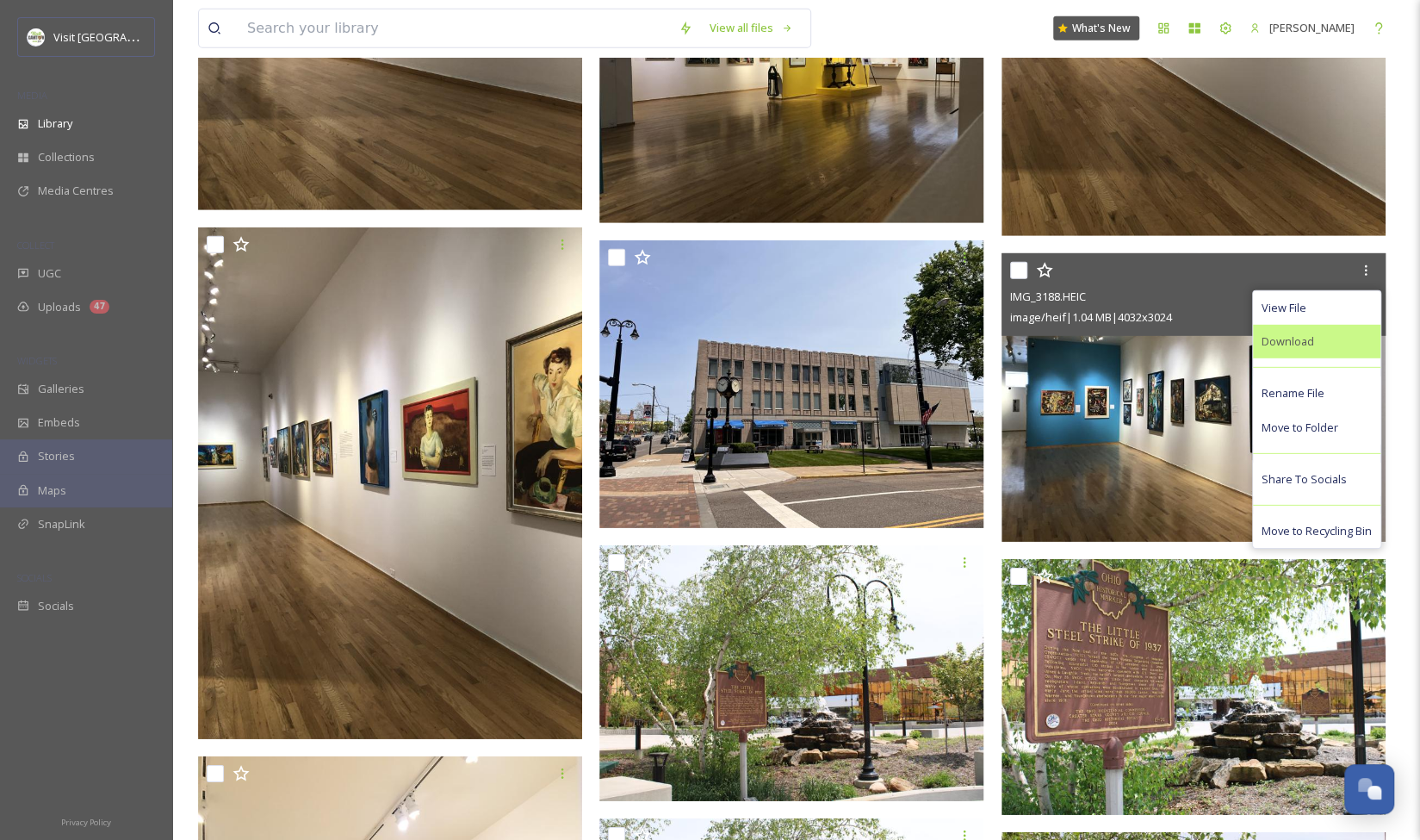
click at [1300, 340] on span "Download" at bounding box center [1288, 341] width 53 height 17
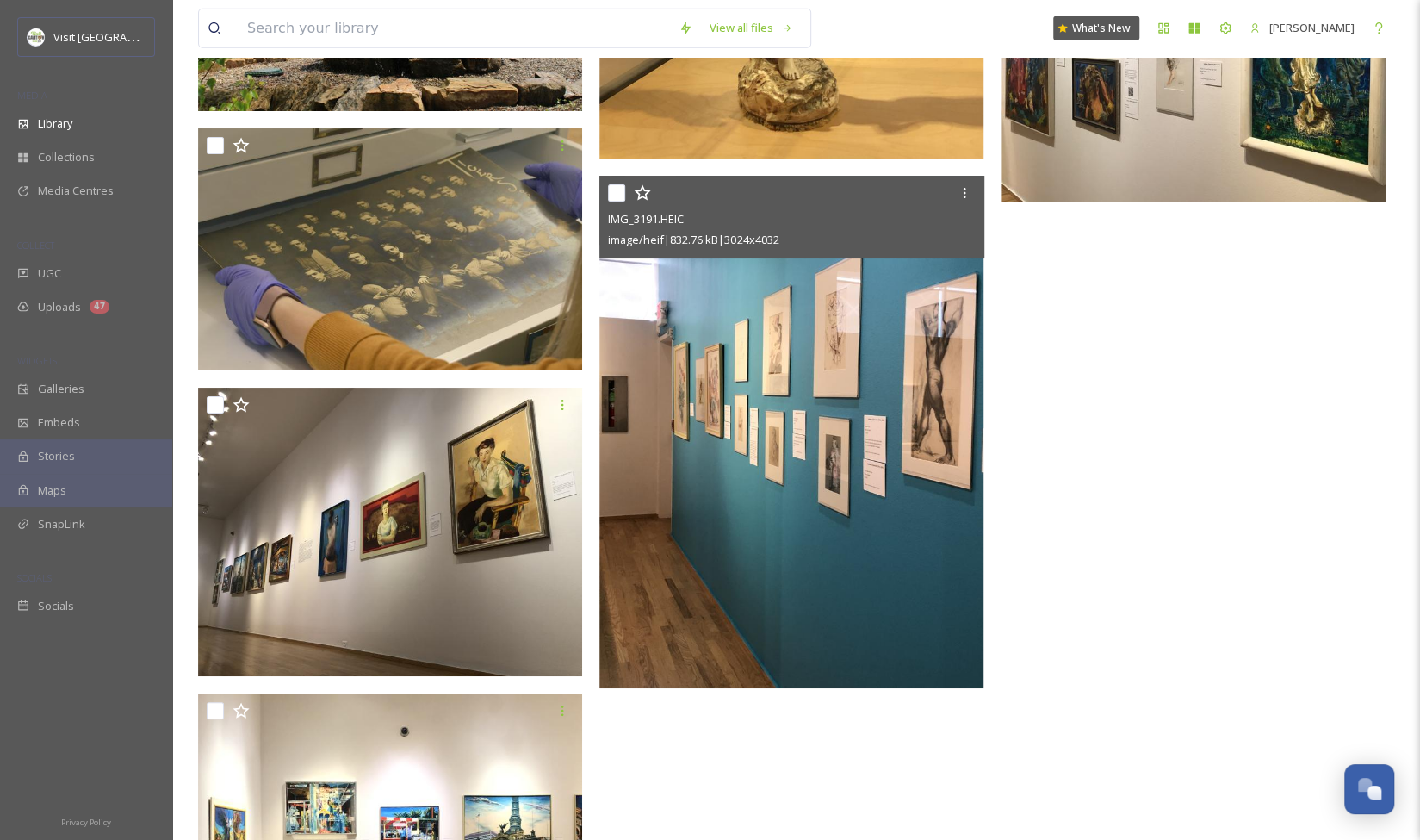
scroll to position [7385, 0]
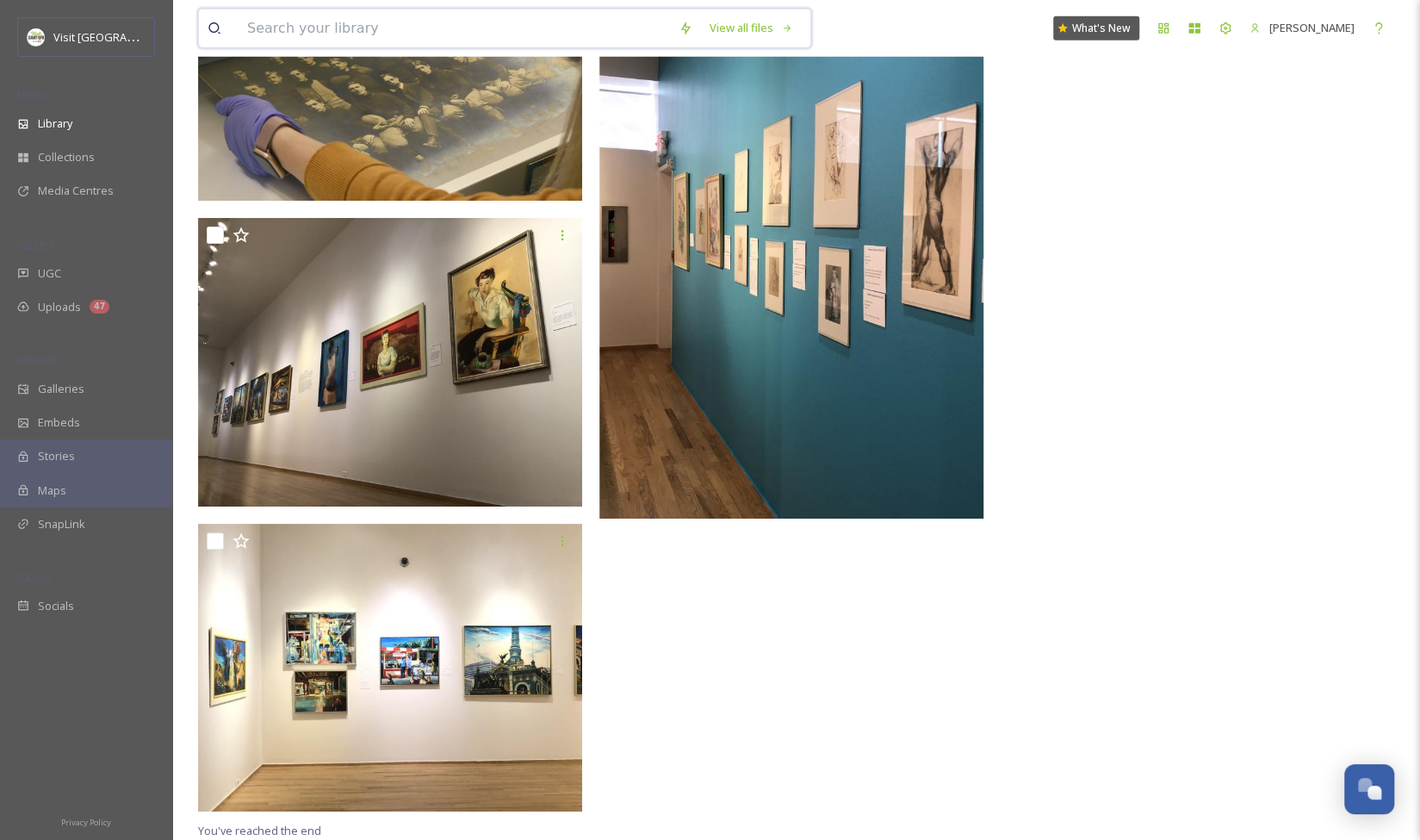
click at [540, 23] on input at bounding box center [454, 28] width 431 height 38
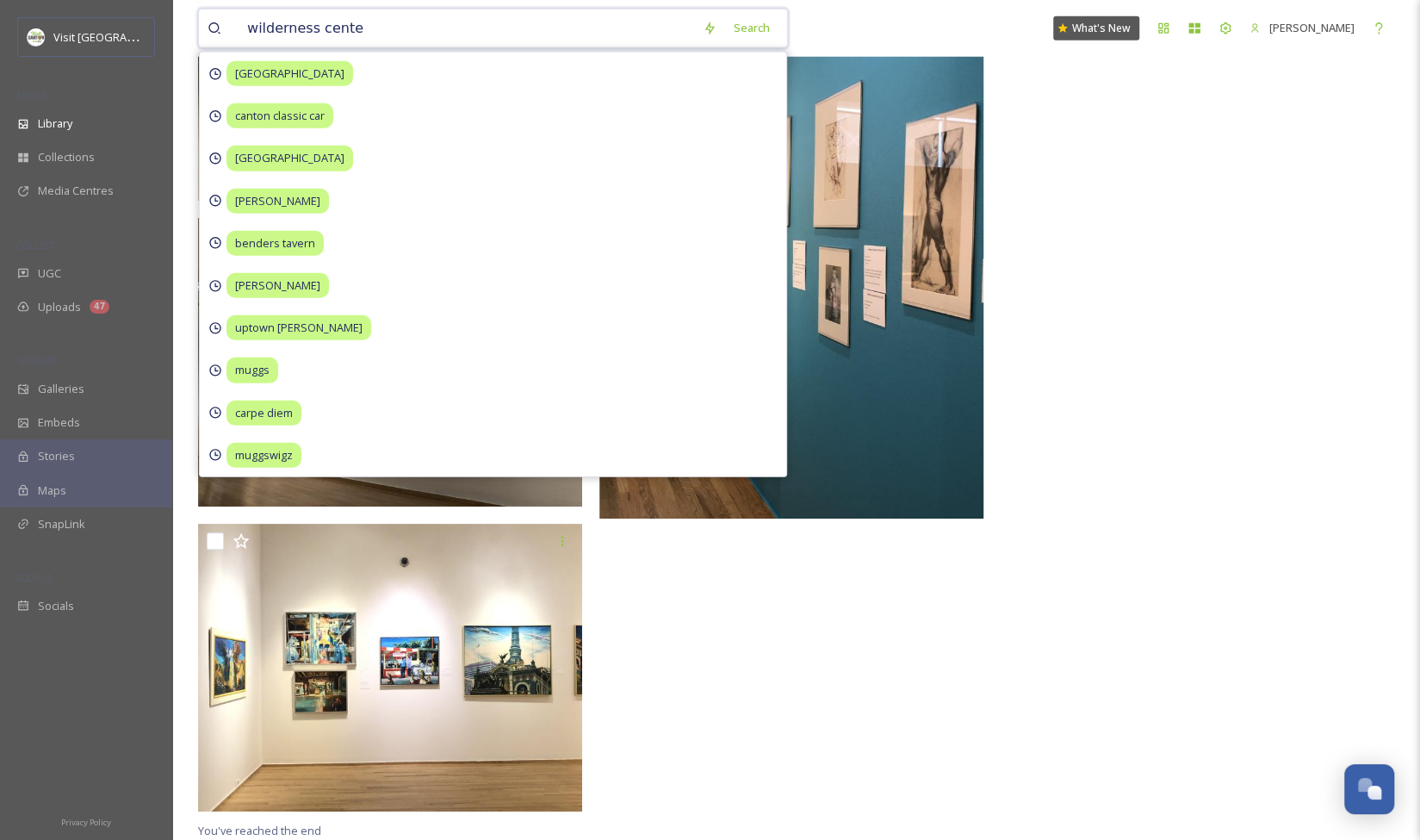
type input "wilderness center"
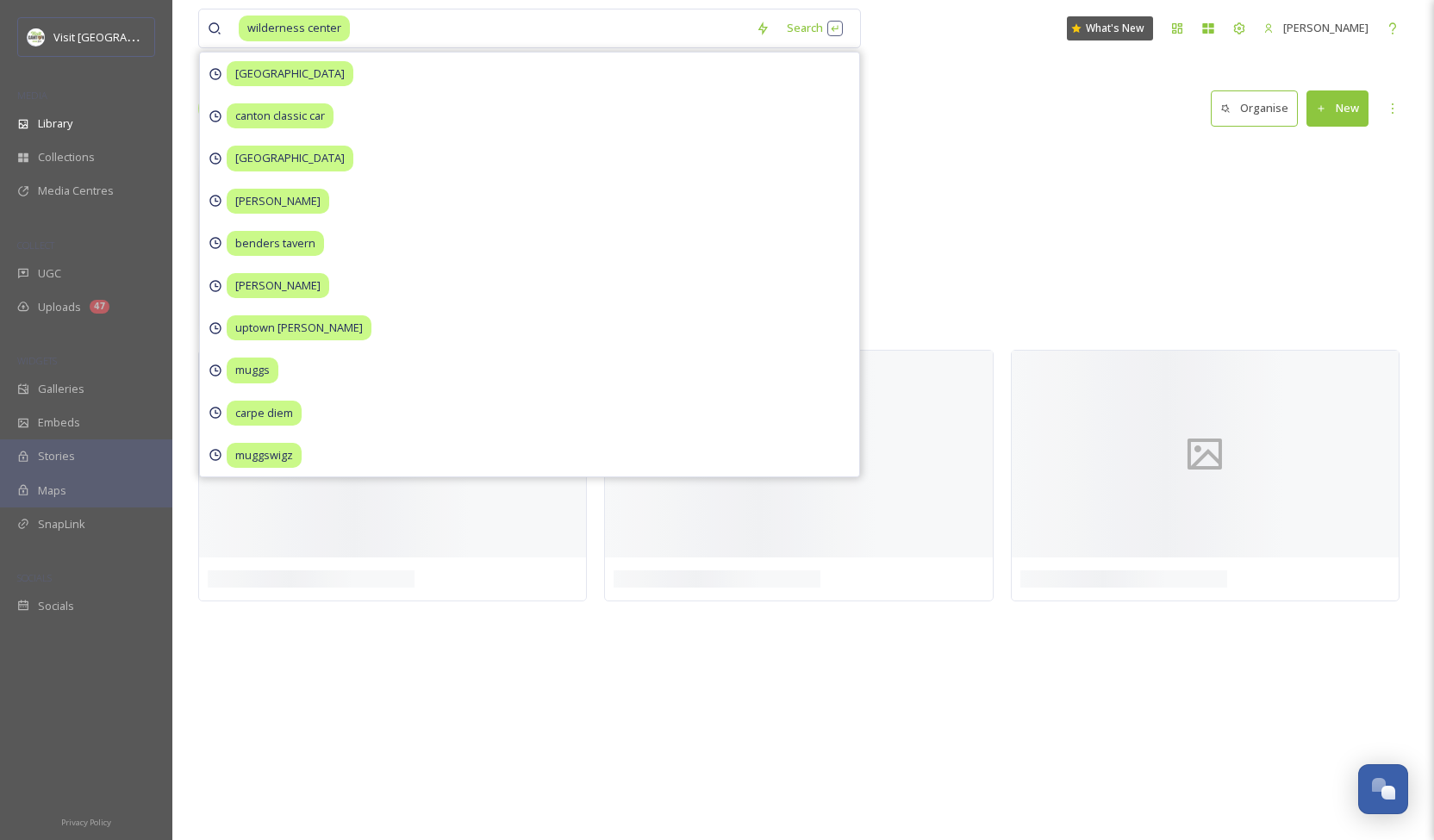
click at [946, 190] on div "Partners The Wilderness Center 23 items The [GEOGRAPHIC_DATA] Nature Playscape …" at bounding box center [802, 242] width 1209 height 198
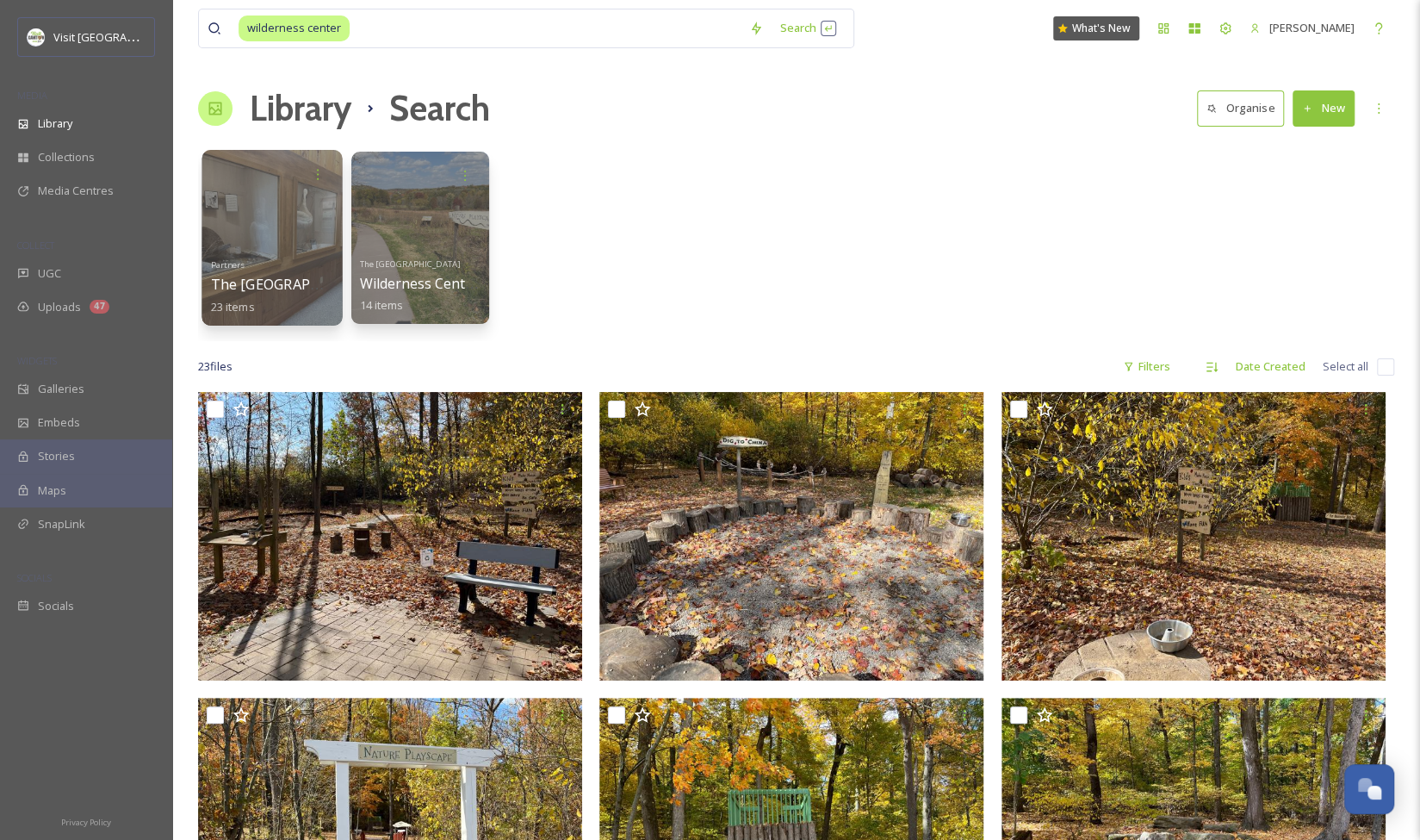
click at [279, 222] on div at bounding box center [272, 238] width 141 height 176
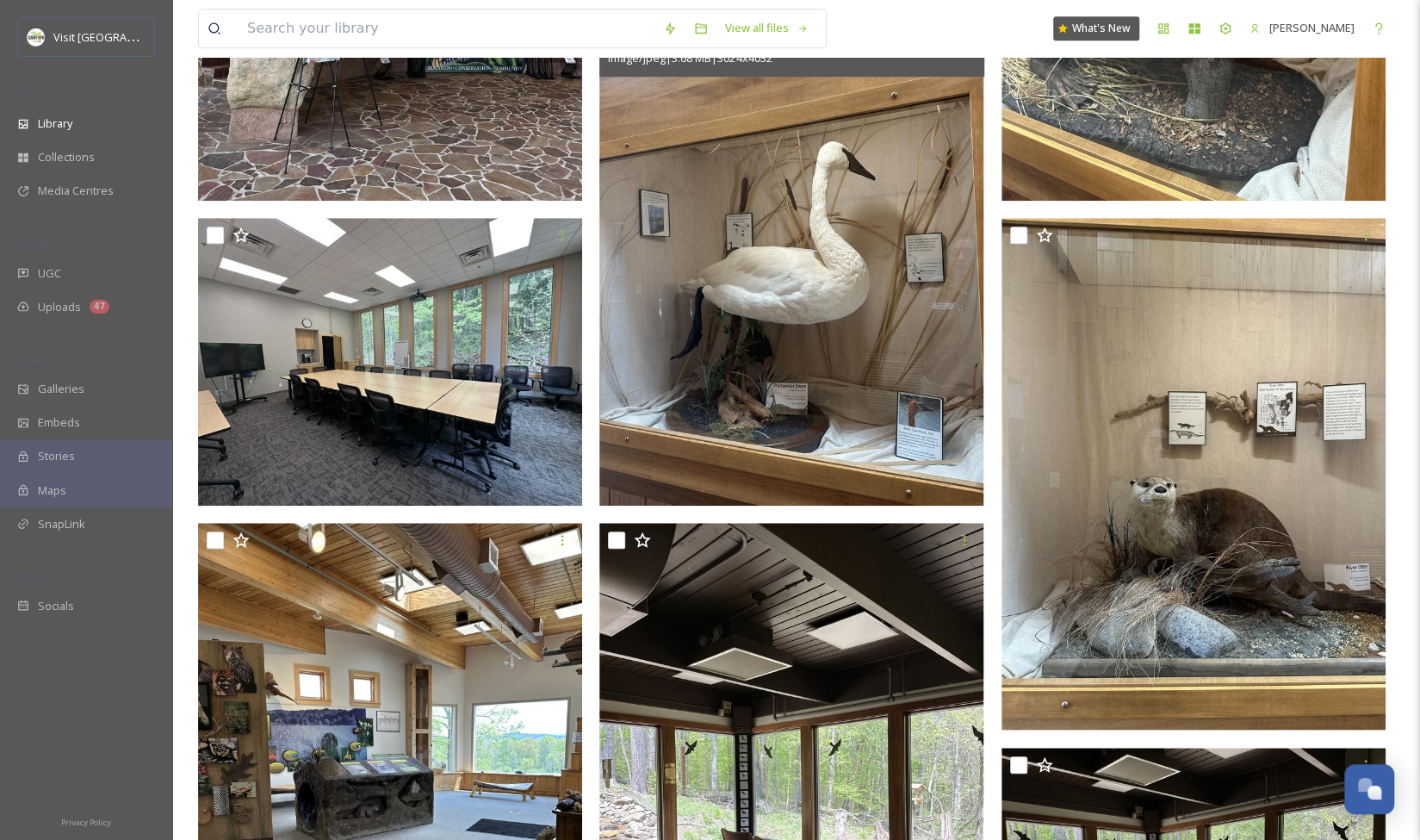
scroll to position [951, 0]
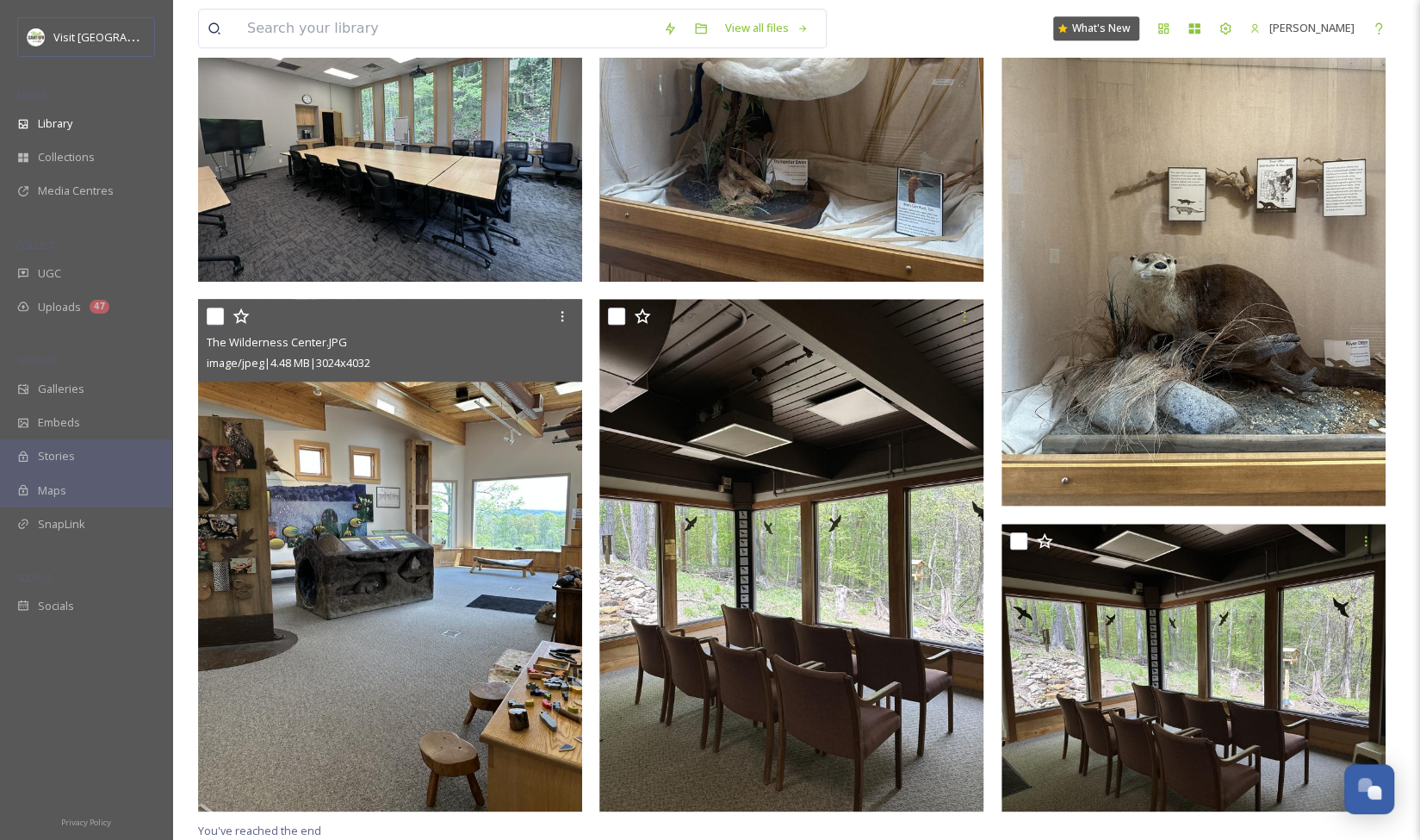
click at [444, 541] on img at bounding box center [390, 554] width 385 height 511
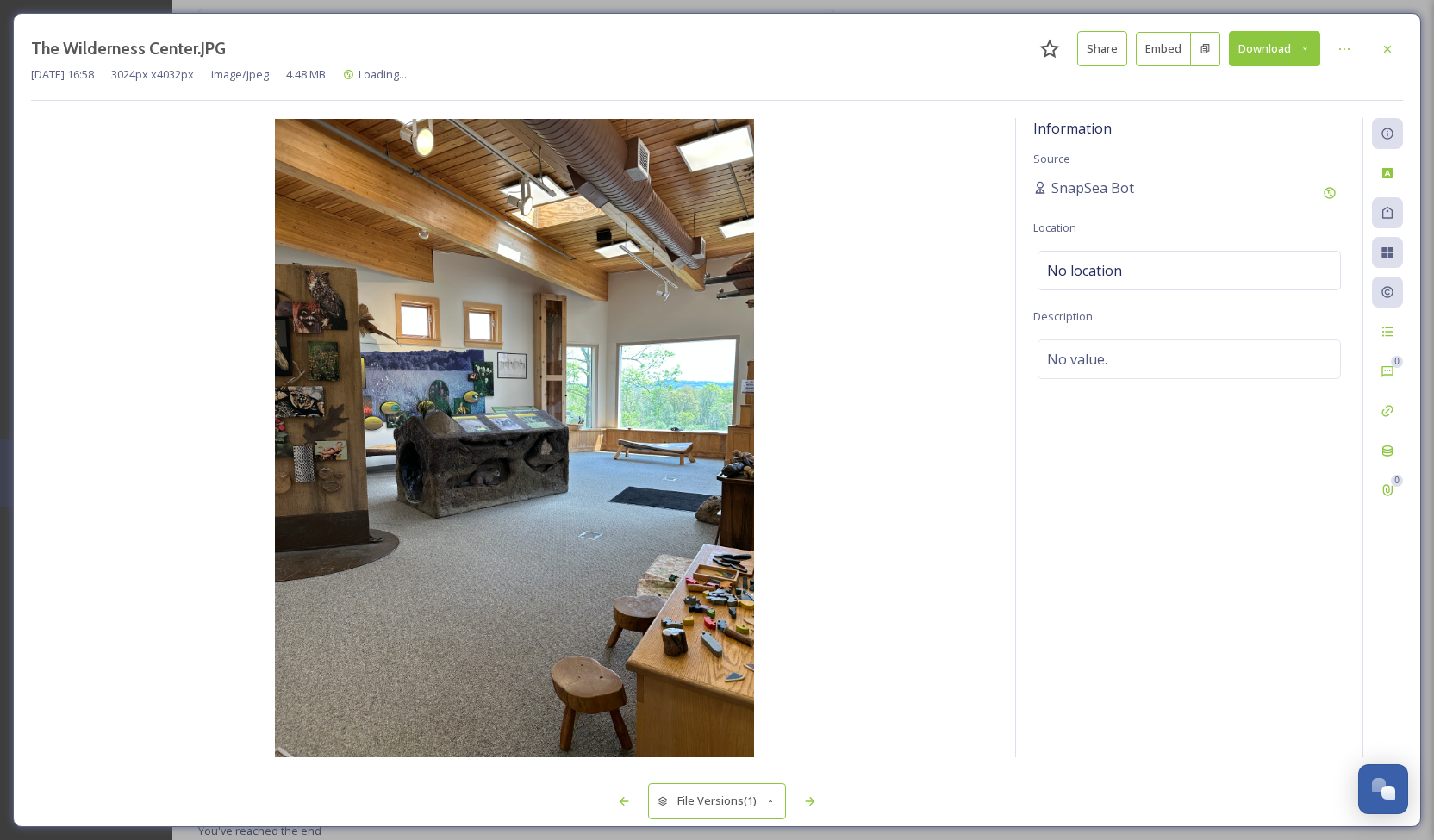
click at [221, 180] on img at bounding box center [514, 438] width 966 height 638
click at [1391, 40] on div at bounding box center [1387, 49] width 31 height 31
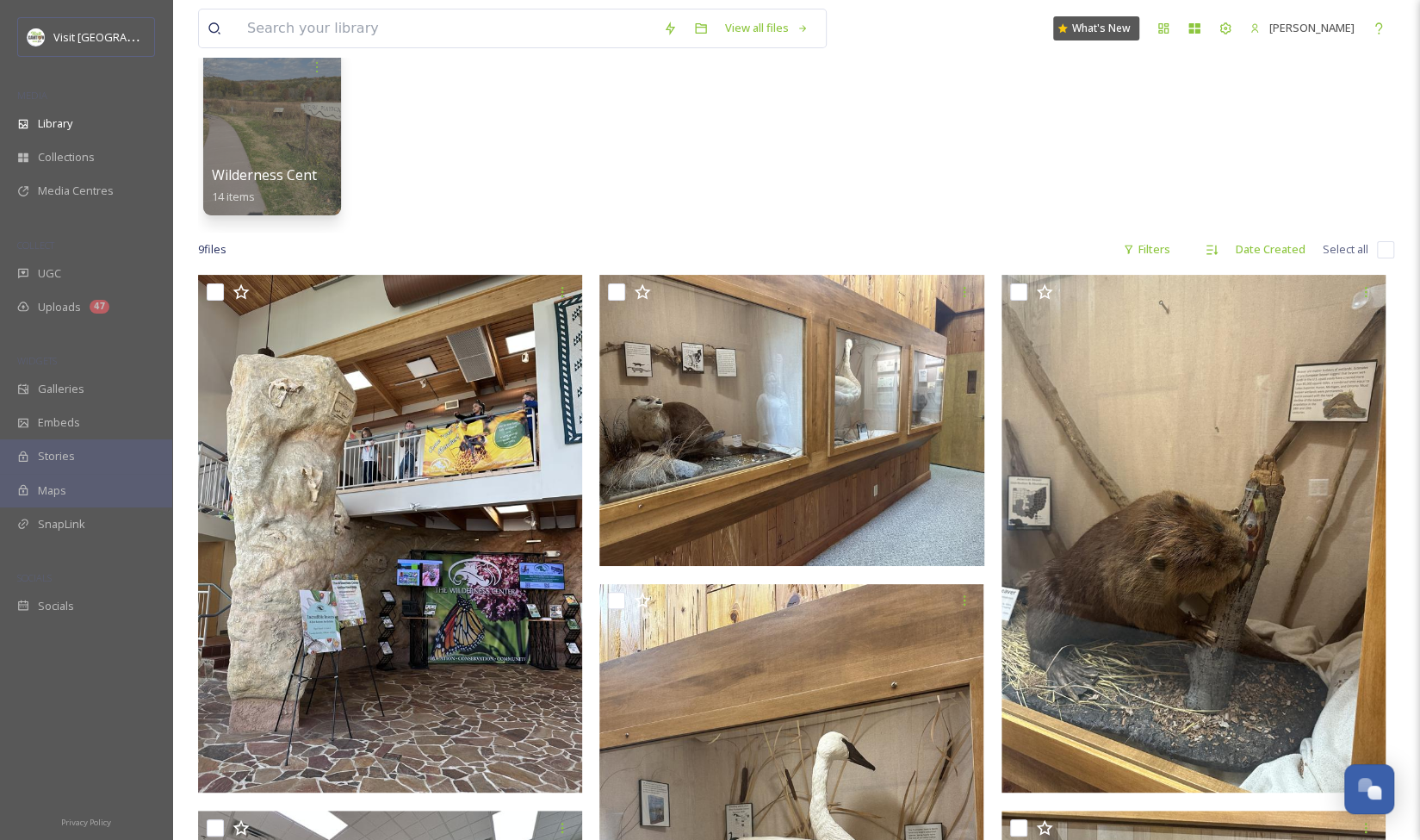
scroll to position [143, 0]
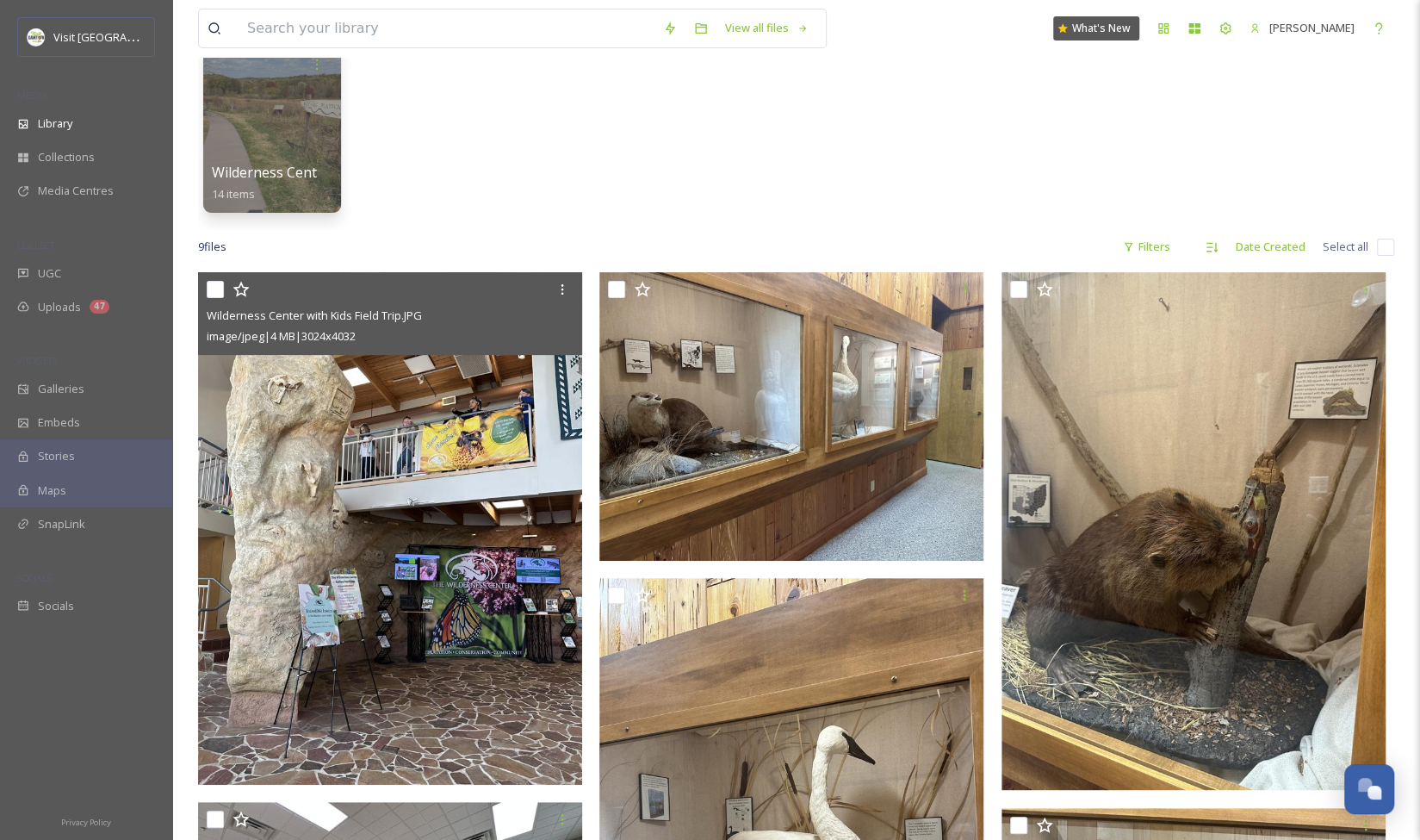
click at [348, 559] on img at bounding box center [390, 528] width 385 height 511
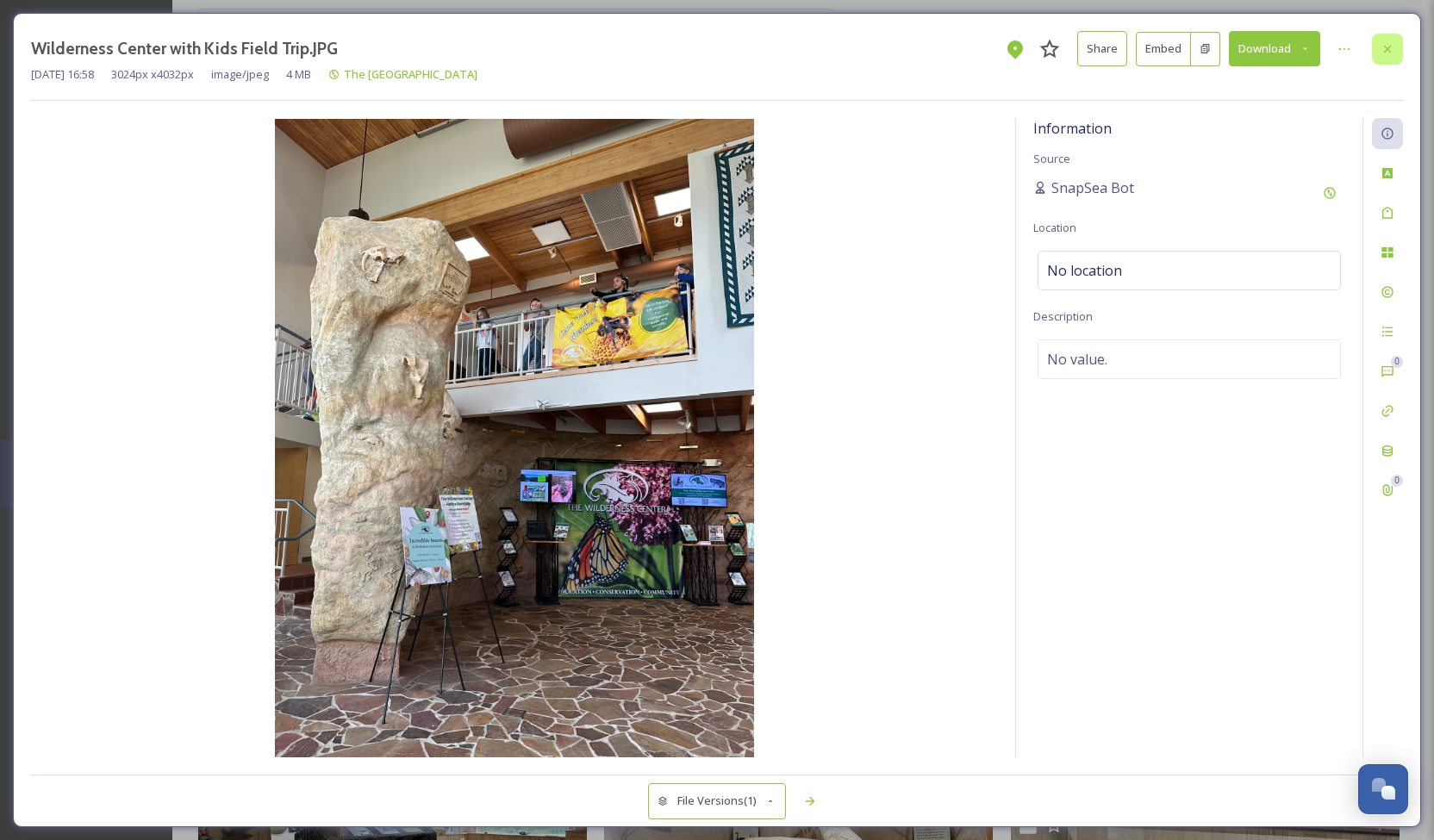
click at [1400, 48] on div at bounding box center [1387, 49] width 31 height 31
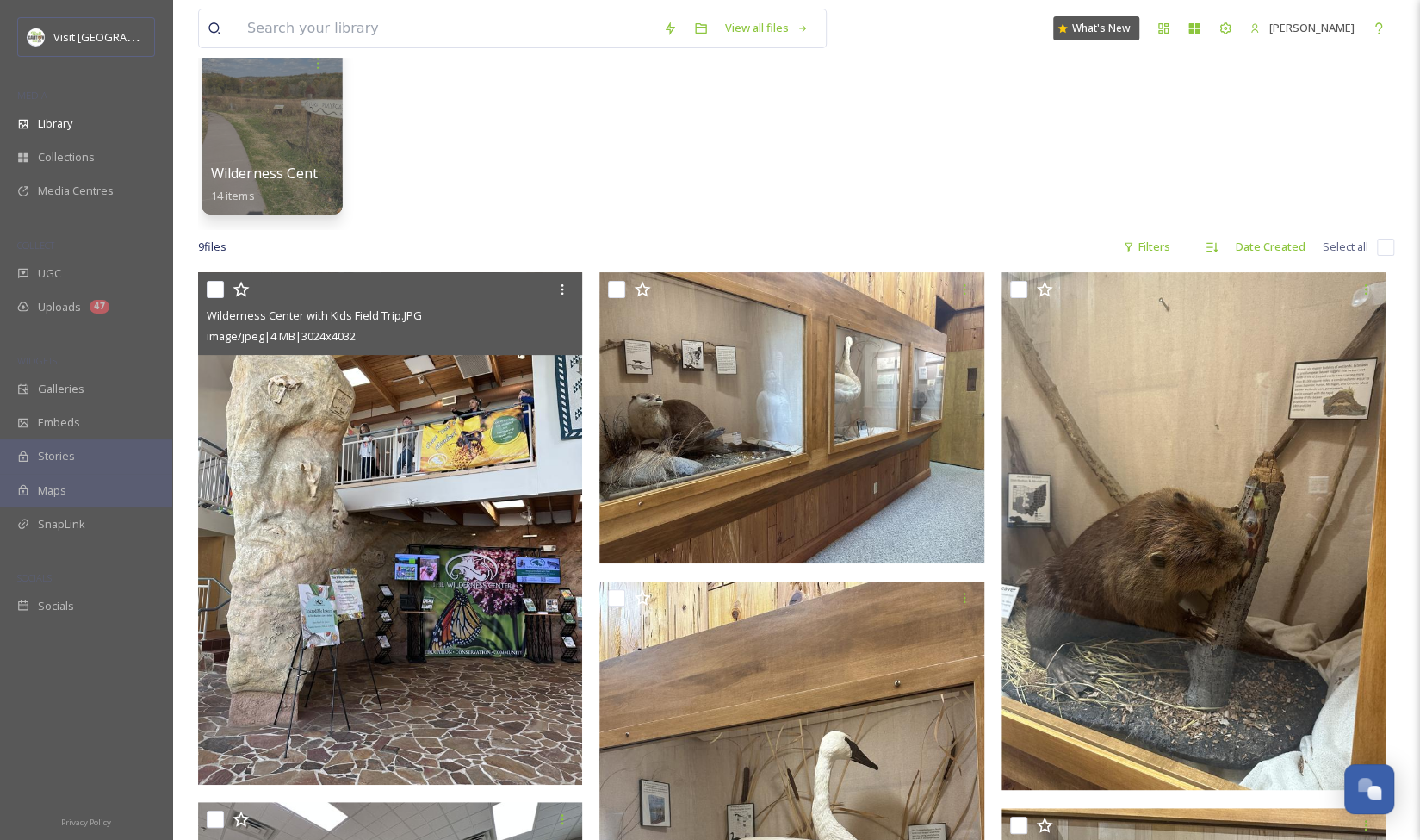
click at [290, 122] on div at bounding box center [272, 127] width 141 height 176
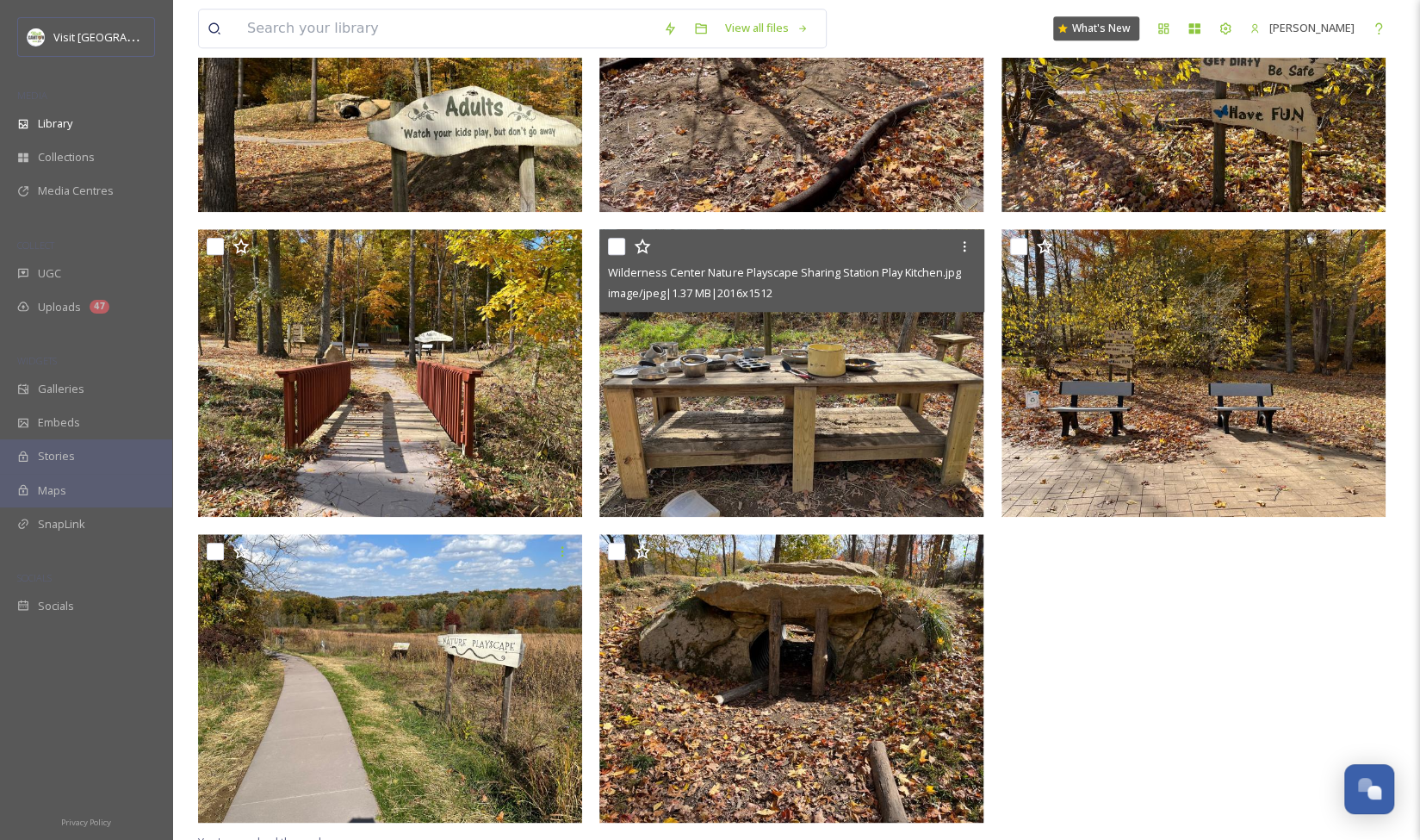
scroll to position [934, 0]
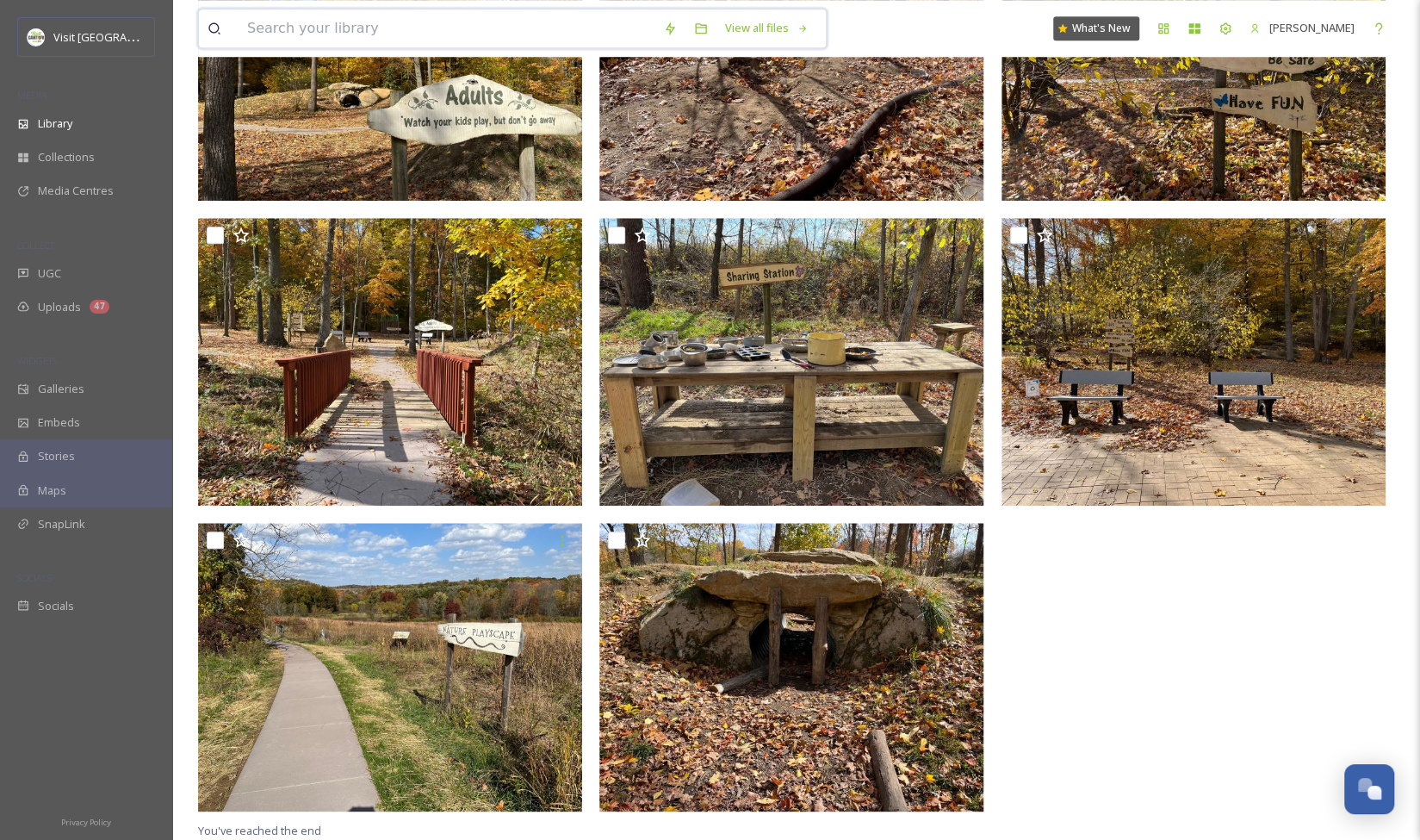
click at [394, 36] on input at bounding box center [446, 28] width 416 height 38
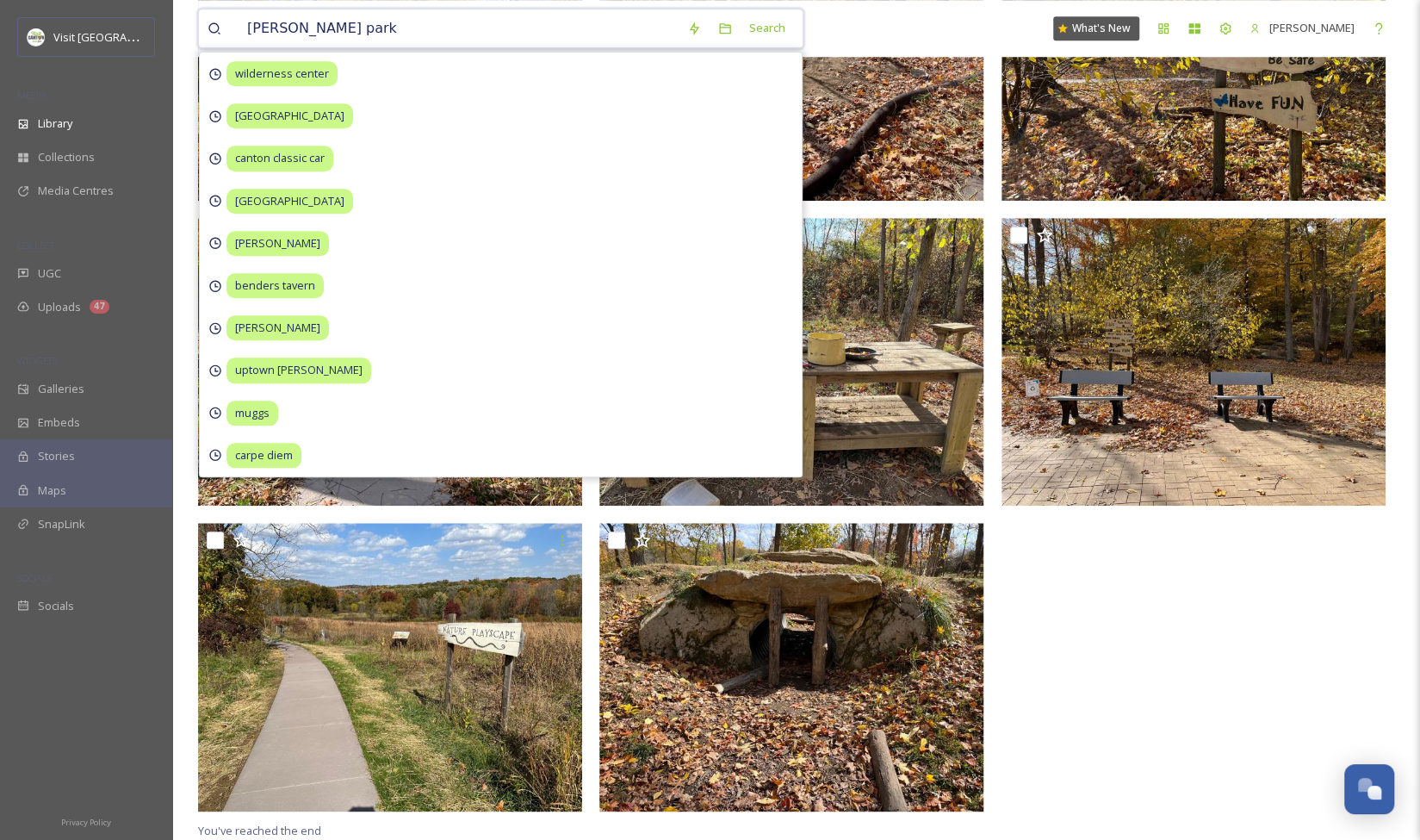
type input "[PERSON_NAME] parks"
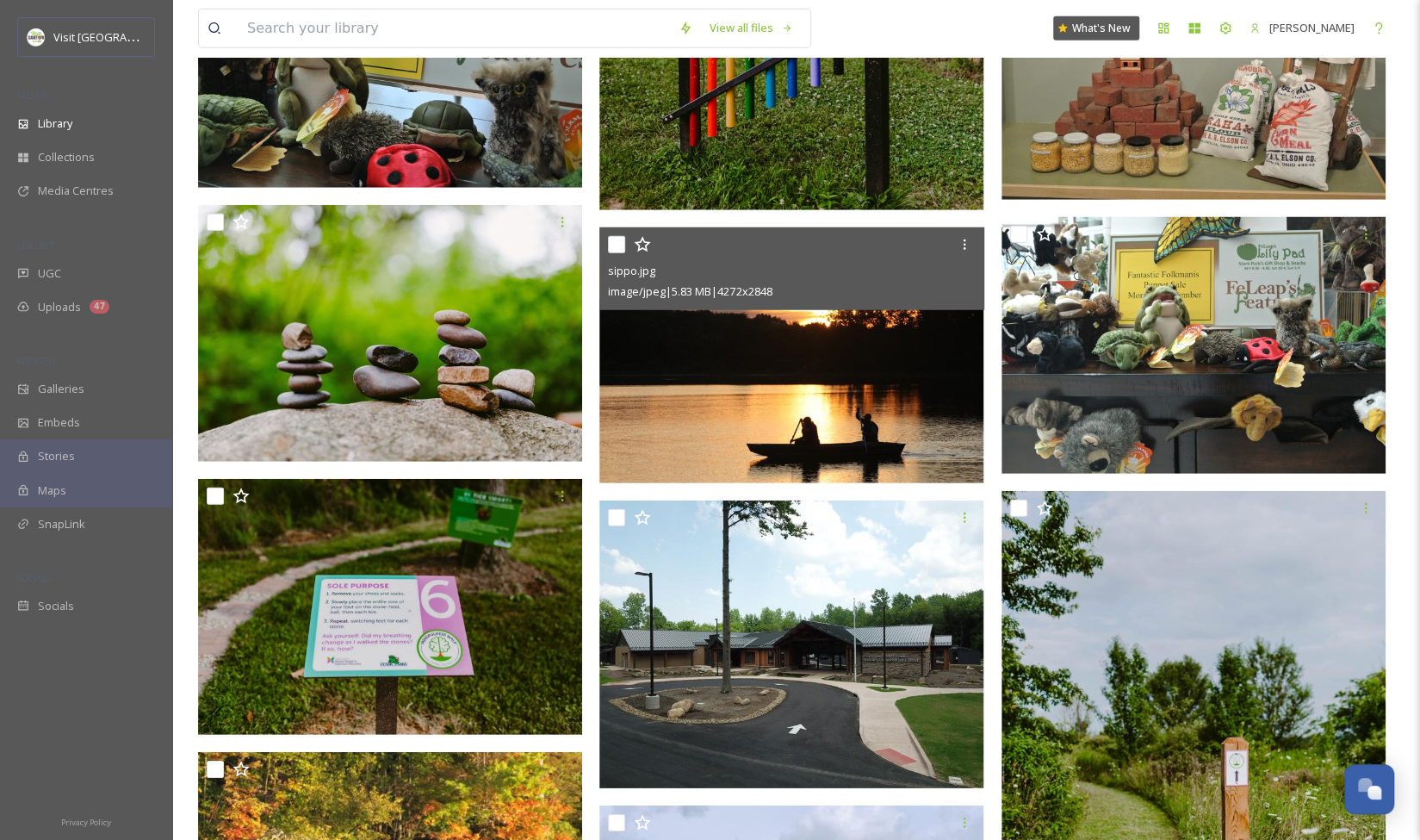
scroll to position [2982, 0]
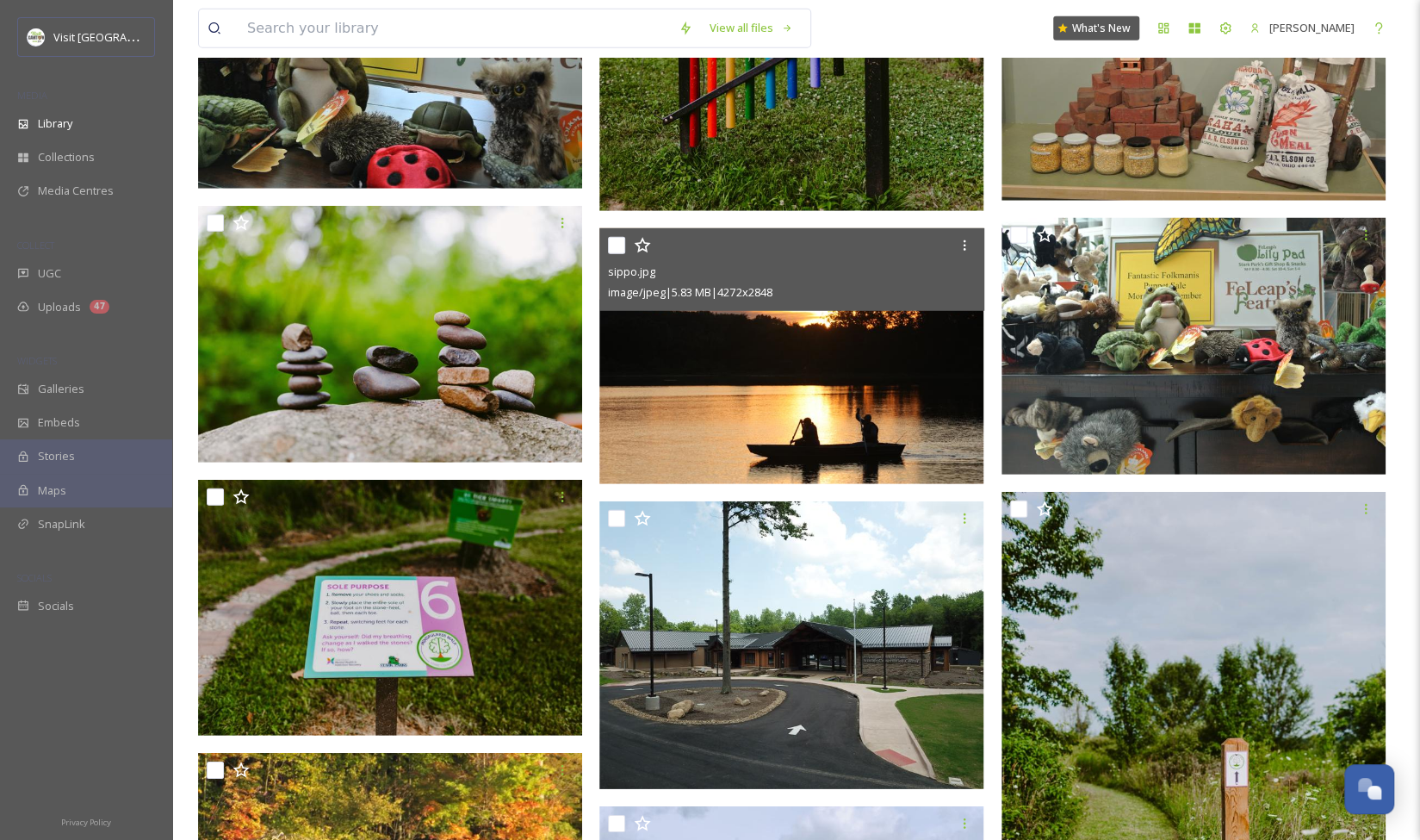
click at [796, 413] on img at bounding box center [791, 355] width 385 height 257
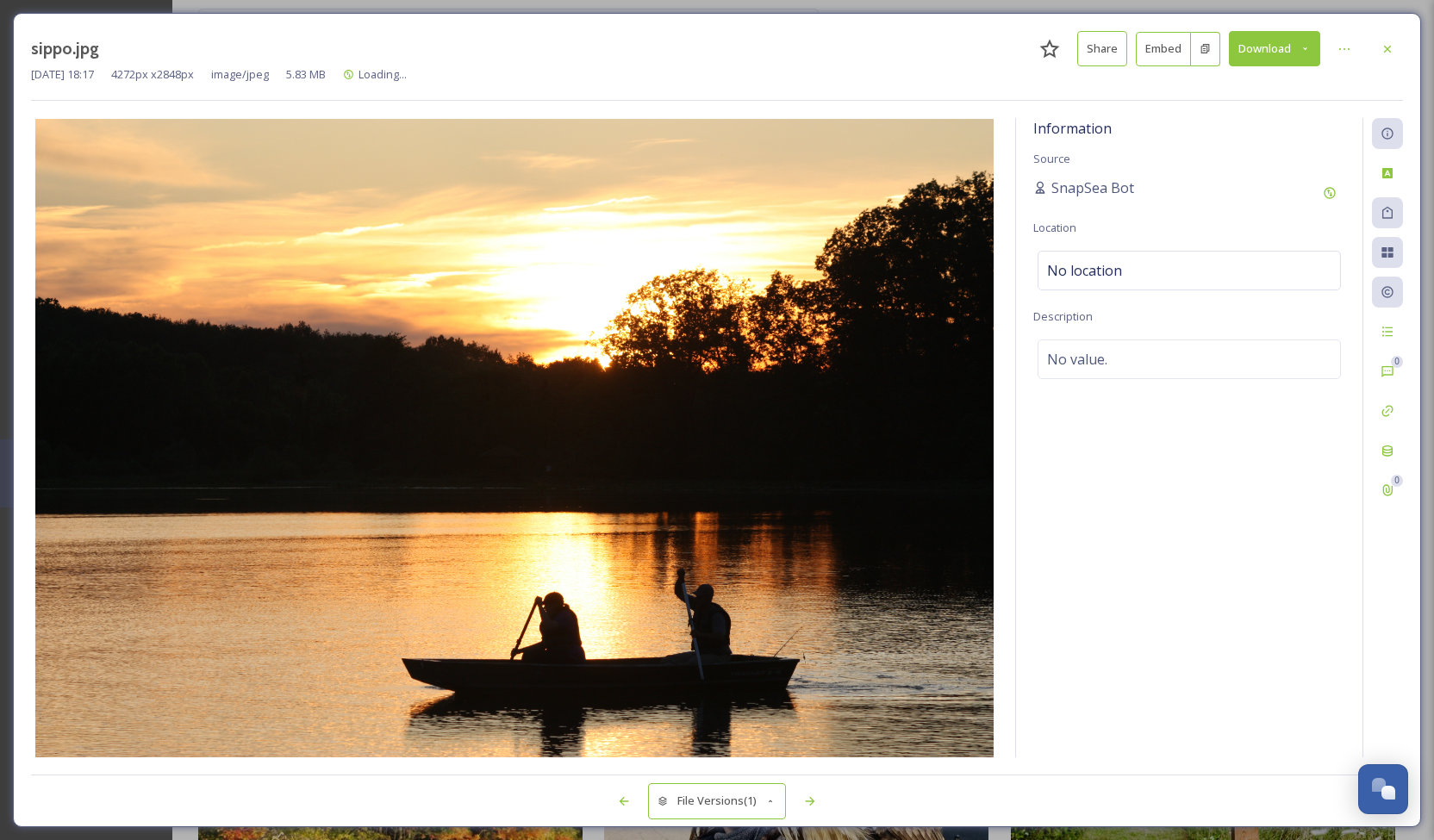
click at [797, 413] on img at bounding box center [514, 438] width 966 height 638
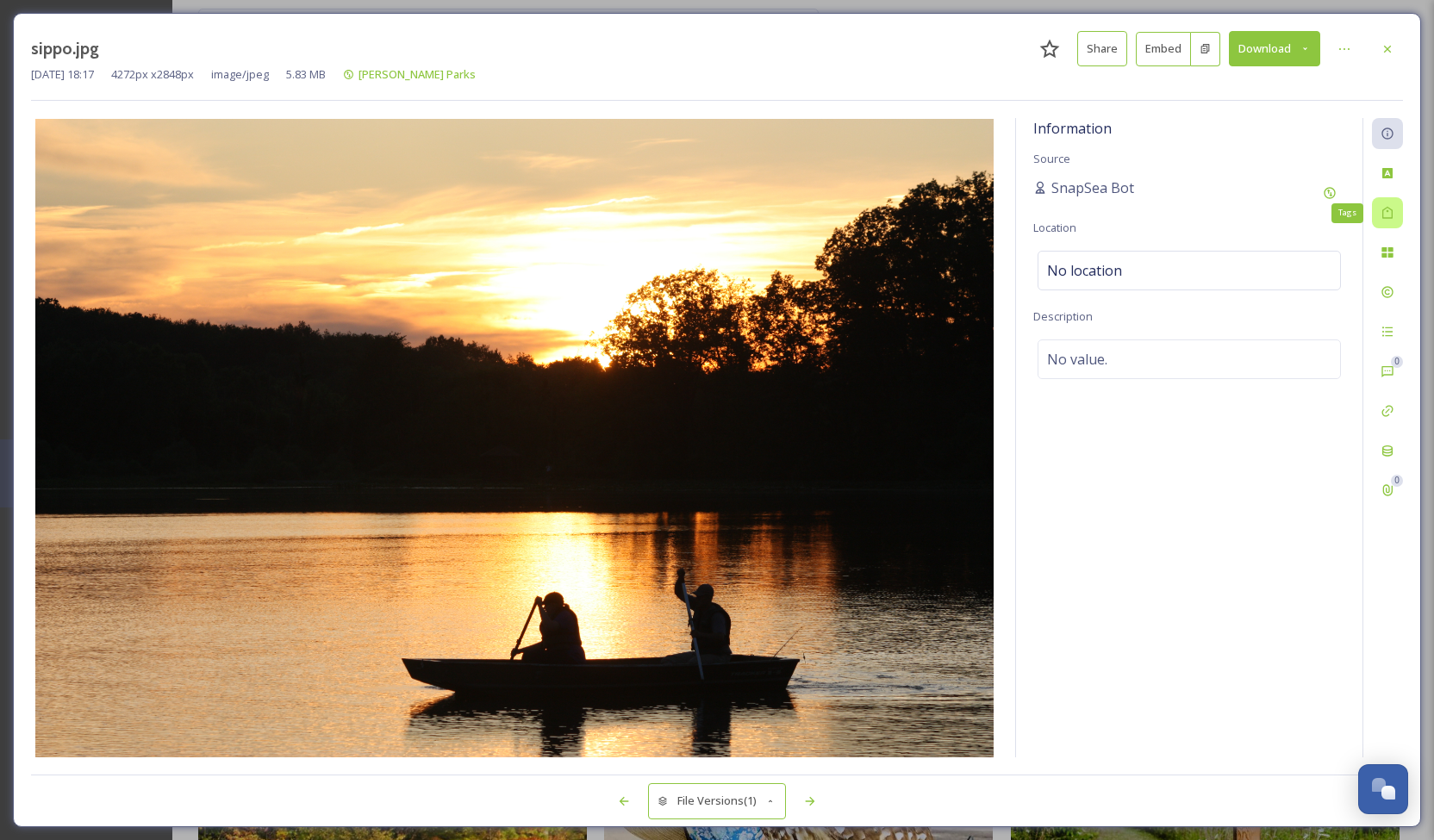
click at [1383, 213] on icon at bounding box center [1387, 213] width 11 height 12
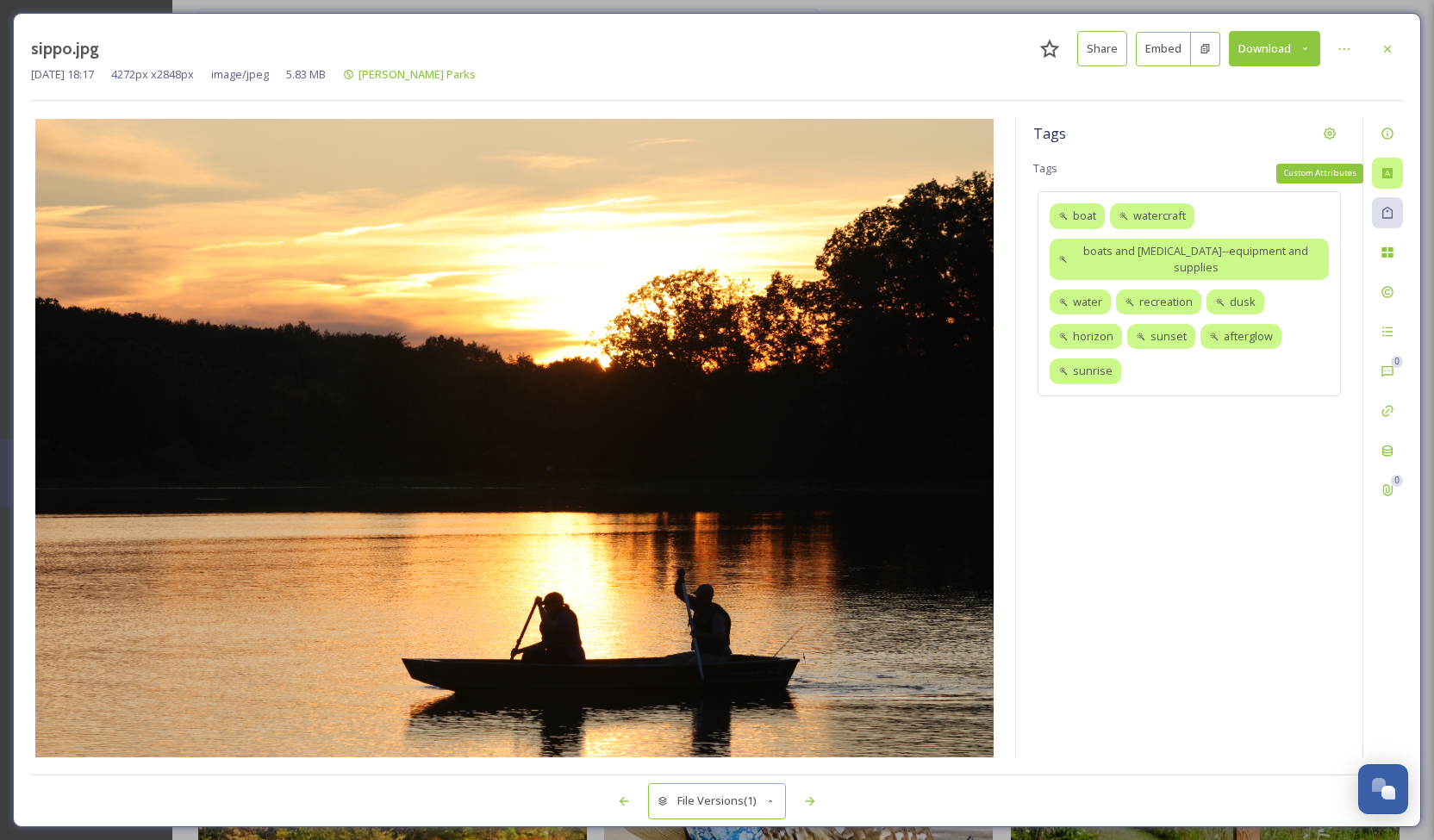
click at [1386, 182] on div "Custom Attributes" at bounding box center [1387, 174] width 31 height 31
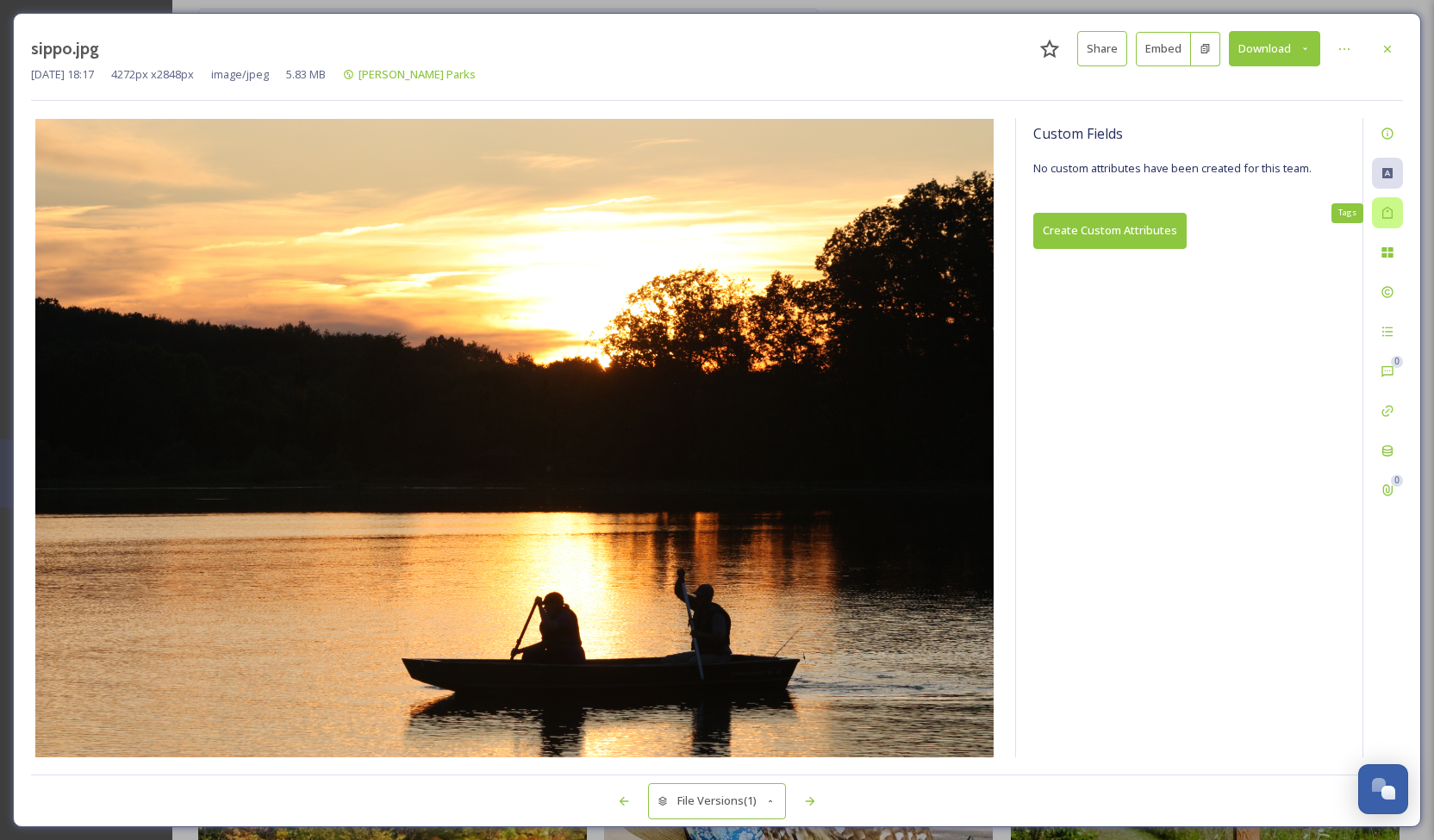
click at [1391, 215] on icon at bounding box center [1387, 213] width 11 height 12
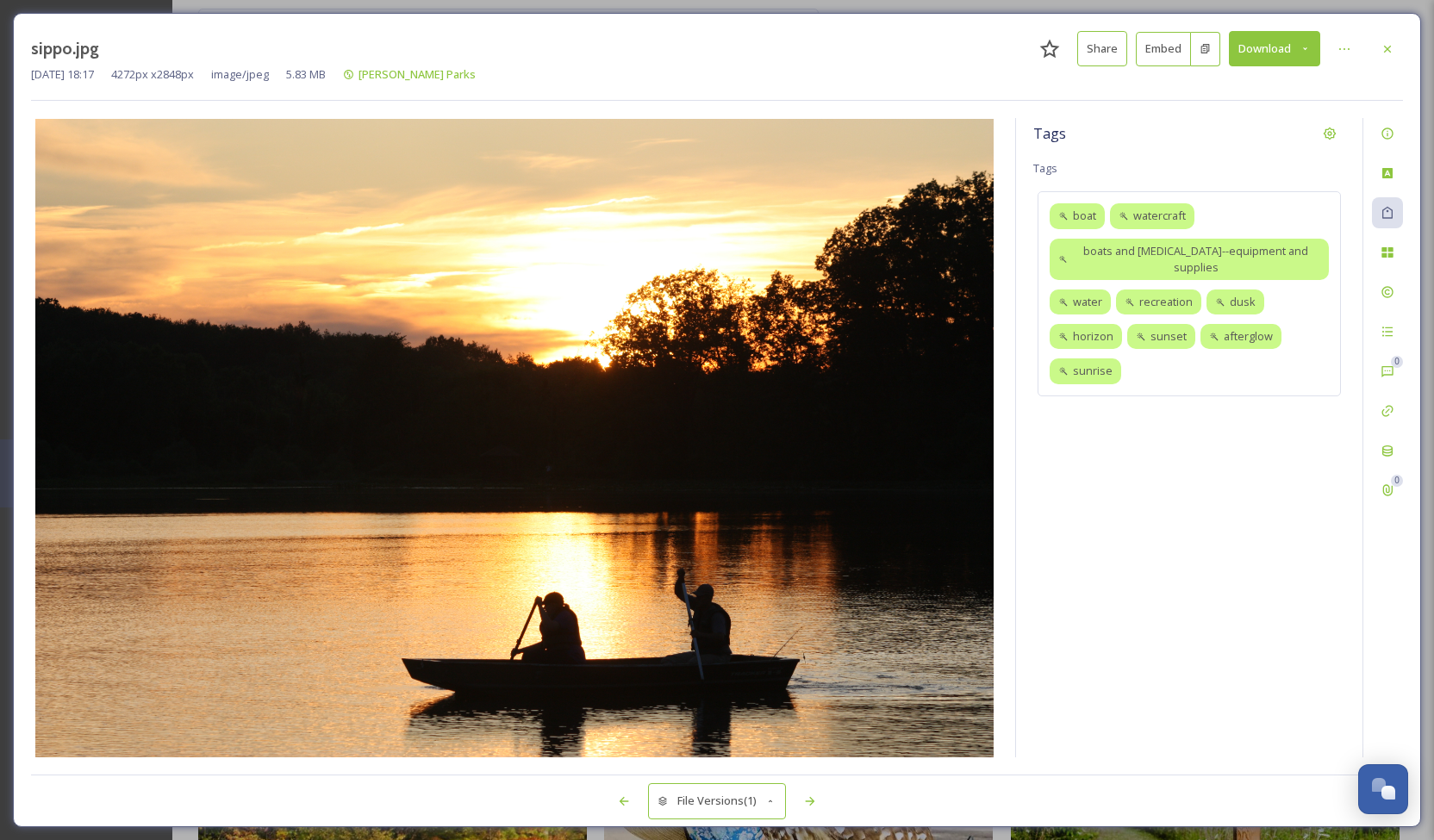
click at [1390, 273] on div "0 0" at bounding box center [1381, 437] width 40 height 639
click at [1389, 264] on div at bounding box center [1387, 253] width 31 height 31
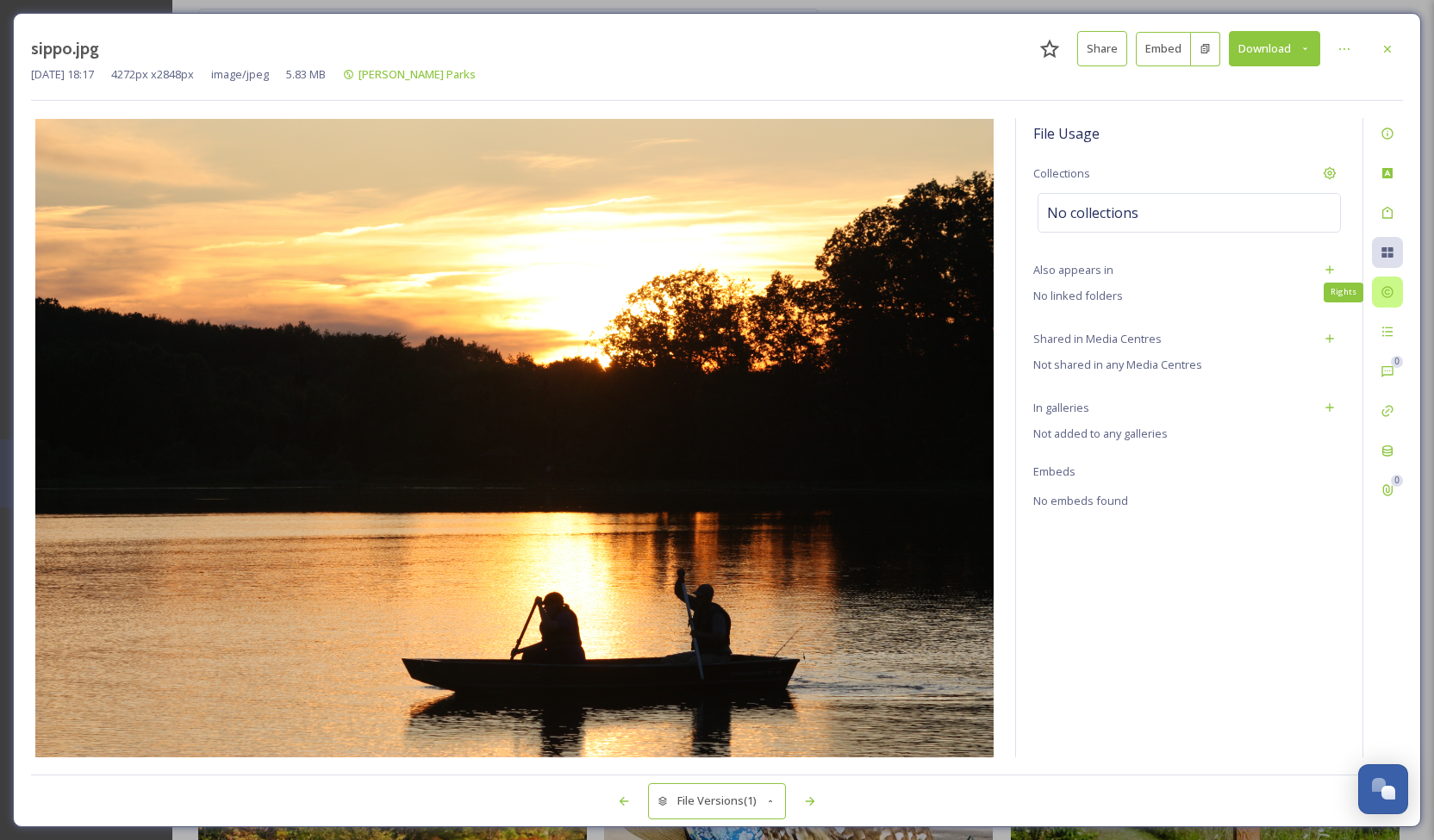
click at [1386, 291] on icon at bounding box center [1387, 292] width 14 height 14
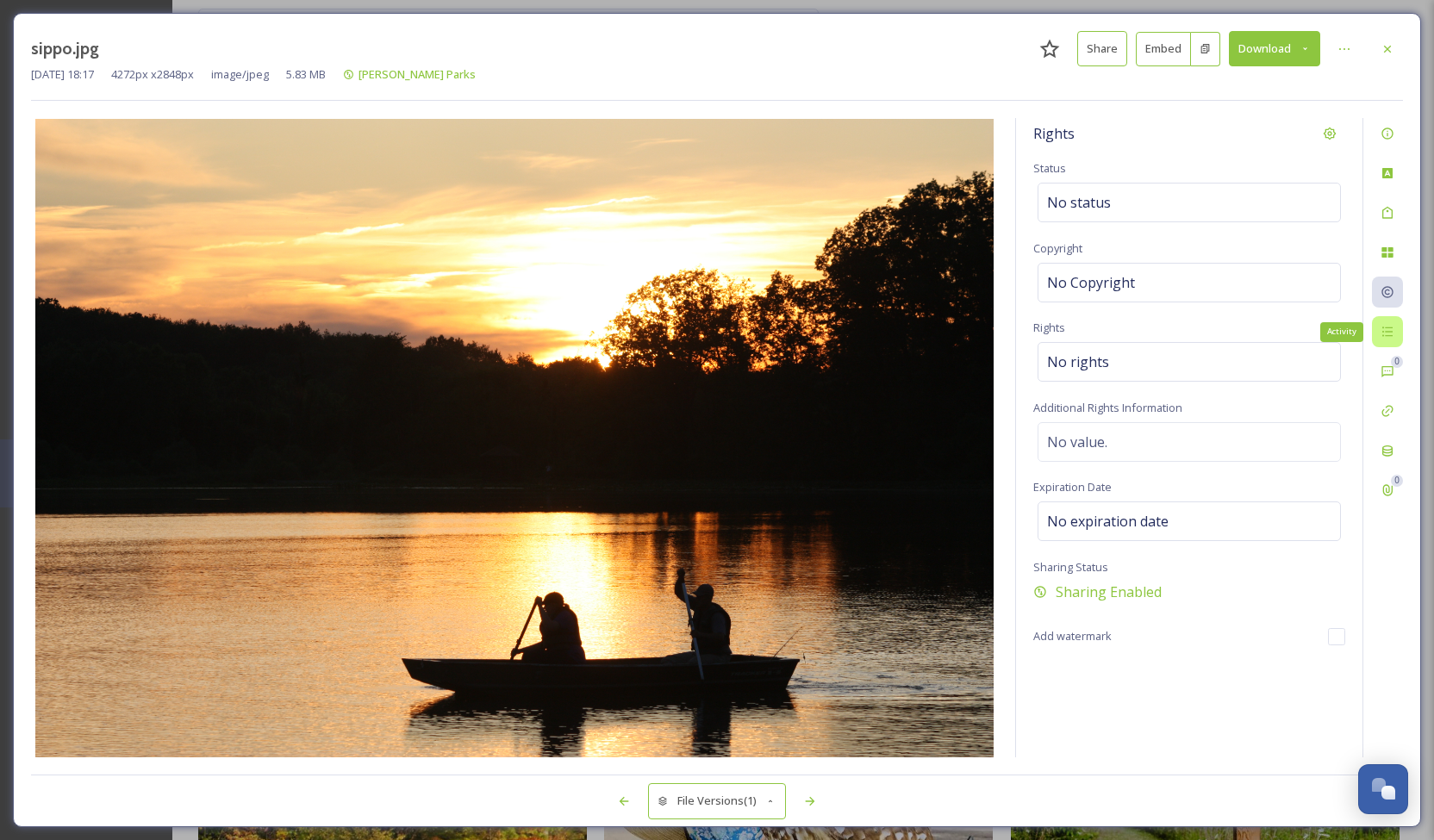
click at [1391, 325] on icon at bounding box center [1387, 332] width 14 height 14
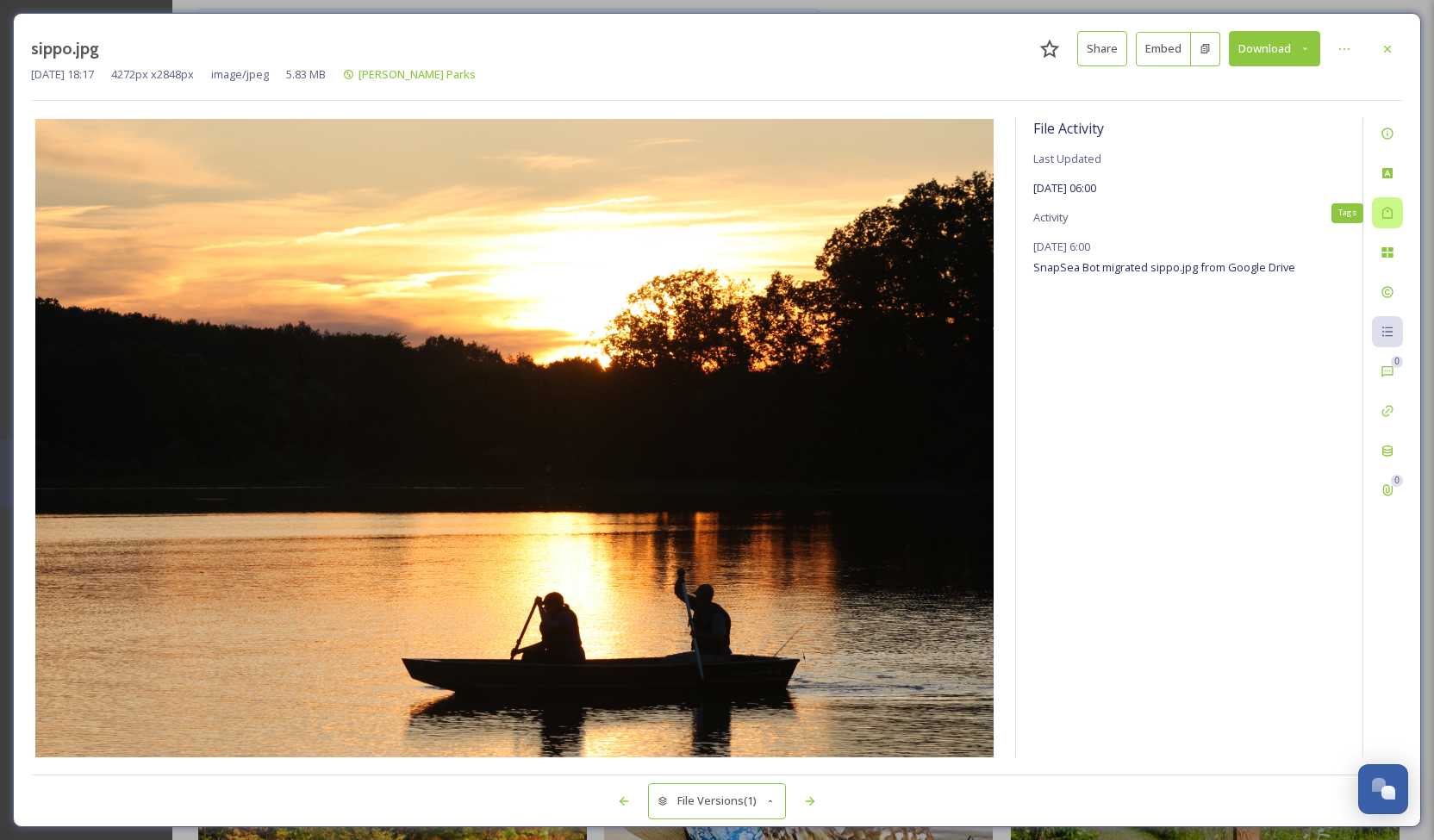
click at [1391, 218] on icon at bounding box center [1387, 213] width 14 height 14
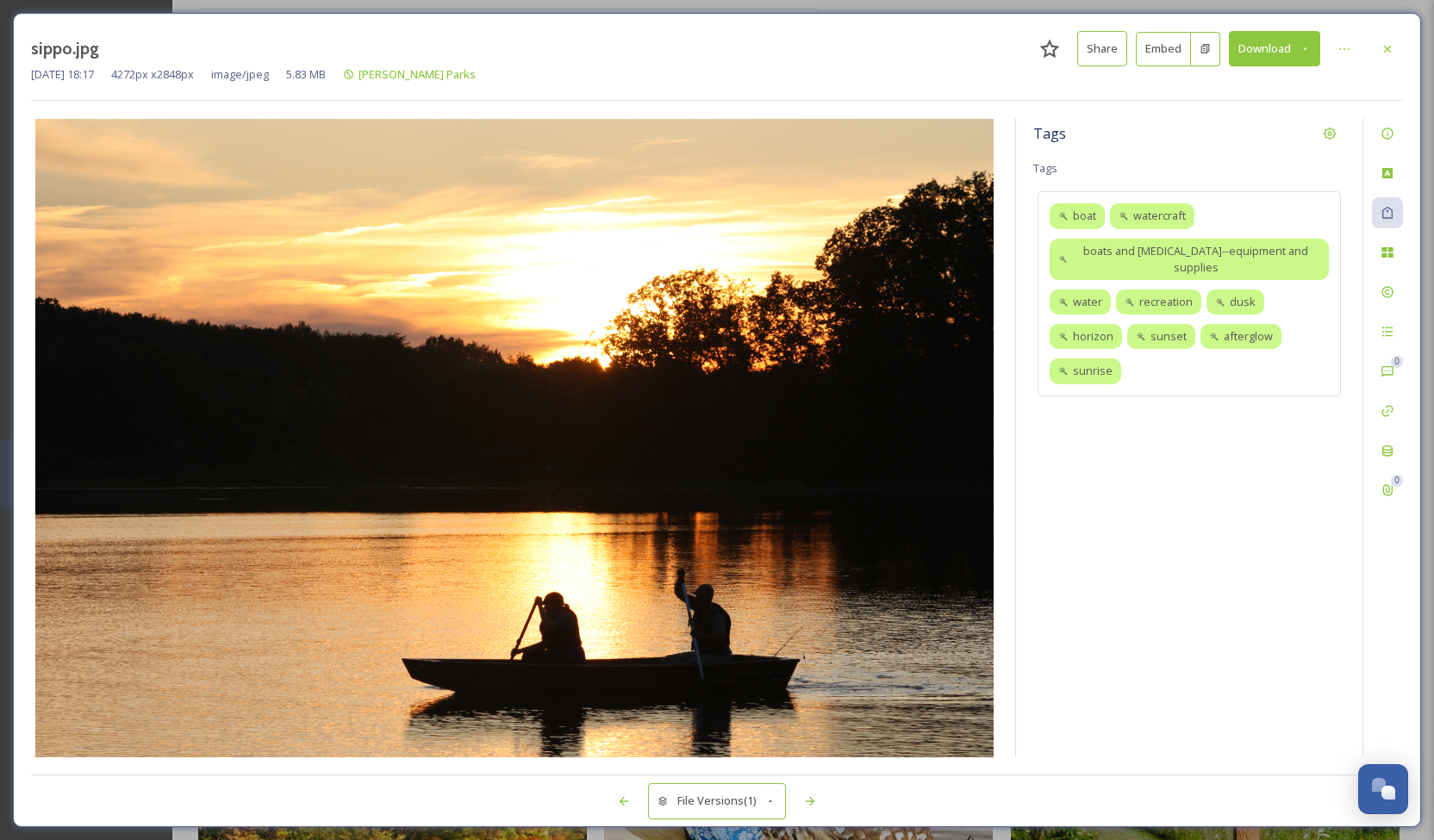
click at [1401, 196] on div "0 0" at bounding box center [1381, 437] width 40 height 639
click at [1384, 170] on icon at bounding box center [1387, 173] width 11 height 11
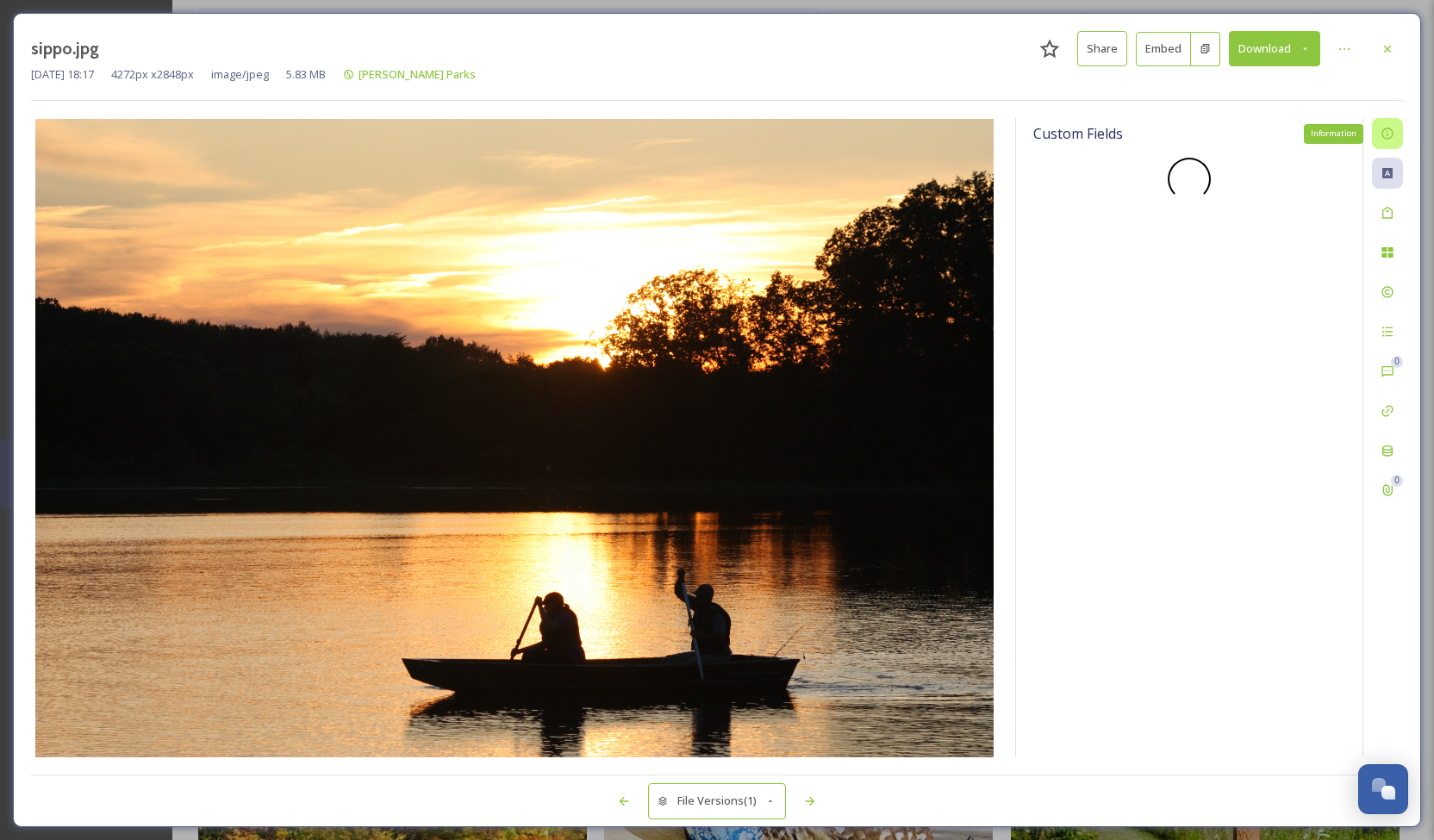
click at [1388, 134] on icon at bounding box center [1387, 134] width 14 height 14
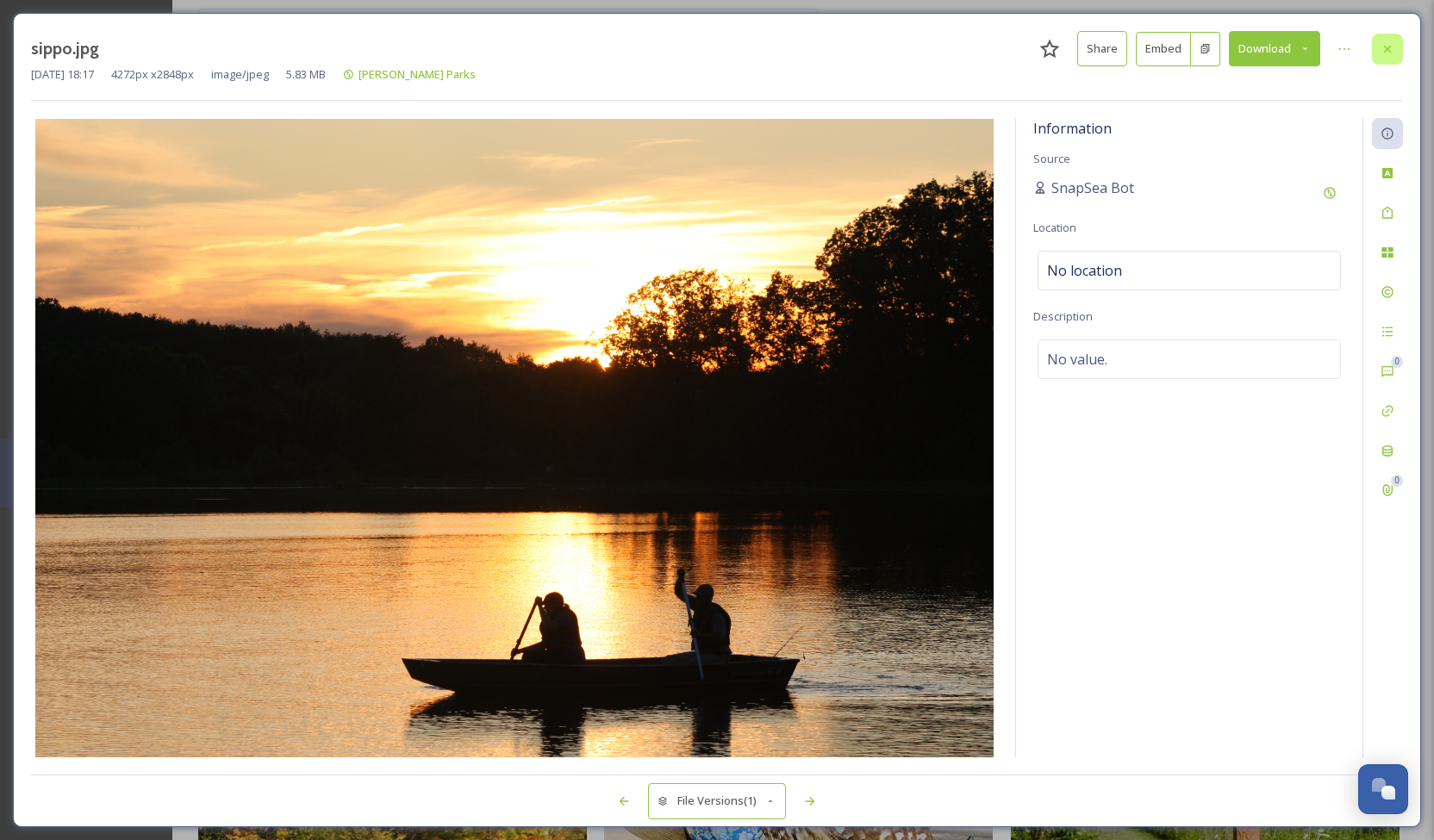
click at [1385, 53] on icon at bounding box center [1387, 49] width 14 height 14
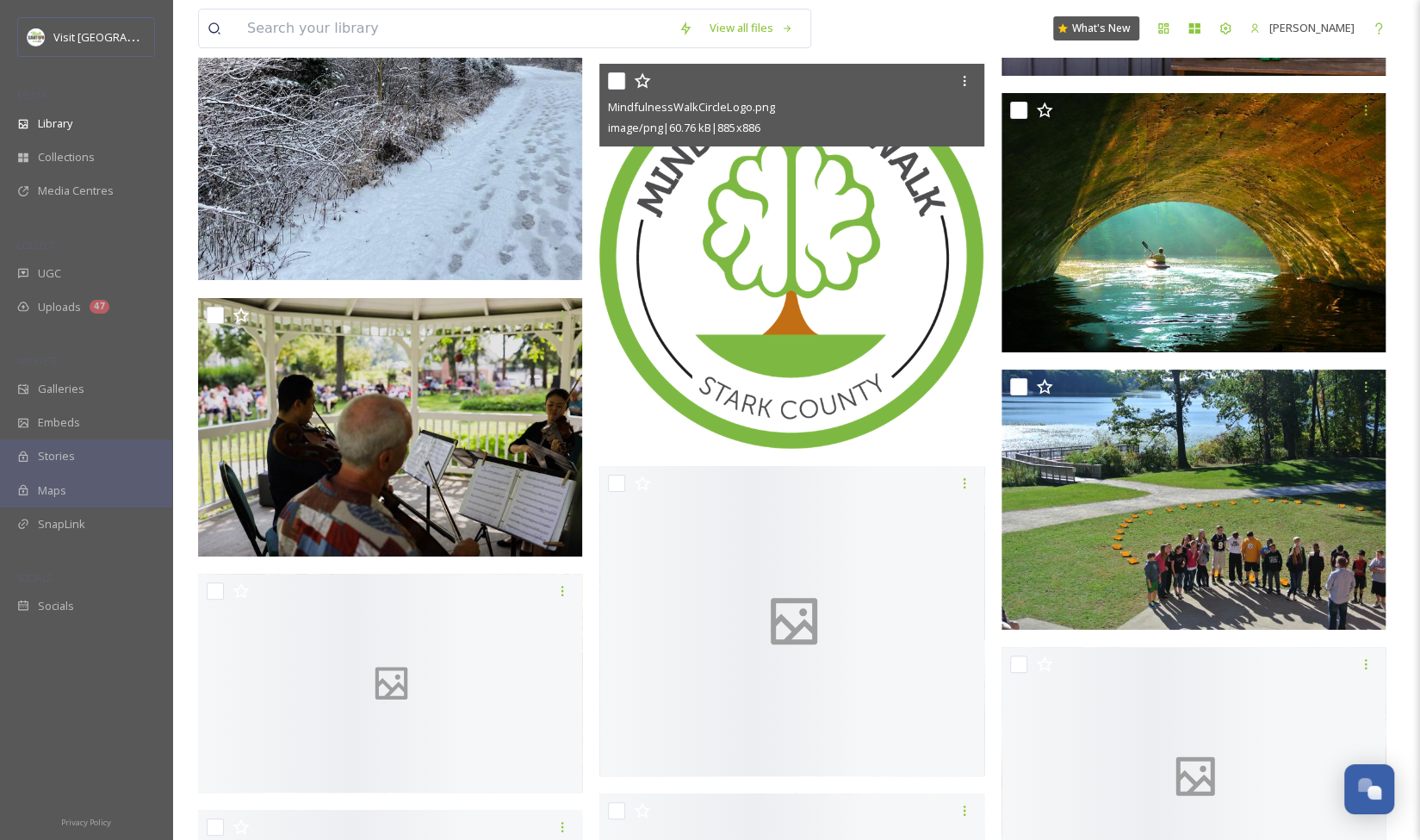
scroll to position [4596, 0]
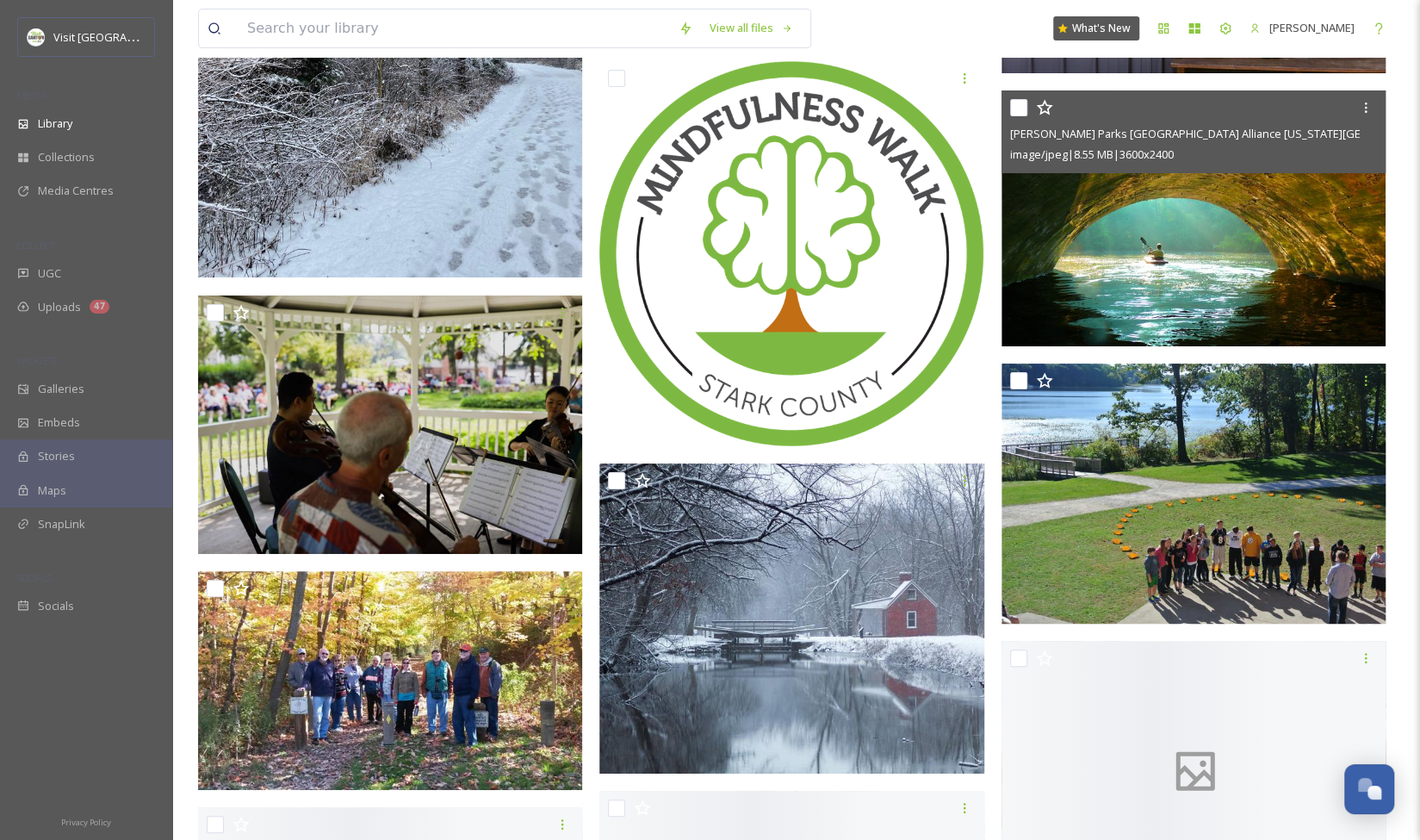
click at [1106, 289] on img at bounding box center [1195, 219] width 385 height 257
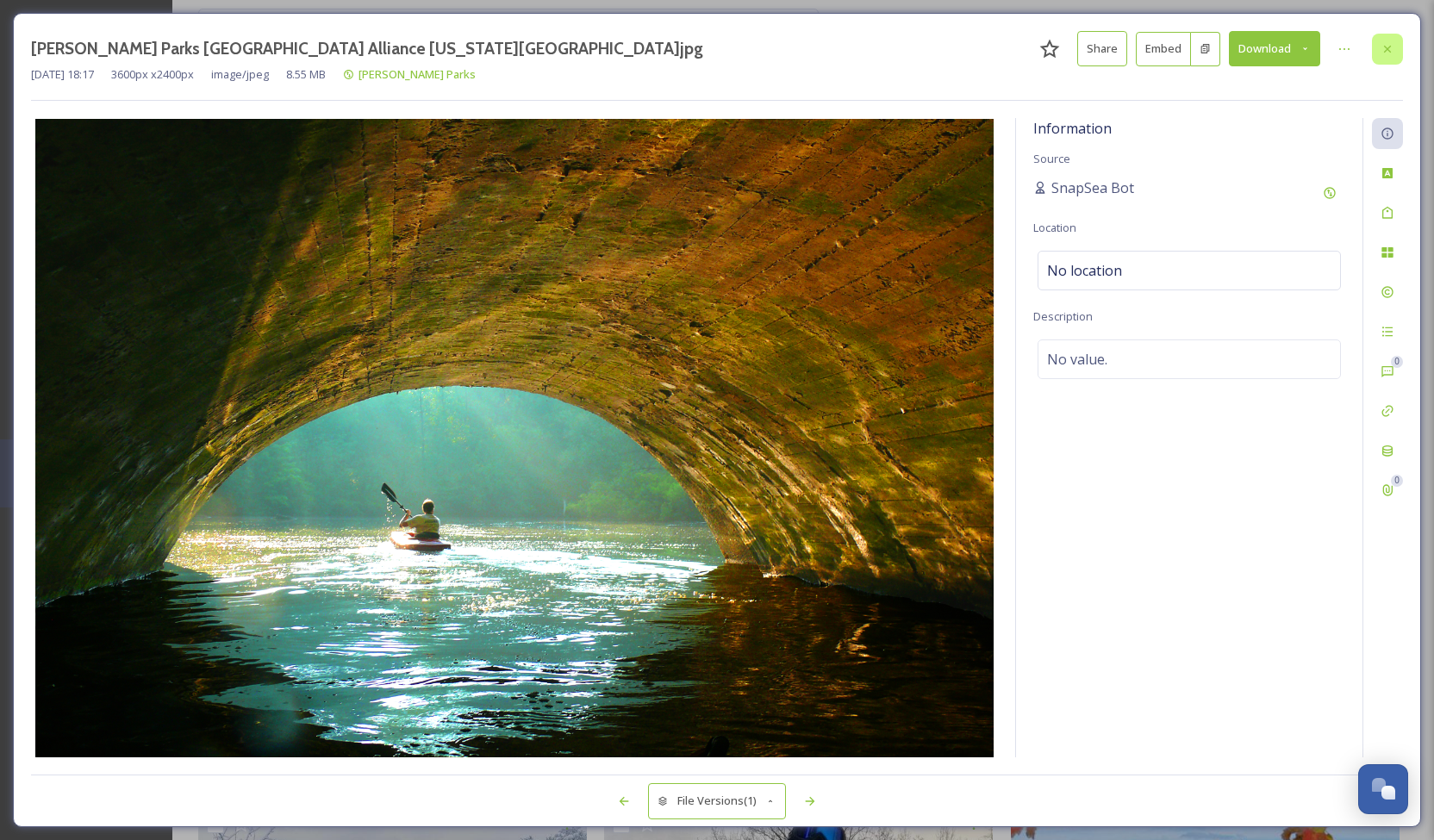
click at [1391, 46] on icon at bounding box center [1387, 49] width 14 height 14
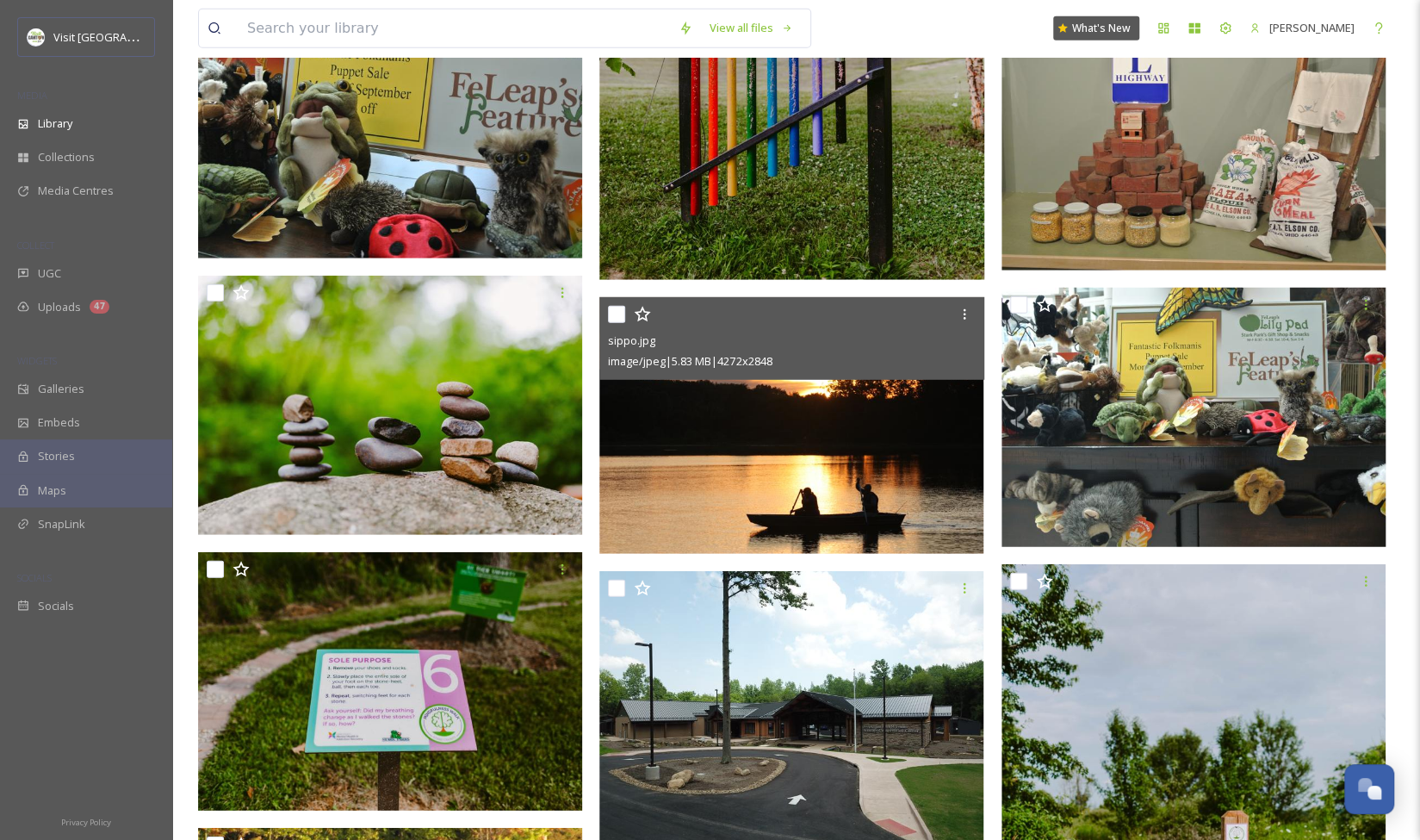
scroll to position [2935, 0]
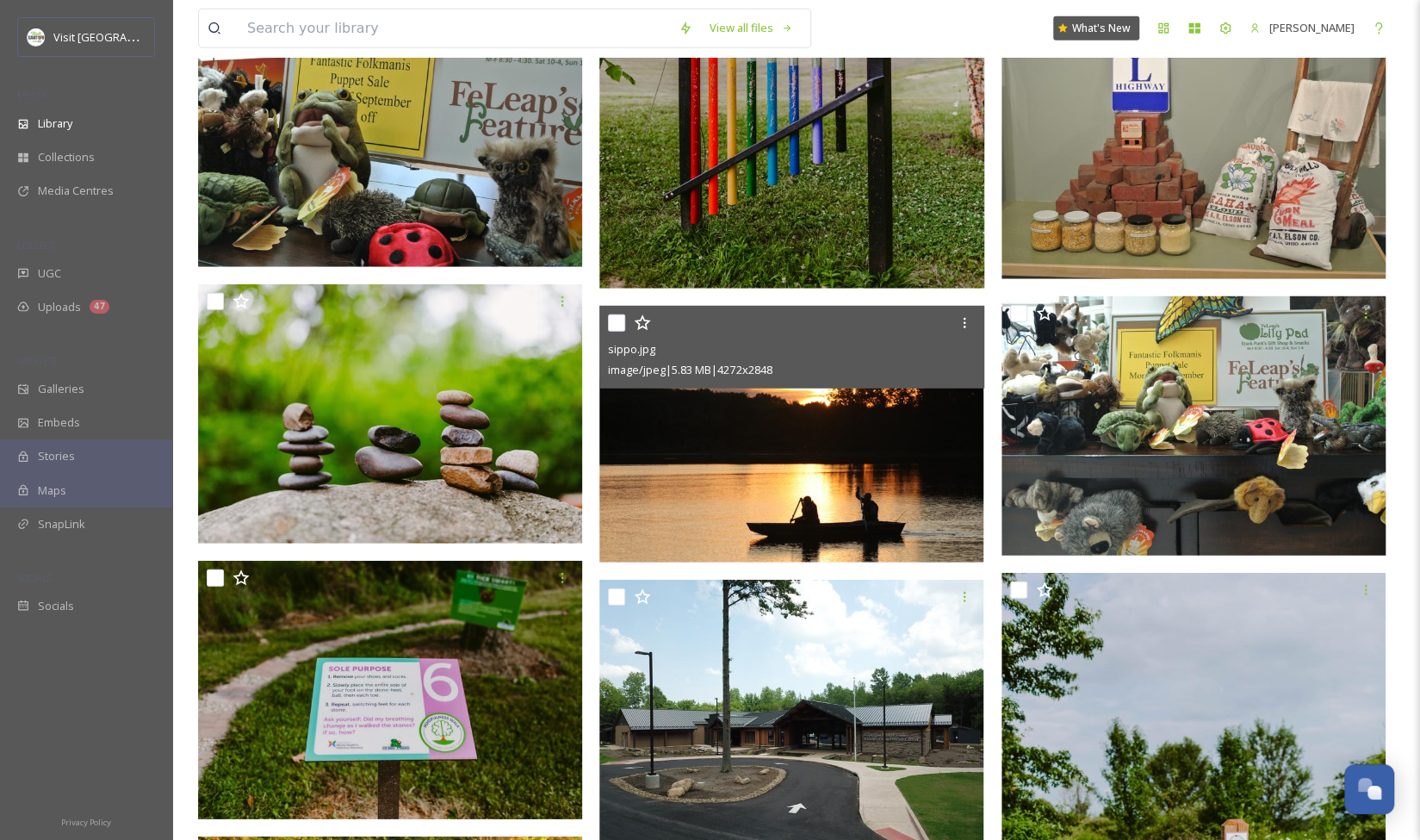
click at [760, 421] on img at bounding box center [791, 433] width 385 height 257
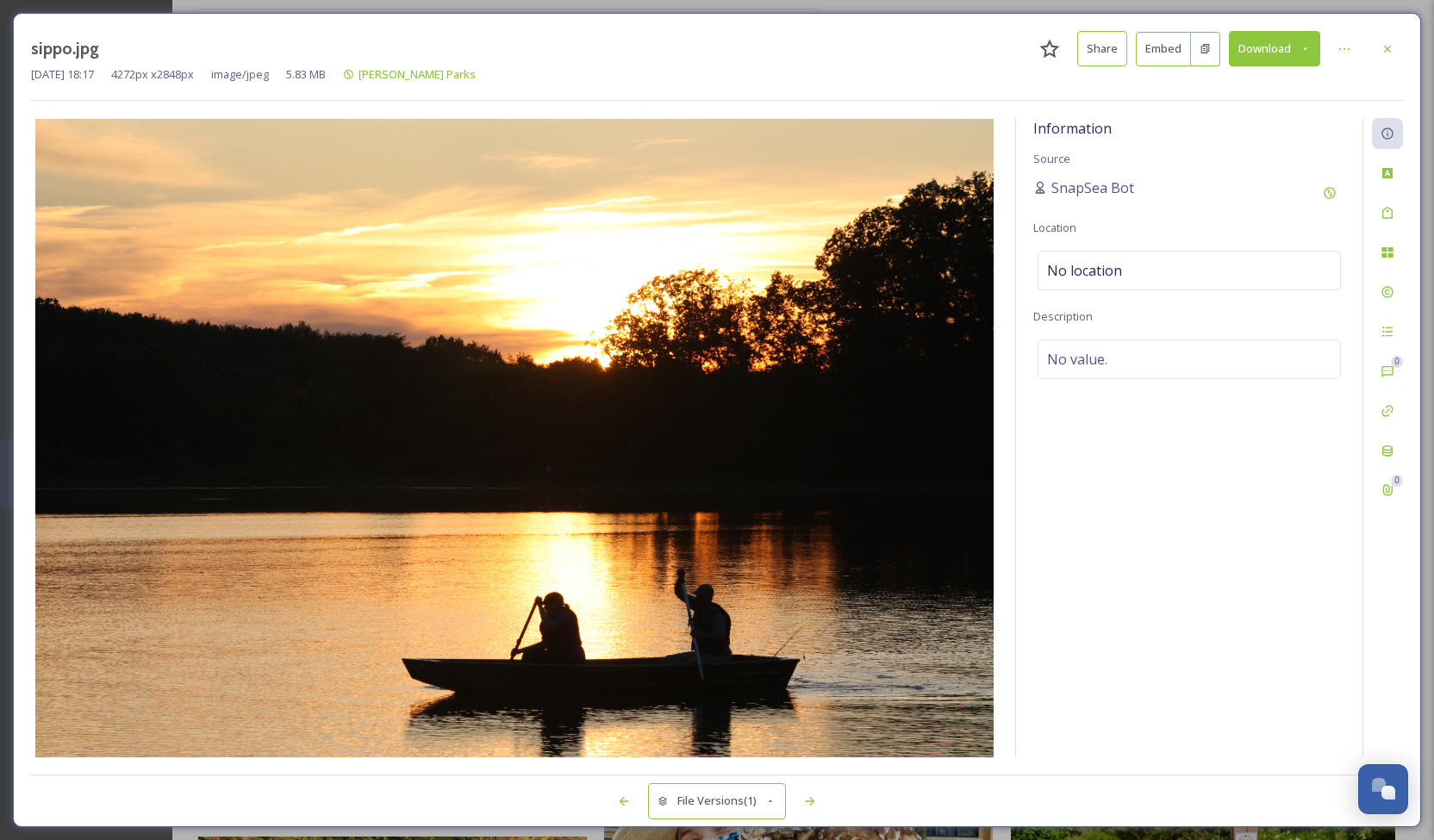
click at [1249, 48] on button "Download" at bounding box center [1275, 49] width 92 height 35
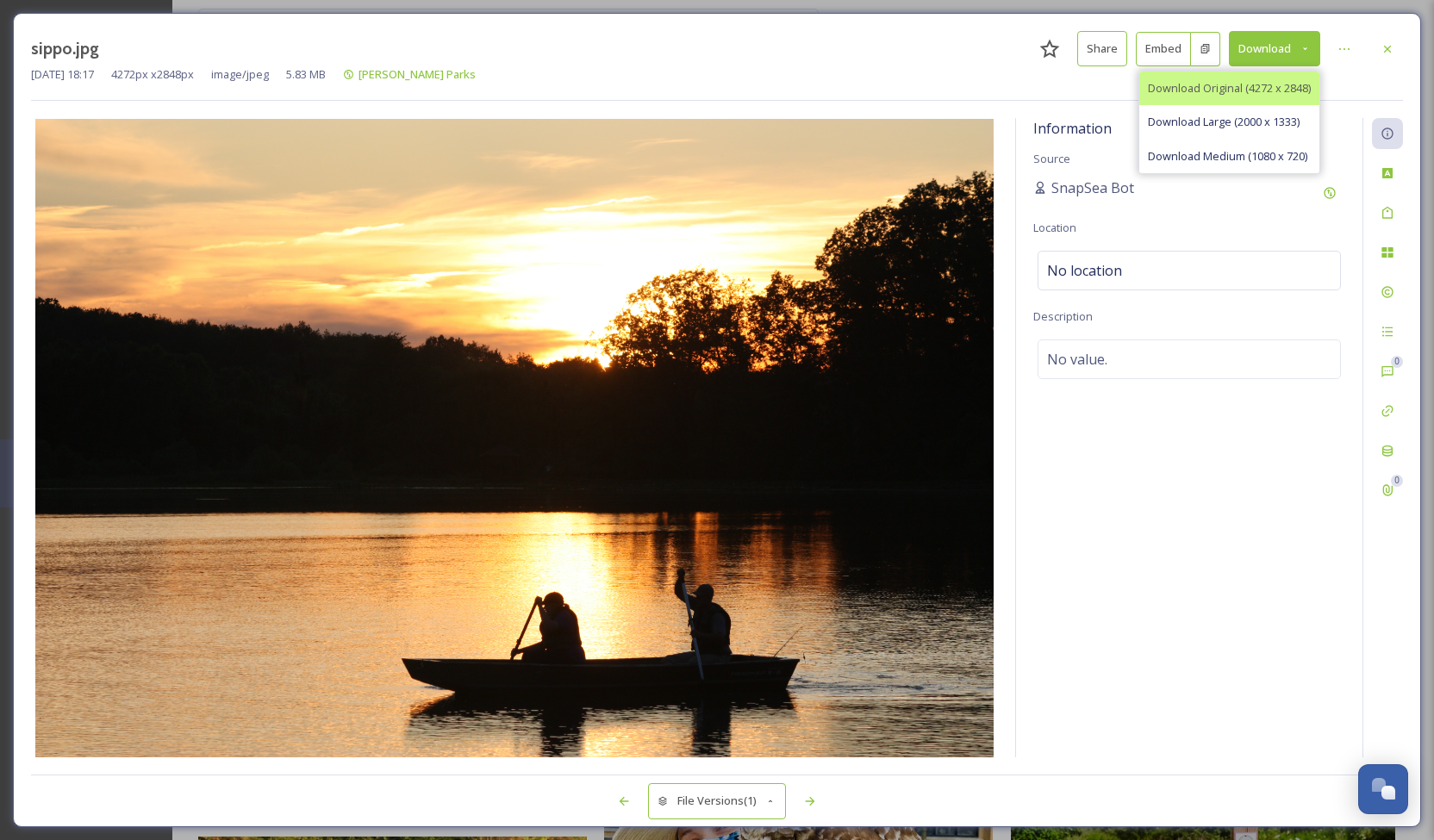
click at [1229, 80] on span "Download Original (4272 x 2848)" at bounding box center [1229, 88] width 163 height 17
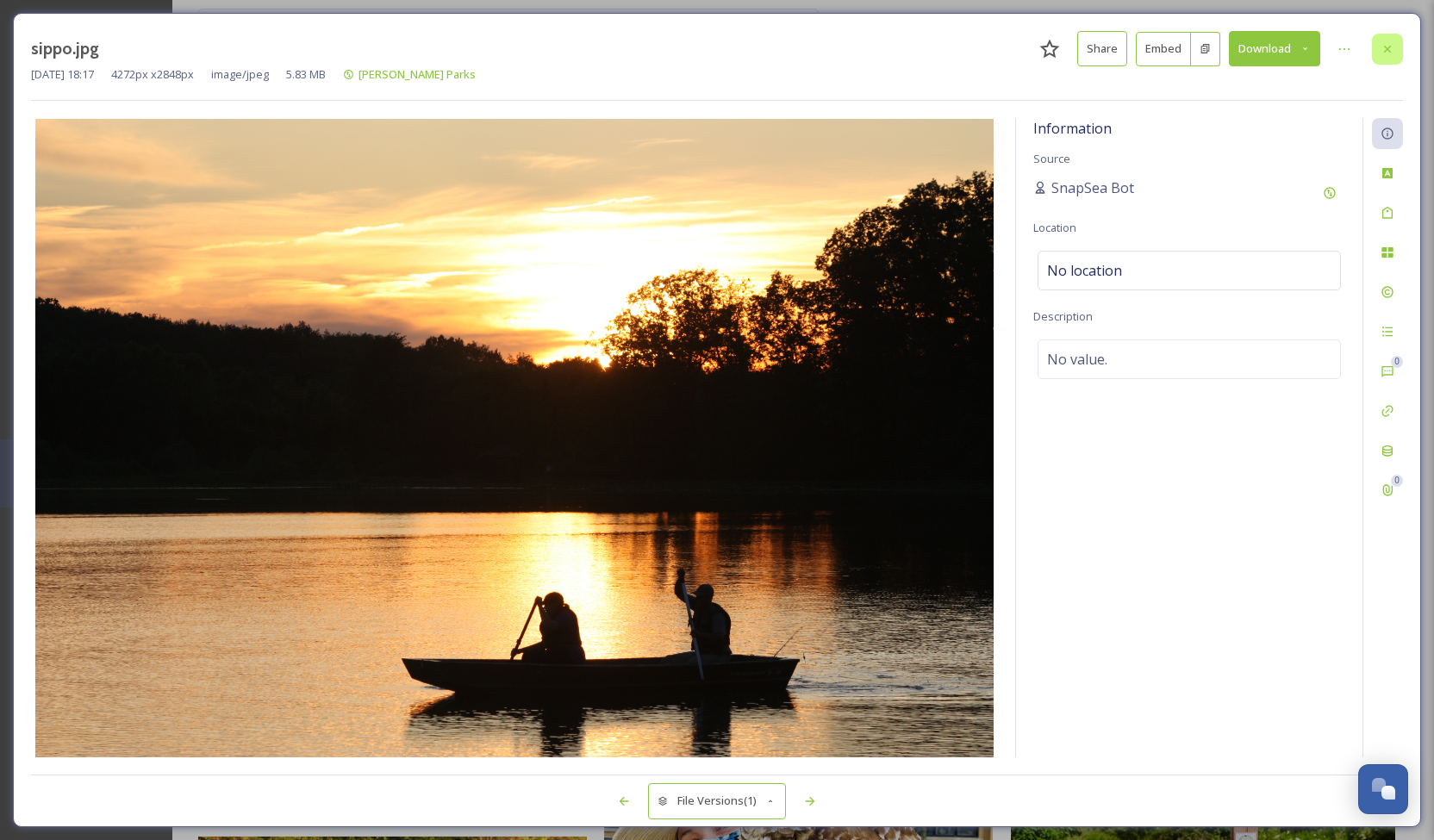
click at [1396, 55] on div at bounding box center [1387, 49] width 31 height 31
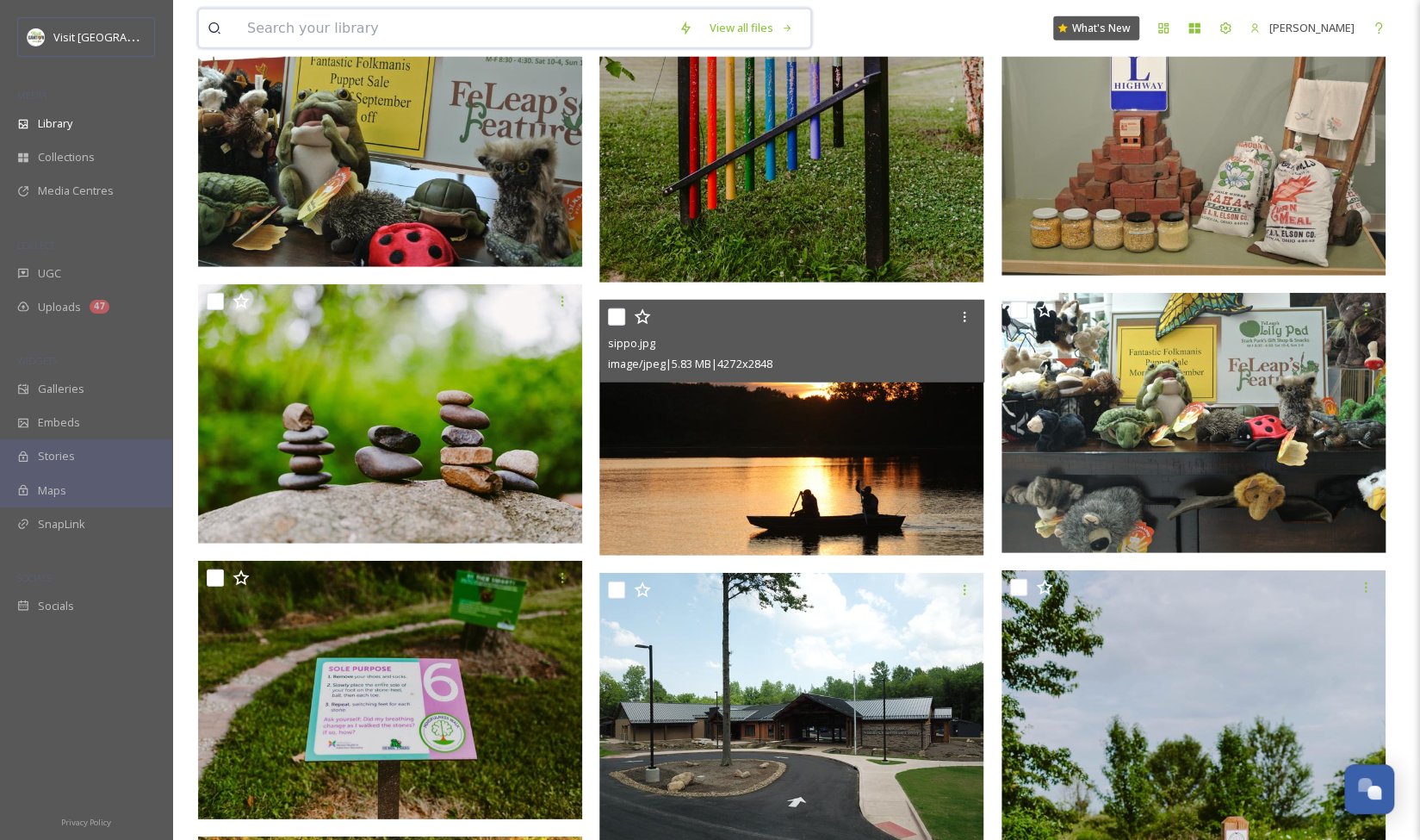
click at [600, 33] on input at bounding box center [454, 28] width 431 height 38
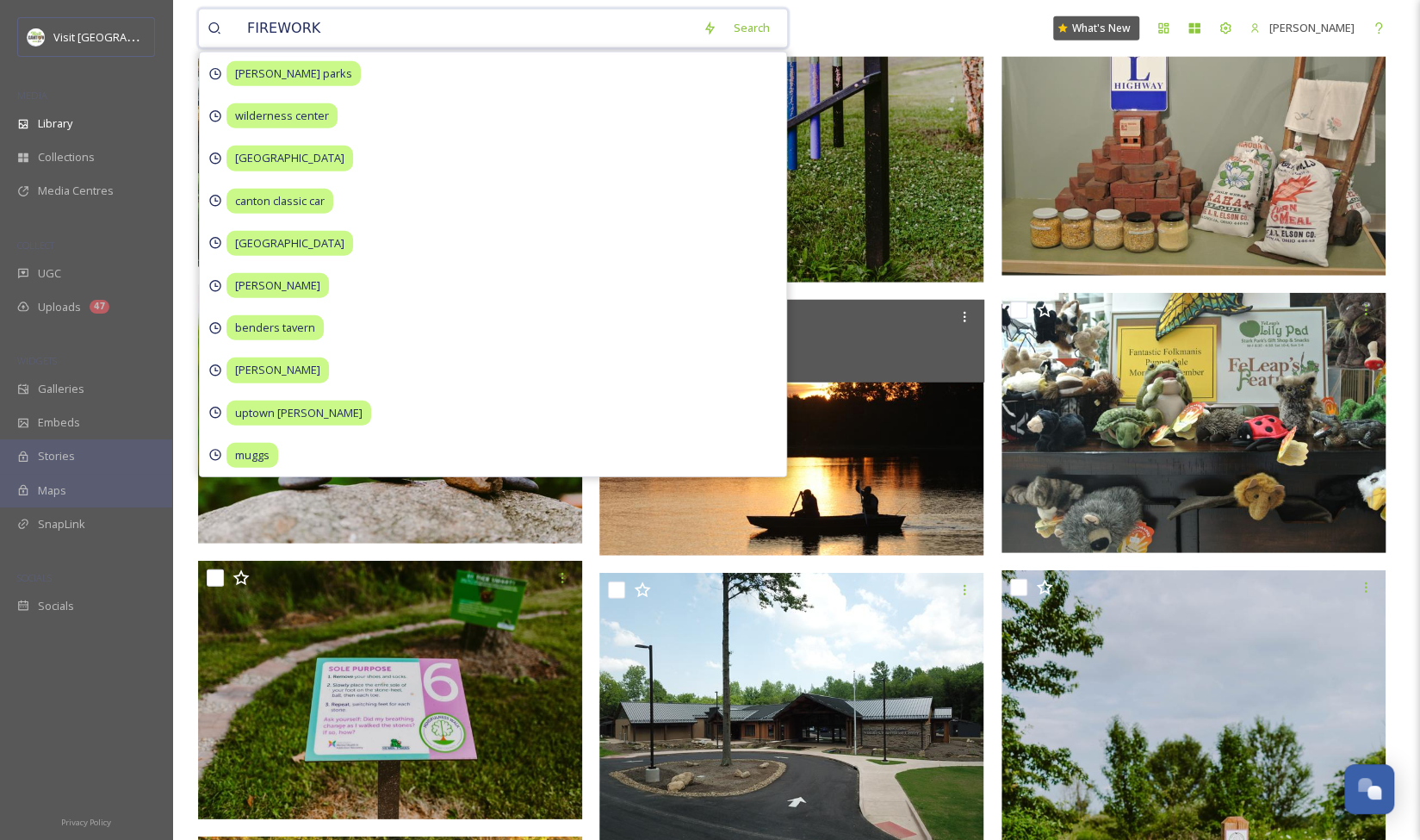
type input "FIREWORKS"
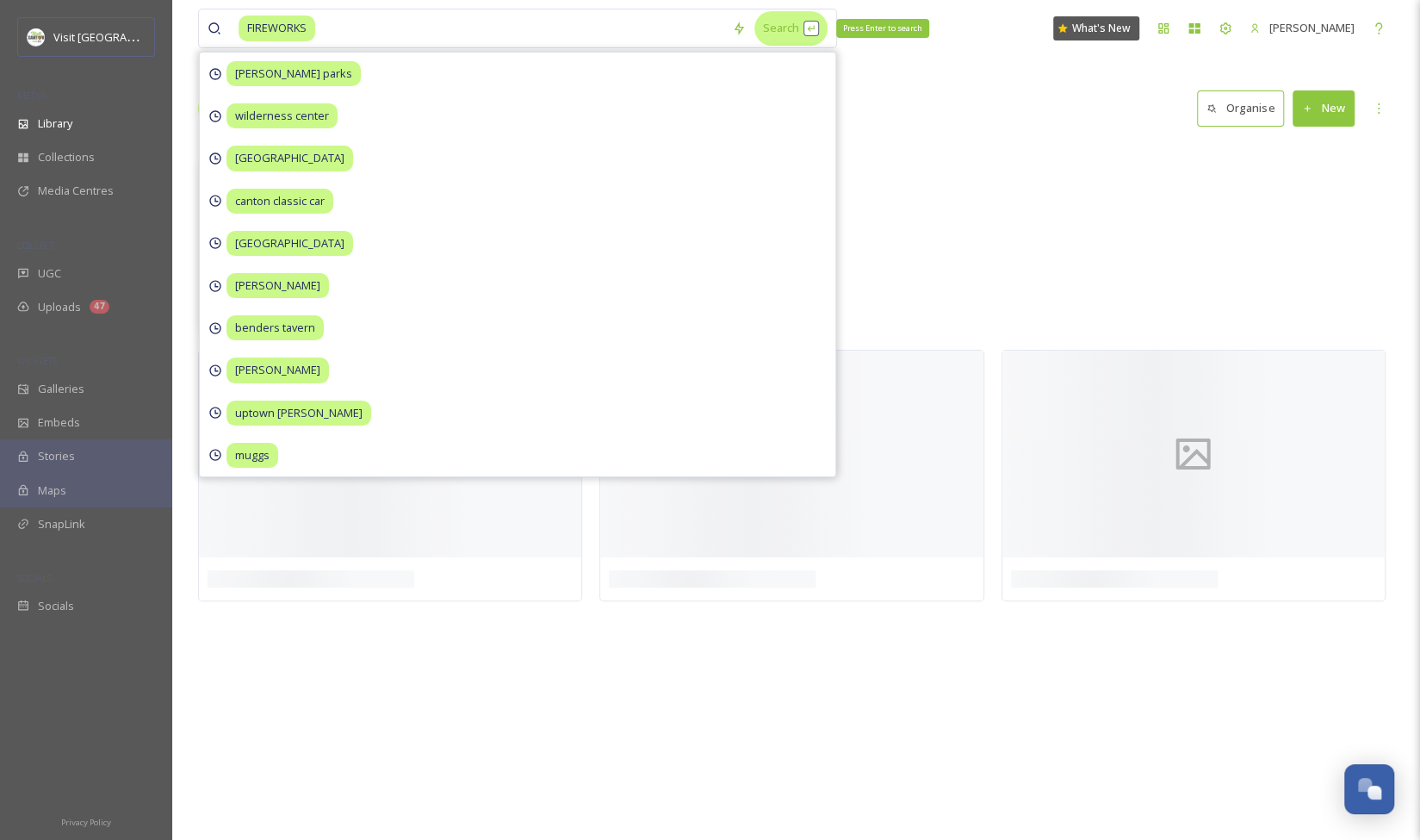
click at [786, 30] on div "Search Press Enter to search" at bounding box center [791, 27] width 73 height 33
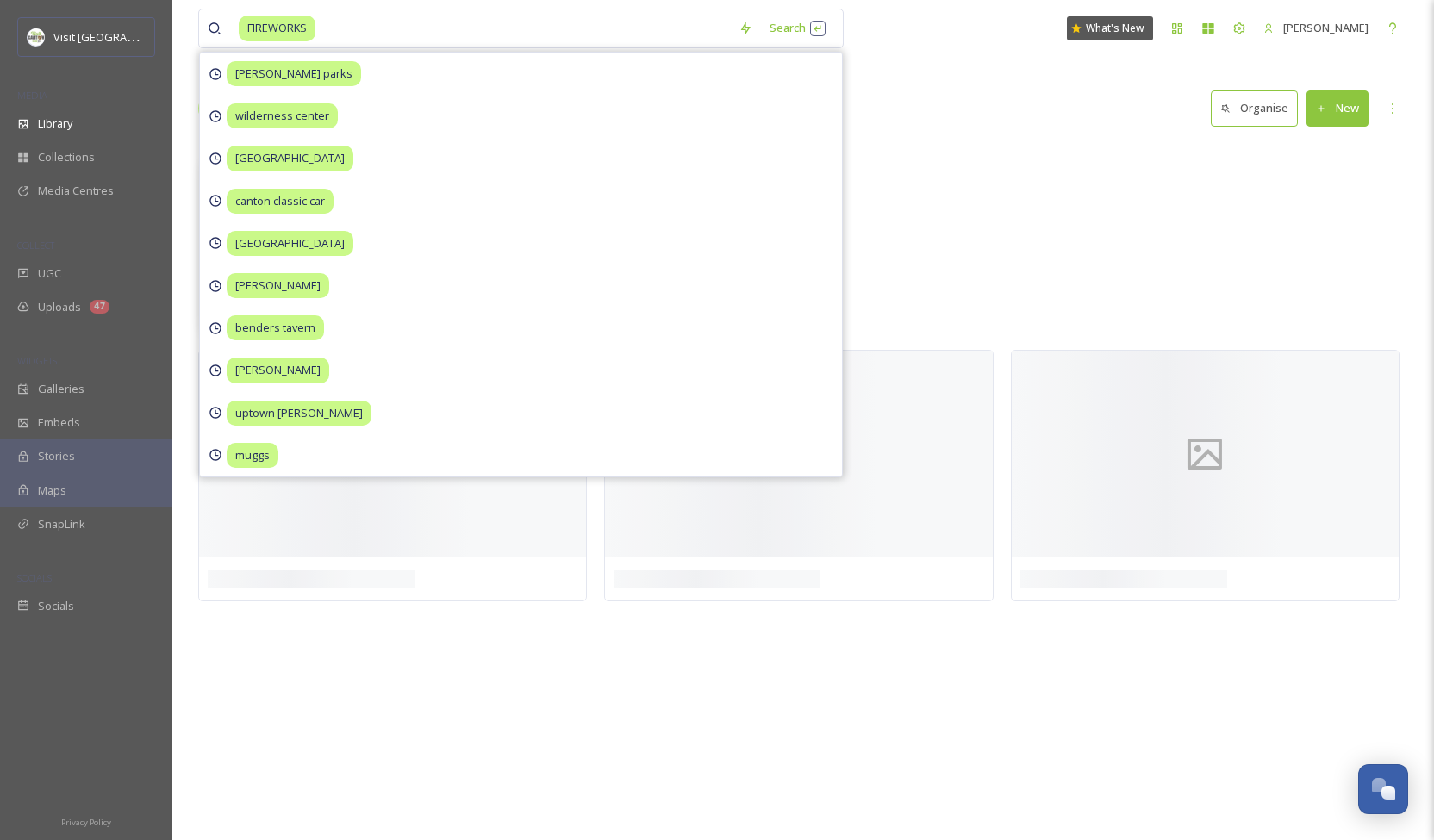
click at [943, 105] on div "Library Search Organise New" at bounding box center [802, 108] width 1209 height 52
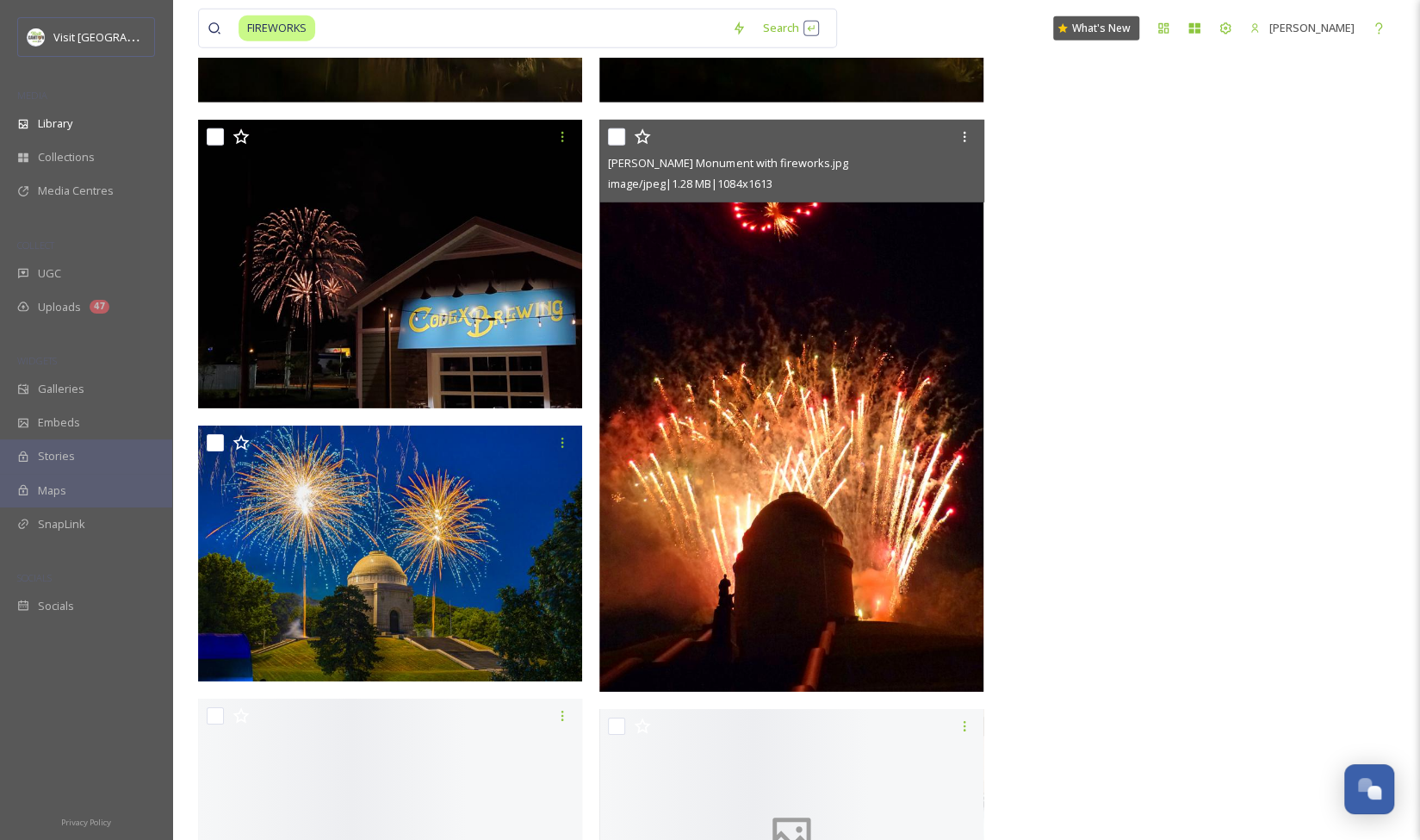
scroll to position [3371, 0]
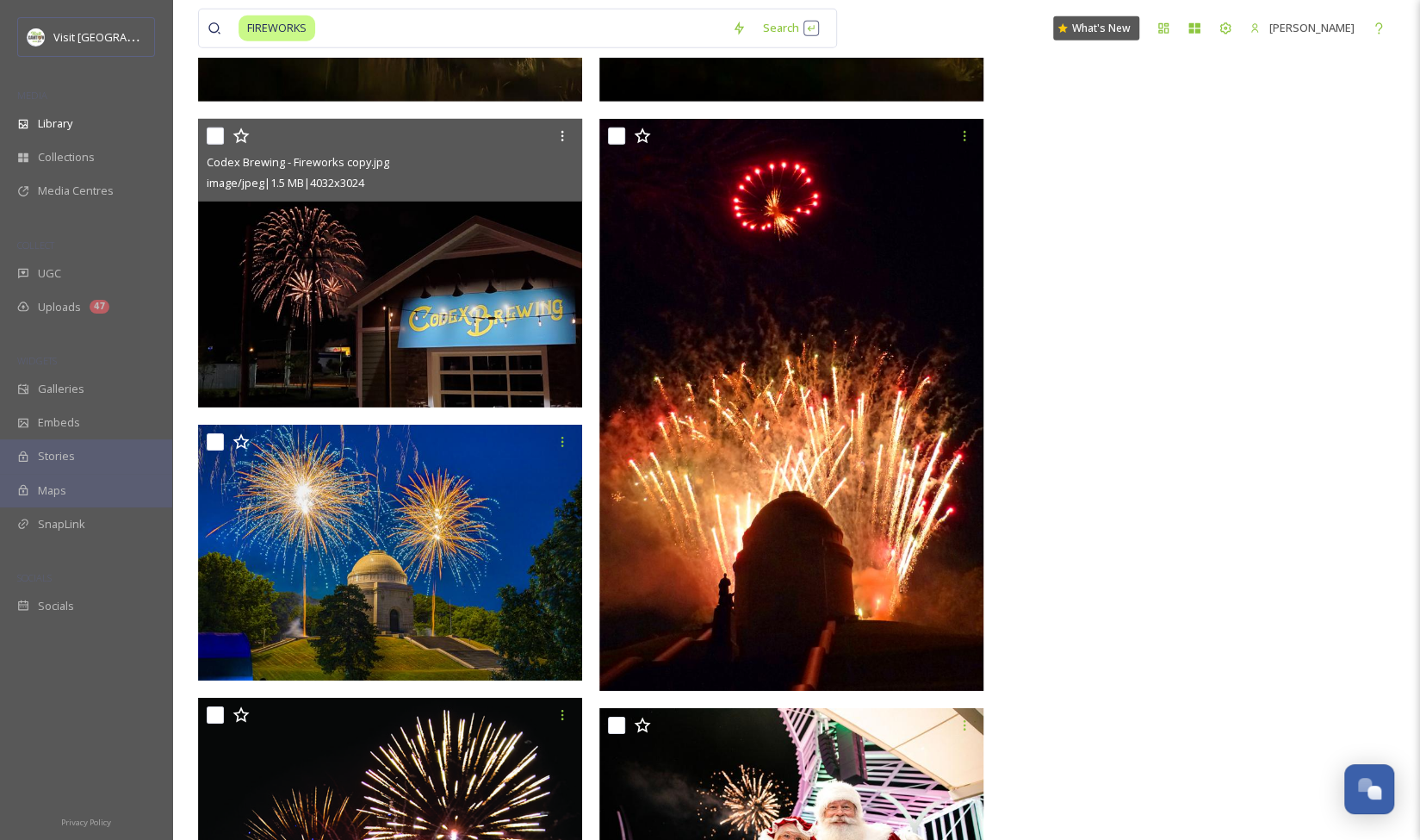
click at [464, 328] on img at bounding box center [390, 263] width 385 height 289
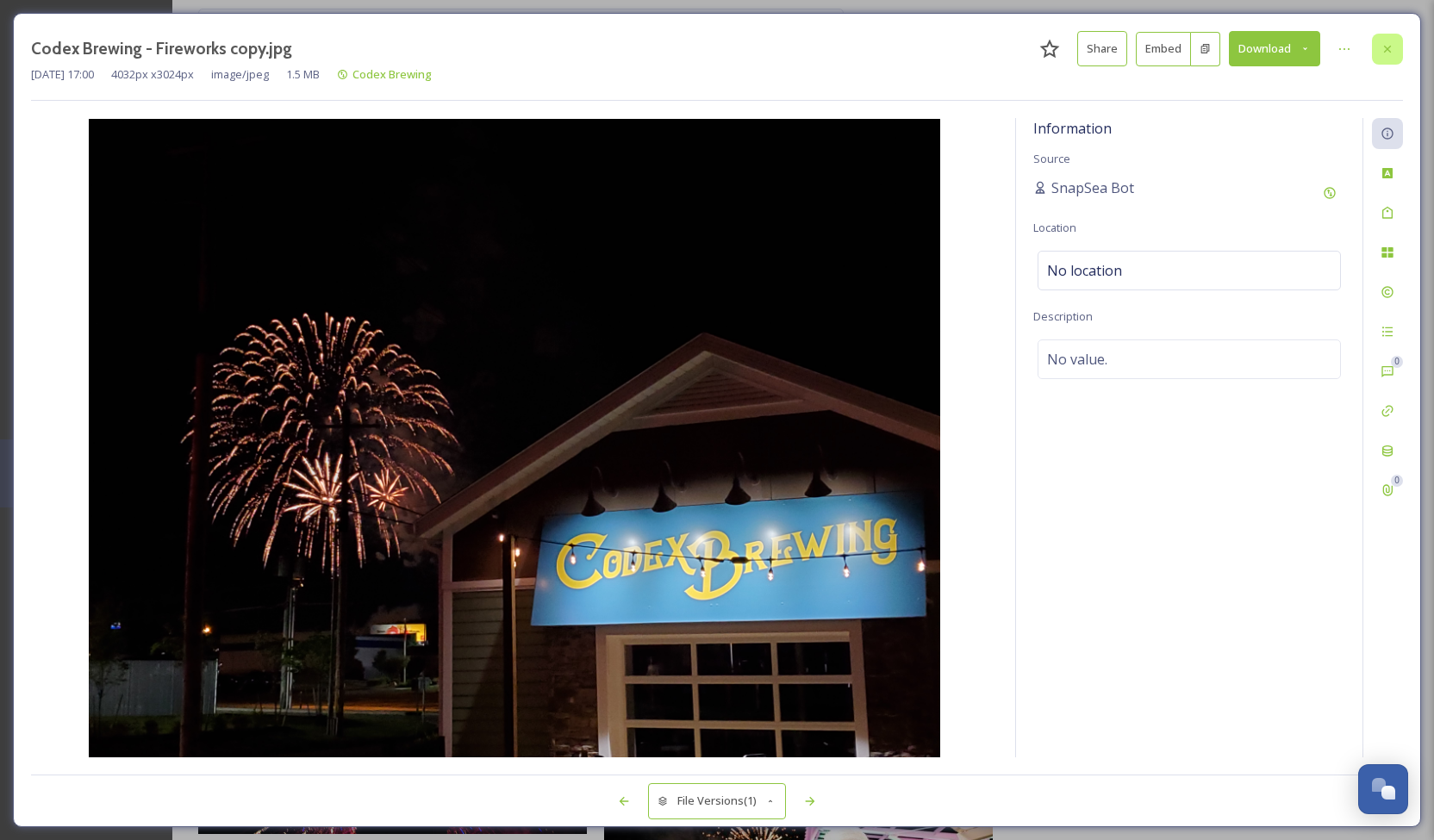
click at [1388, 52] on icon at bounding box center [1387, 49] width 14 height 14
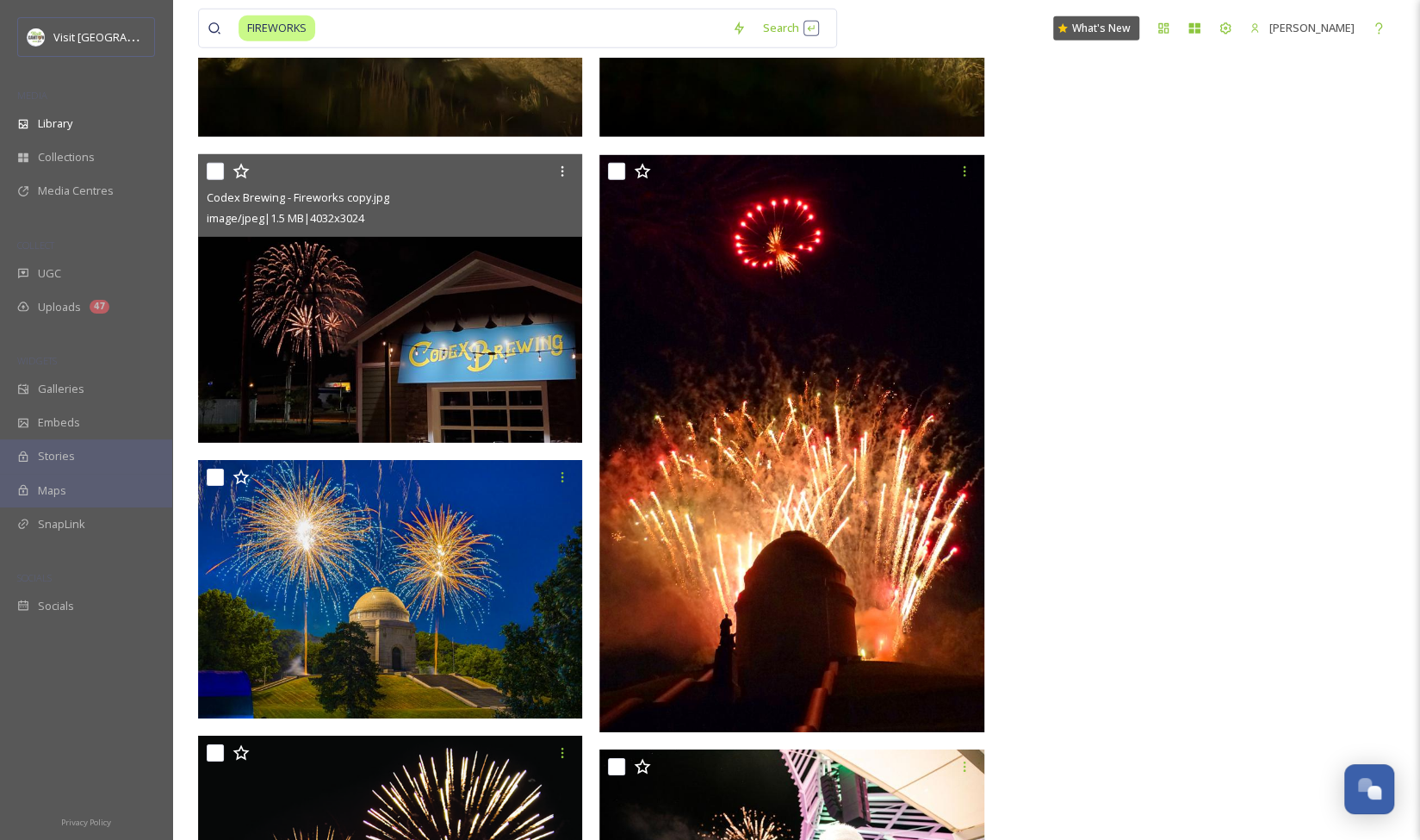
scroll to position [3698, 0]
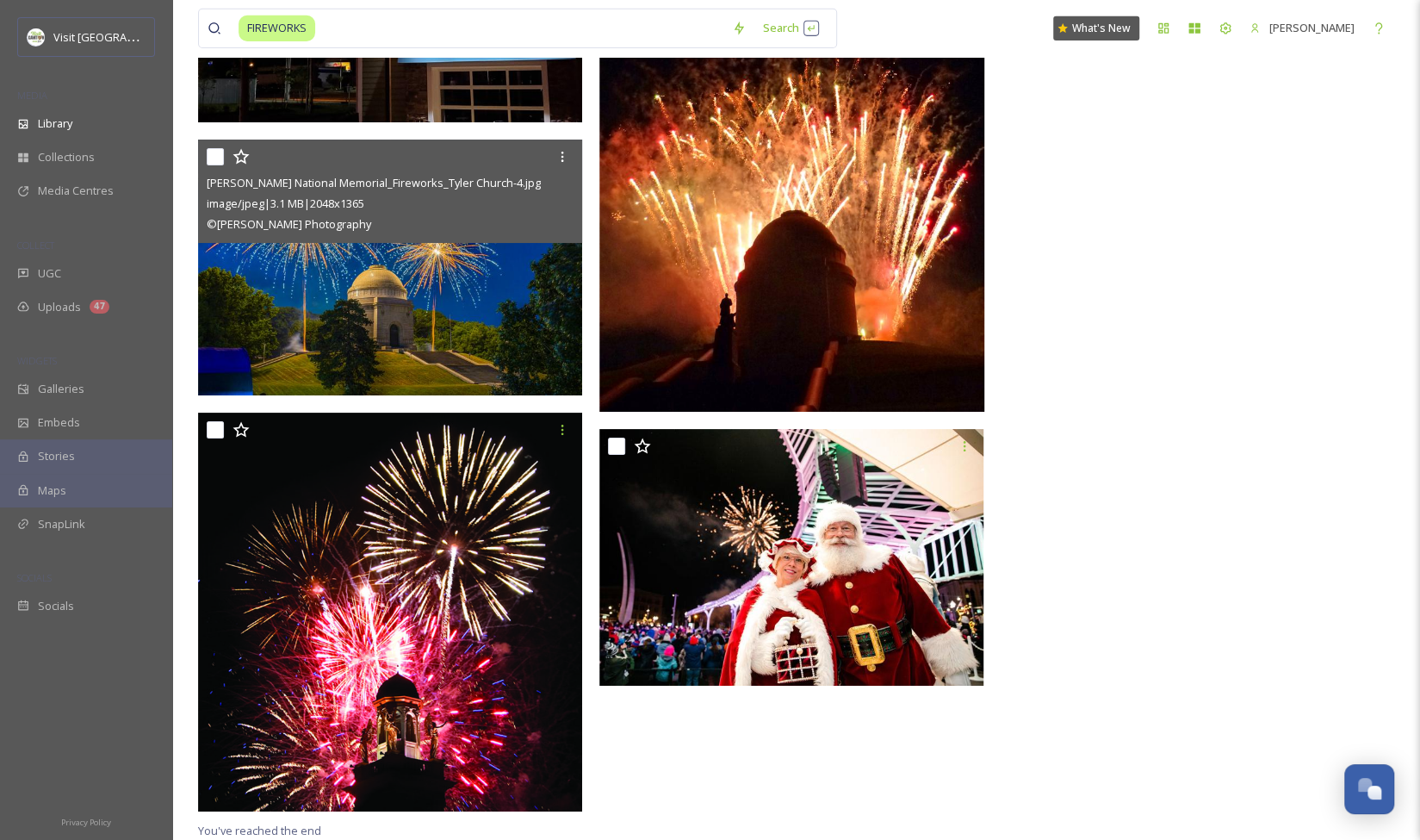
click at [468, 345] on img at bounding box center [390, 267] width 385 height 257
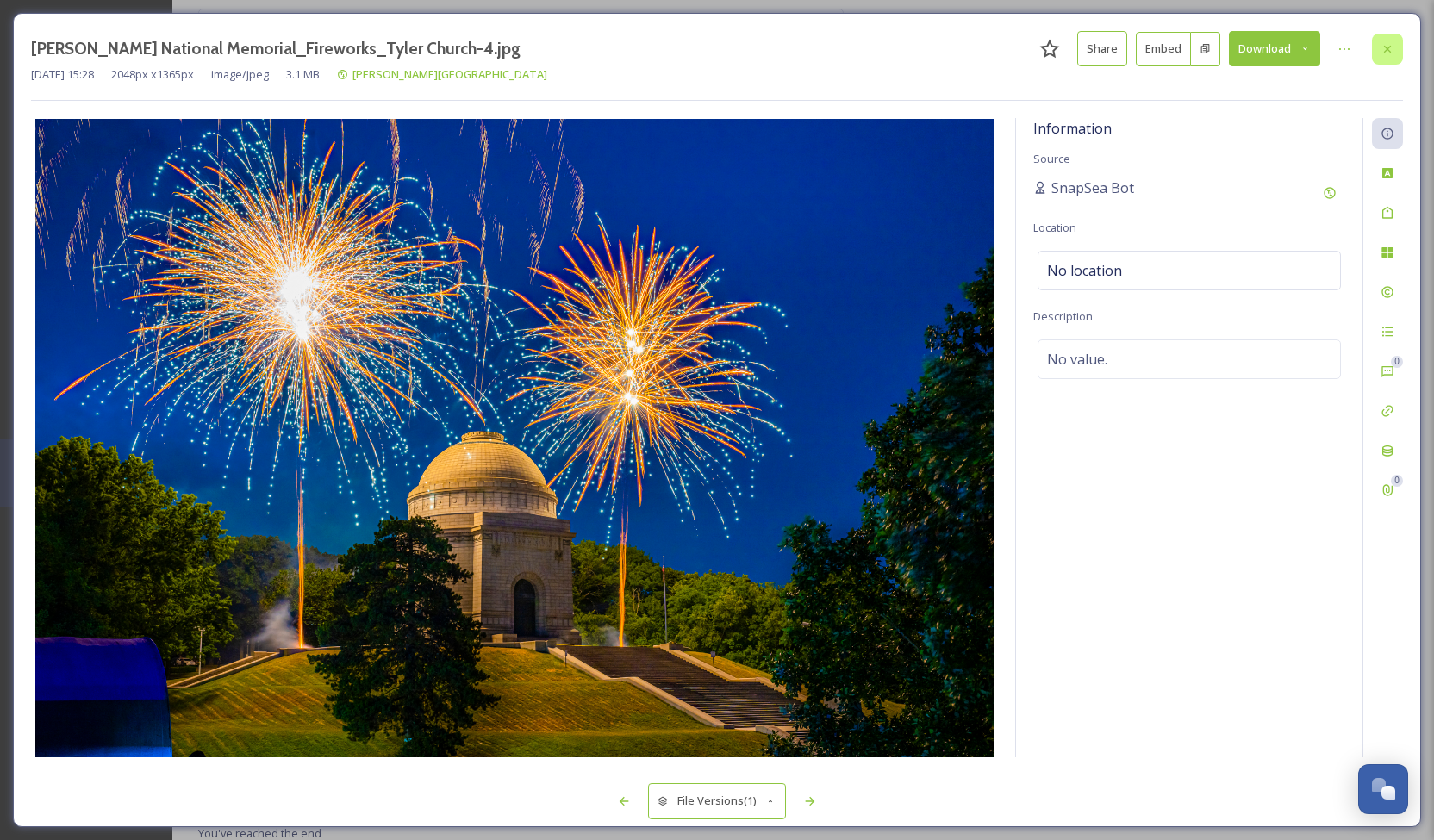
click at [1381, 46] on icon at bounding box center [1387, 49] width 14 height 14
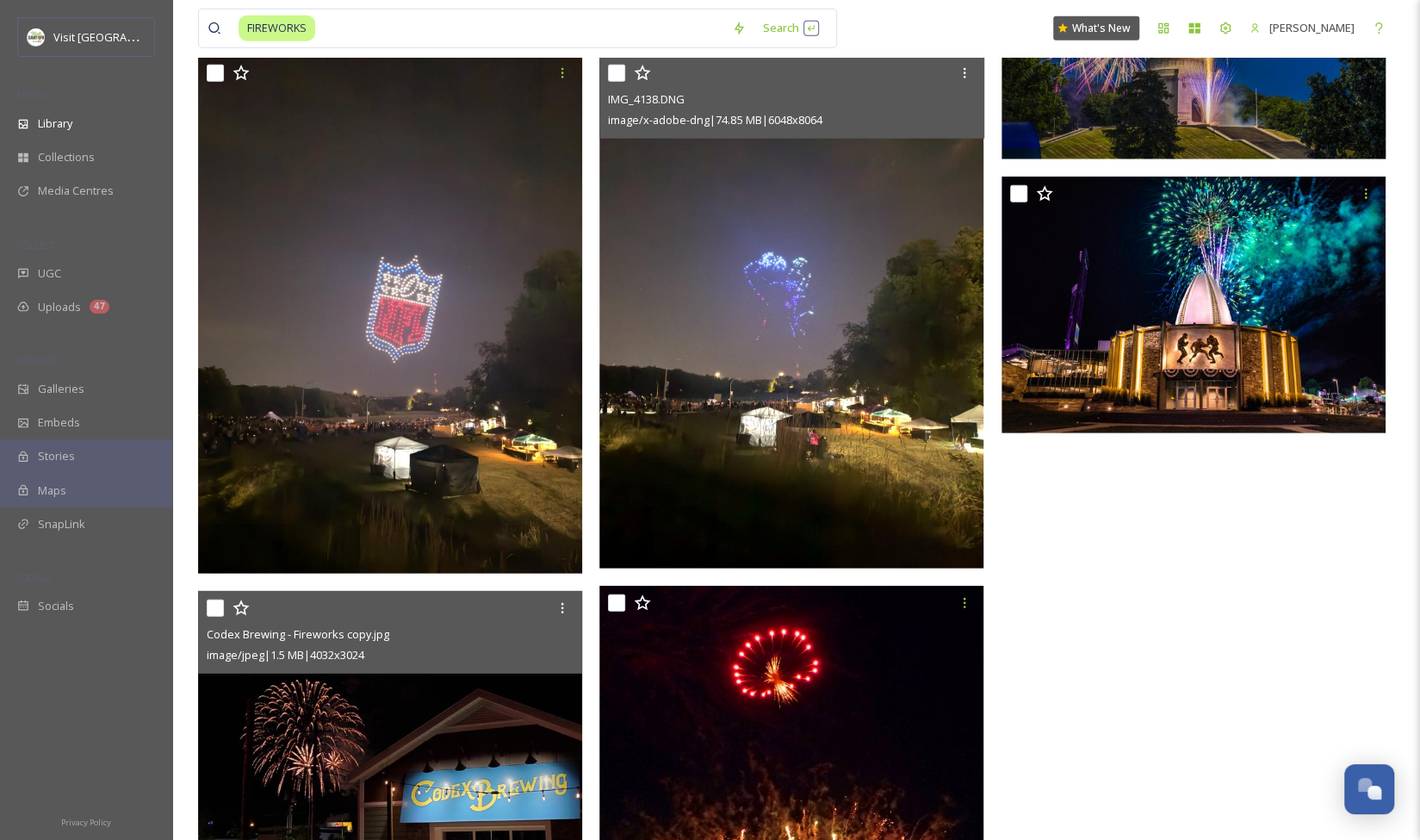
scroll to position [2612, 0]
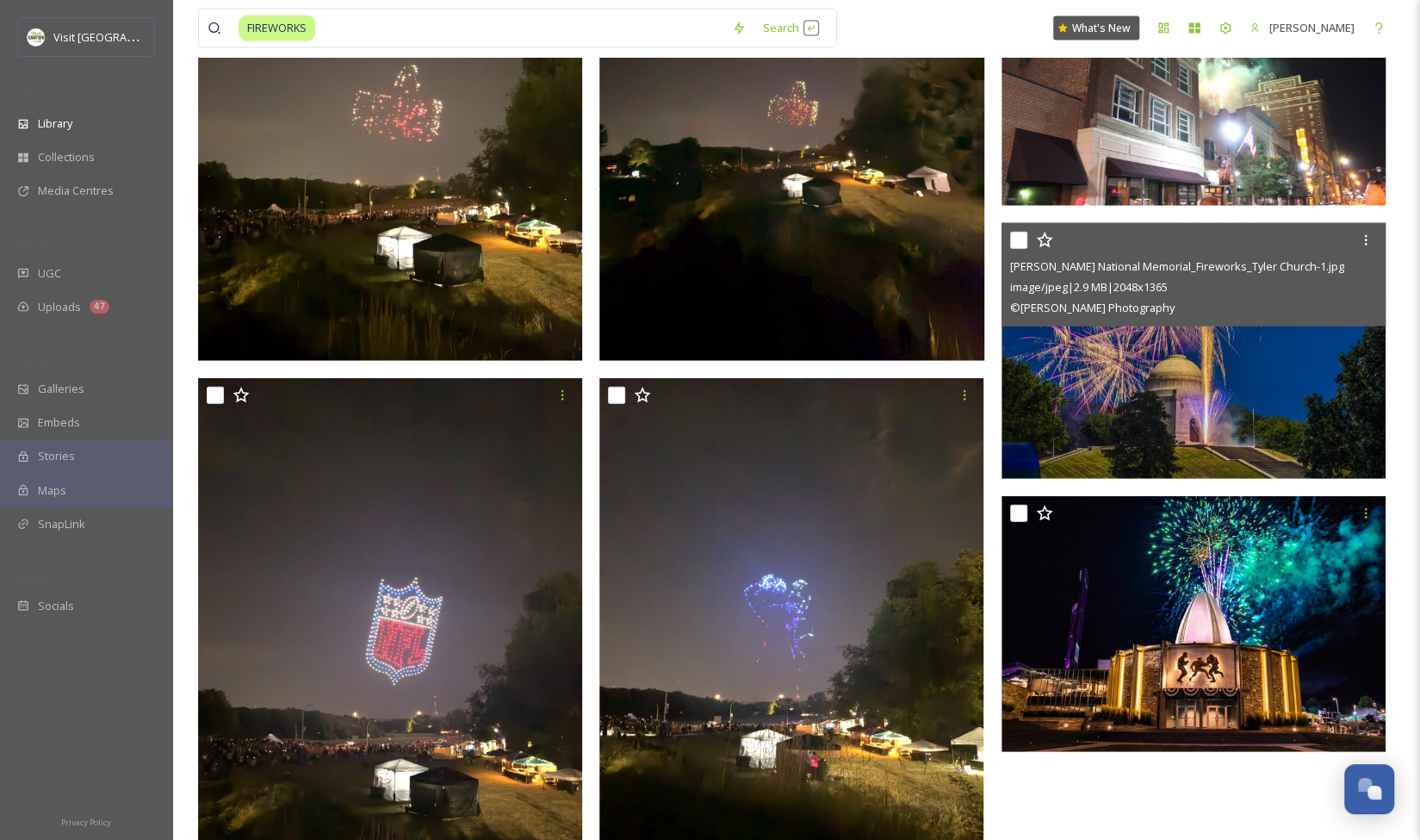
click at [1163, 421] on img at bounding box center [1195, 350] width 385 height 257
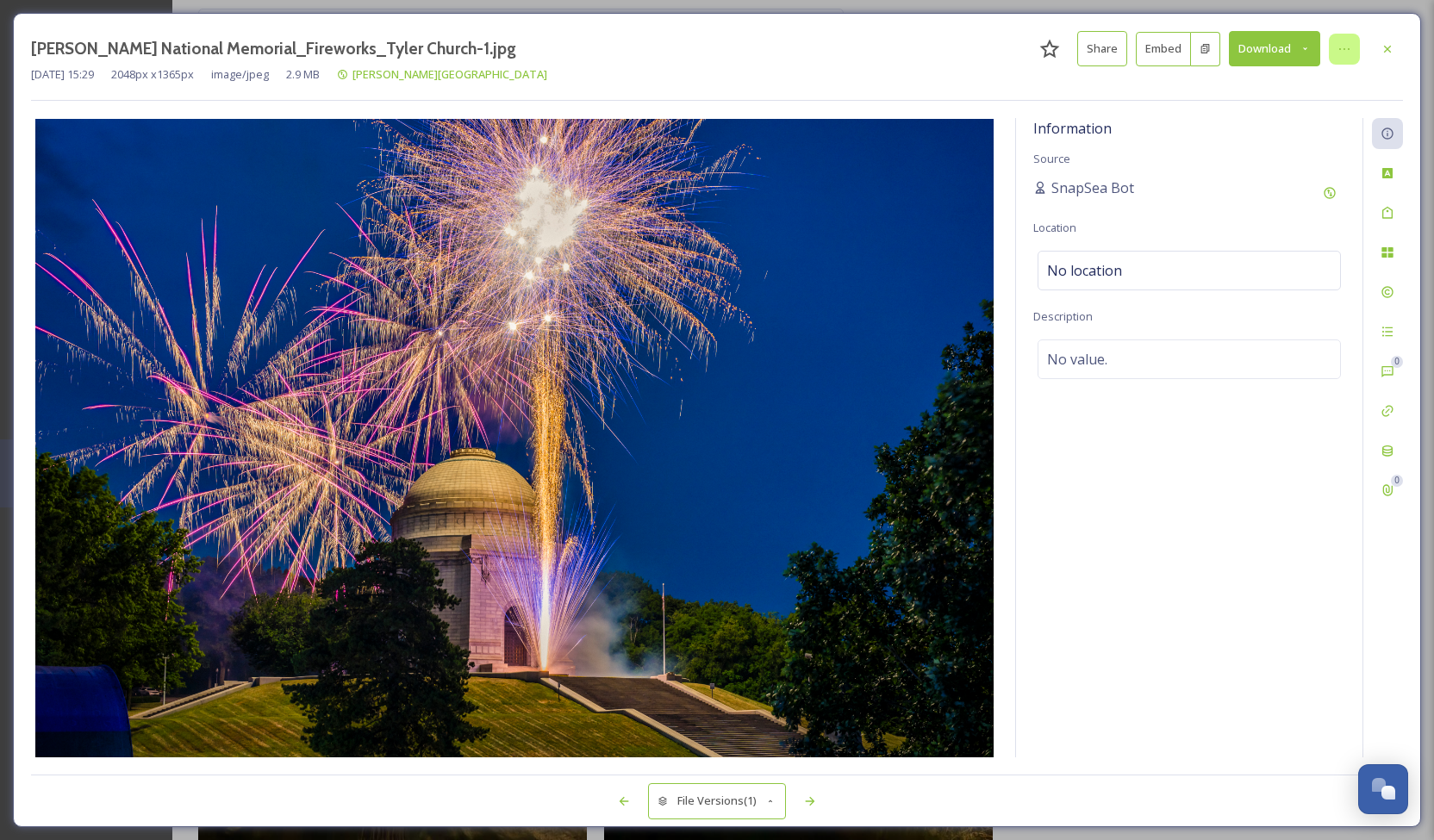
click at [1347, 48] on icon at bounding box center [1344, 49] width 11 height 2
click at [1273, 50] on button "Download" at bounding box center [1275, 49] width 92 height 35
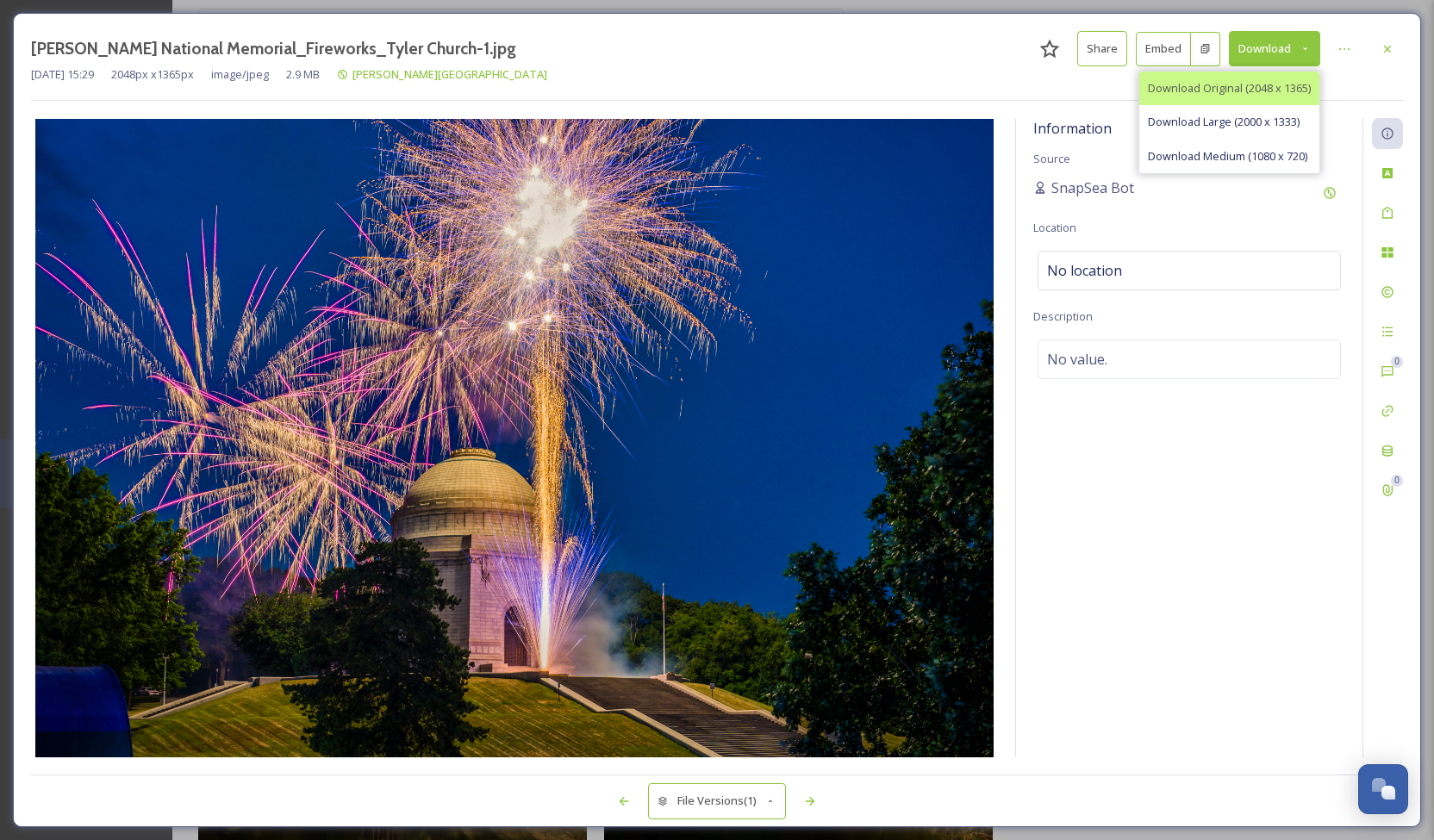
click at [1248, 78] on div "Download Original (2048 x 1365)" at bounding box center [1229, 88] width 180 height 33
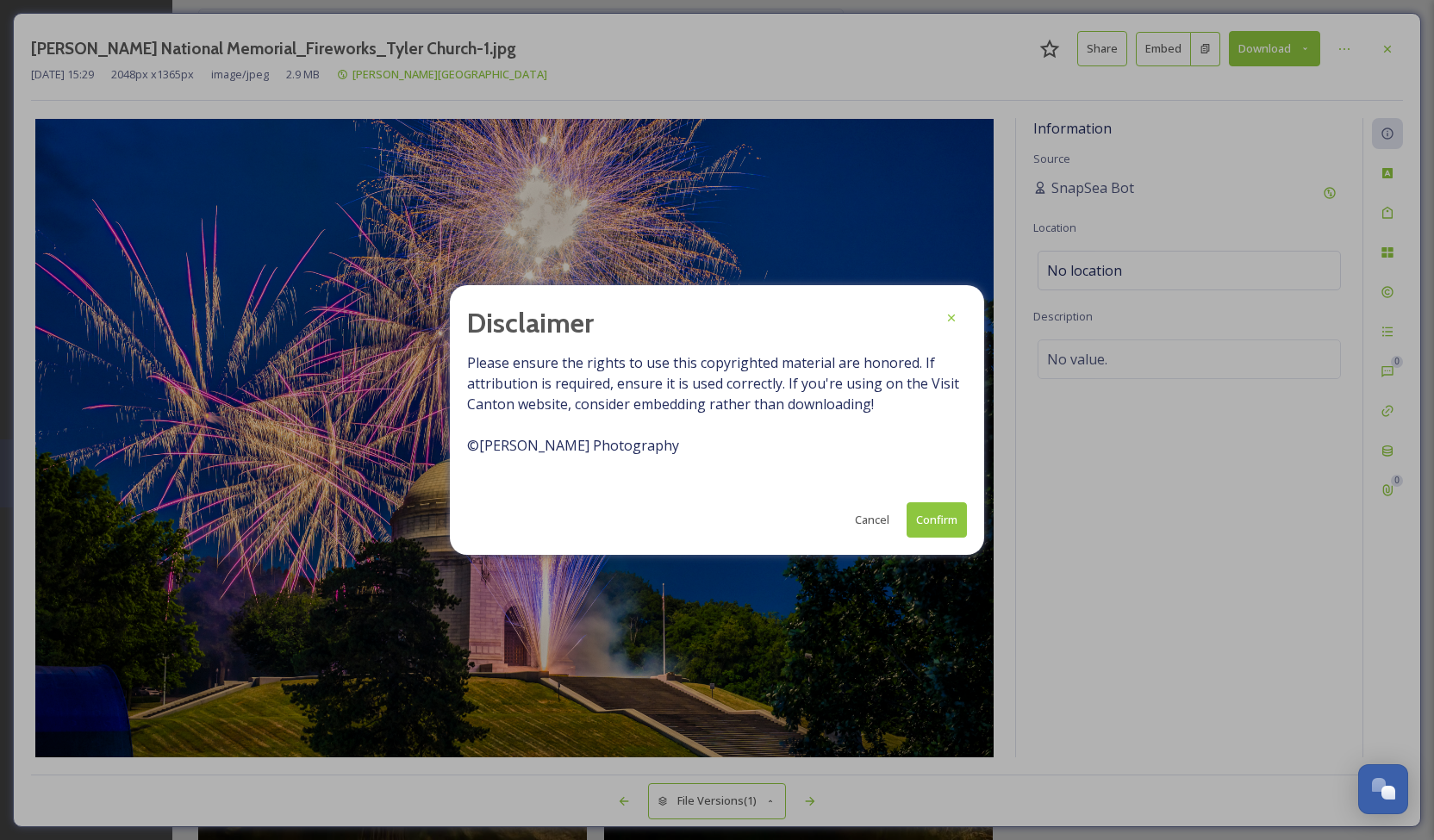
click at [930, 525] on button "Confirm" at bounding box center [937, 520] width 61 height 35
